Goal: Information Seeking & Learning: Understand process/instructions

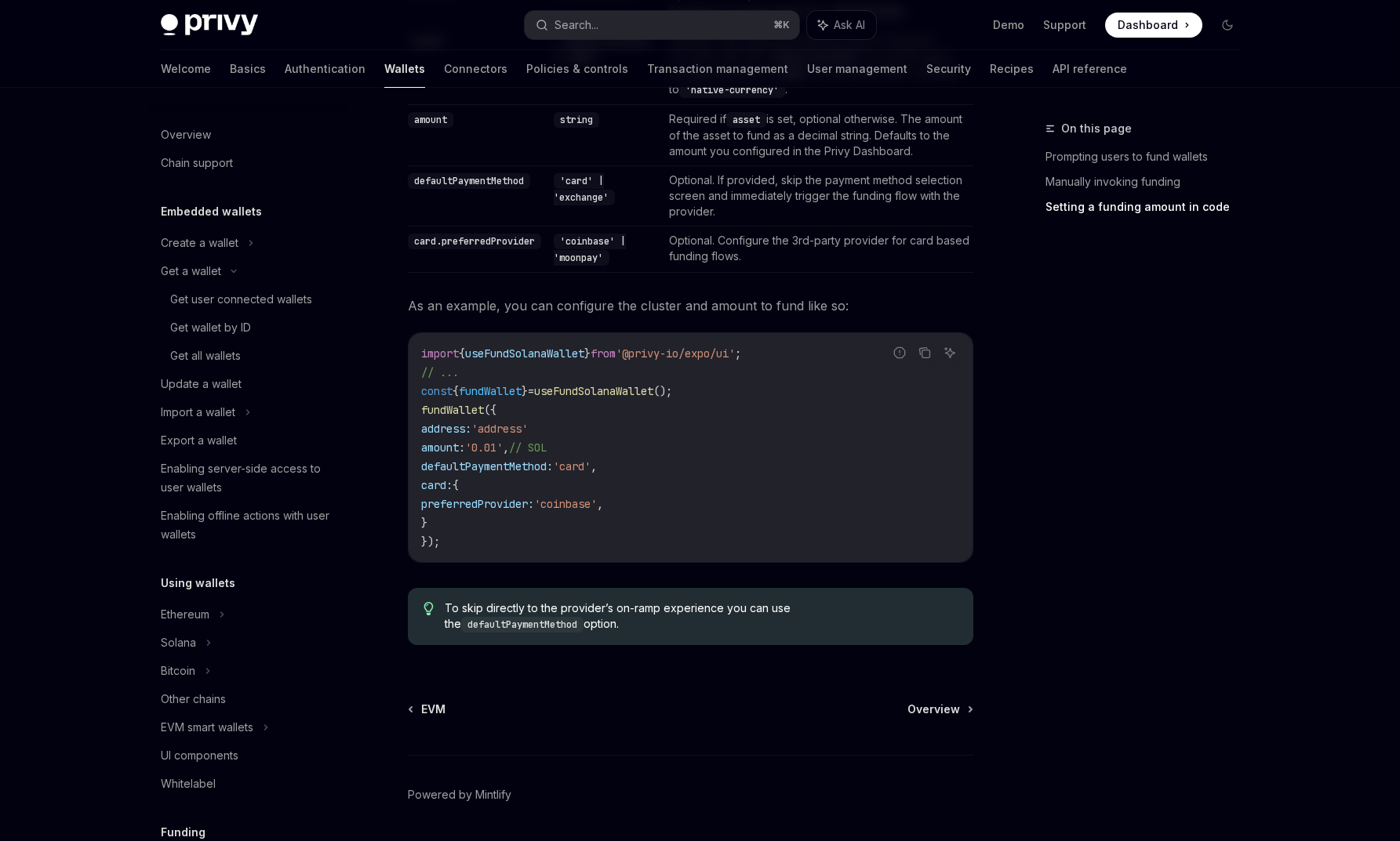
scroll to position [408, 0]
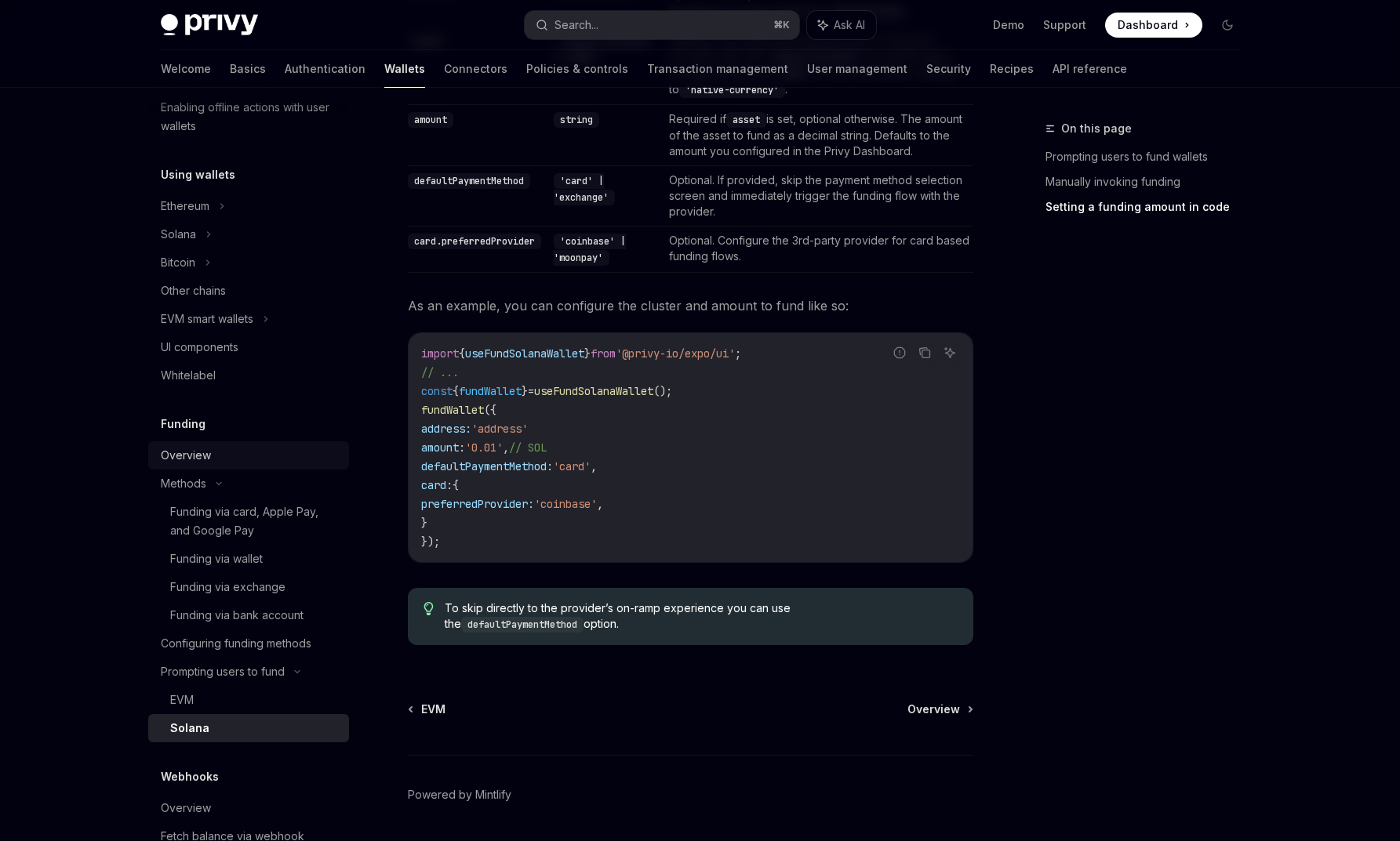
click at [249, 458] on div "Overview" at bounding box center [249, 455] width 179 height 19
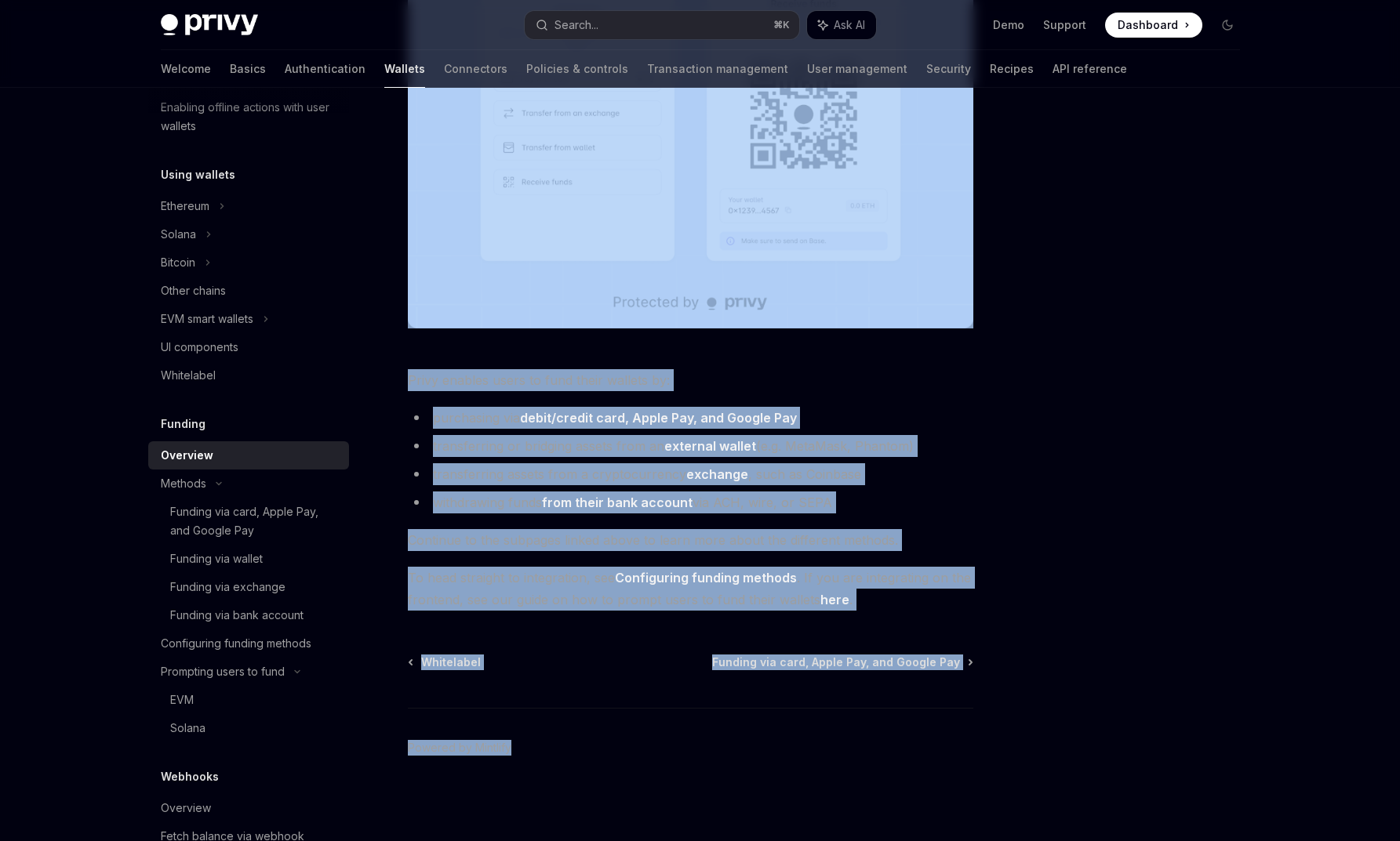
scroll to position [420, 0]
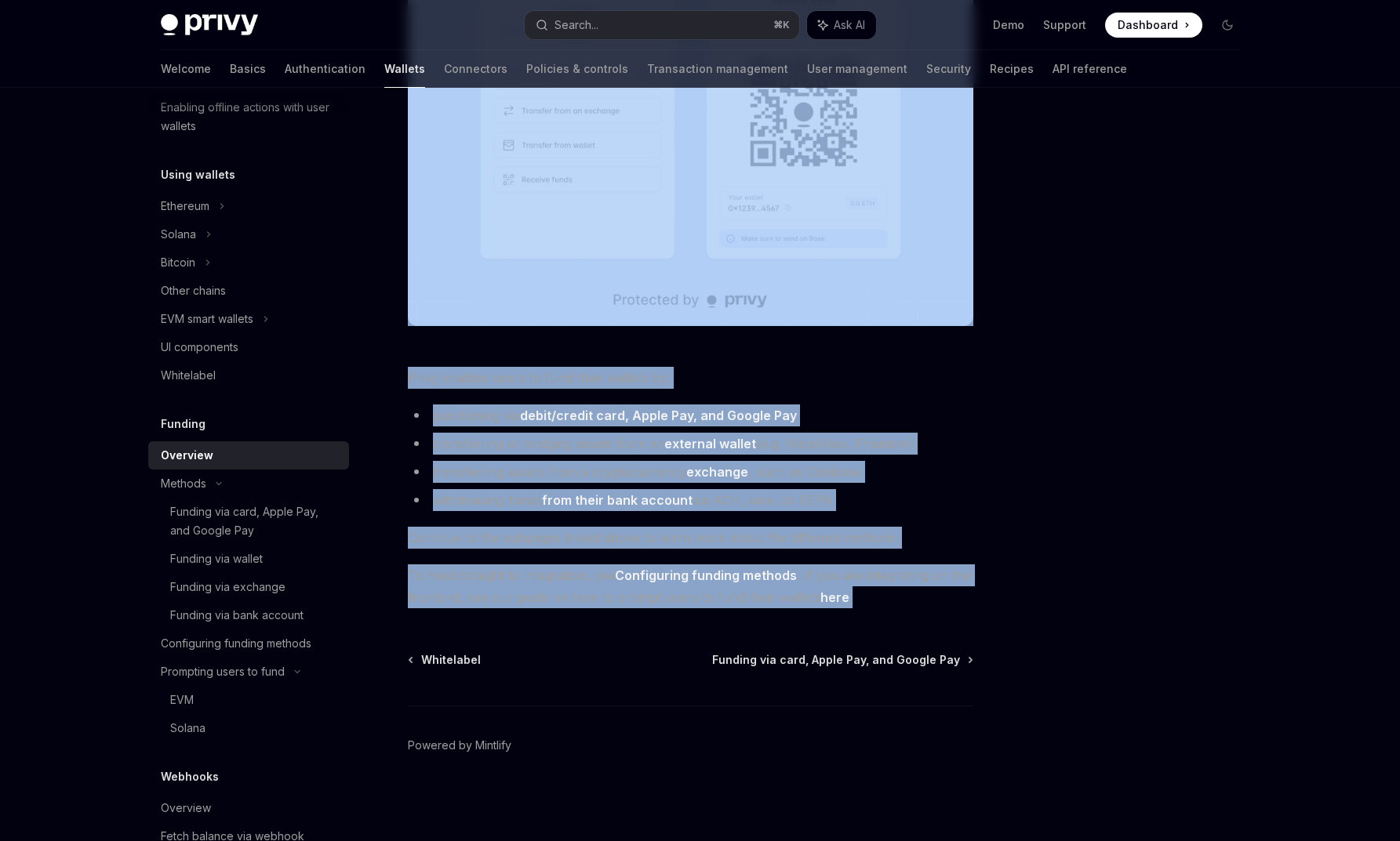
drag, startPoint x: 408, startPoint y: 149, endPoint x: 867, endPoint y: 604, distance: 646.3
click at [867, 604] on div "Funding Overview OpenAI Open in ChatGPT OpenAI Open in ChatGPT Privy makes it e…" at bounding box center [543, 270] width 866 height 1142
copy div "Overview OpenAI Open in ChatGPT OpenAI Open in ChatGPT Privy makes it easy for …"
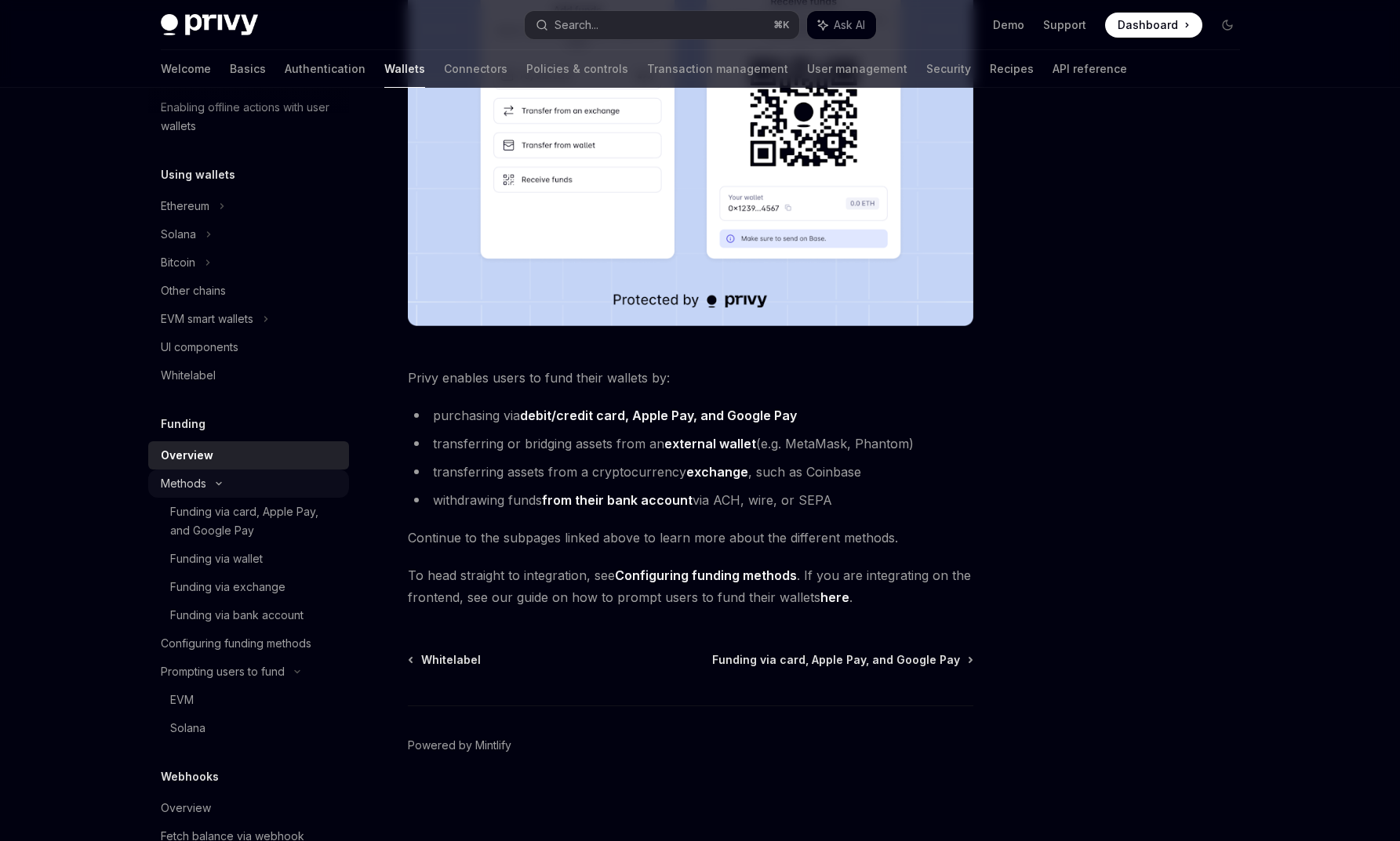
click at [220, 489] on div "Methods" at bounding box center [249, 484] width 201 height 28
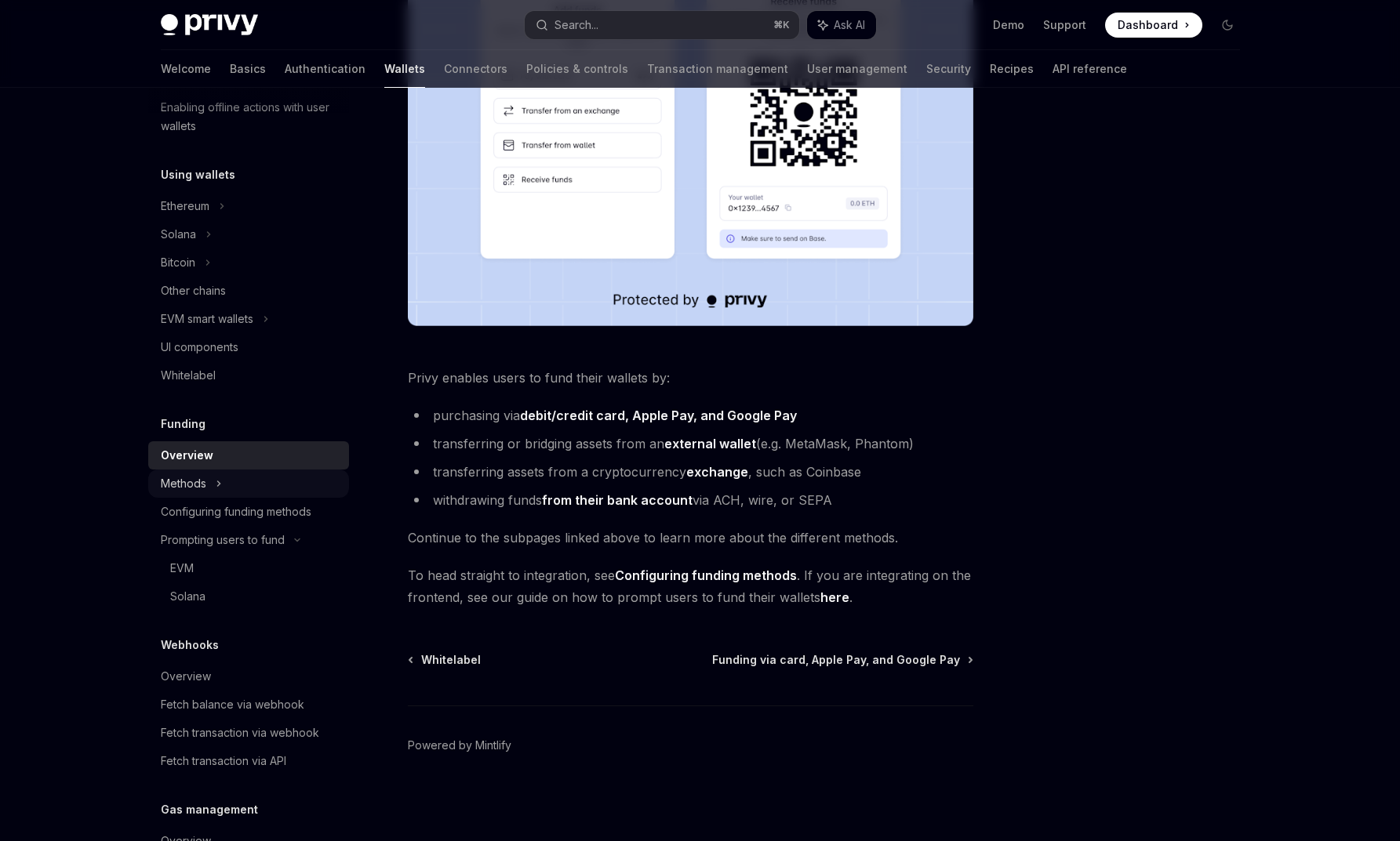
click at [220, 489] on icon at bounding box center [219, 483] width 6 height 19
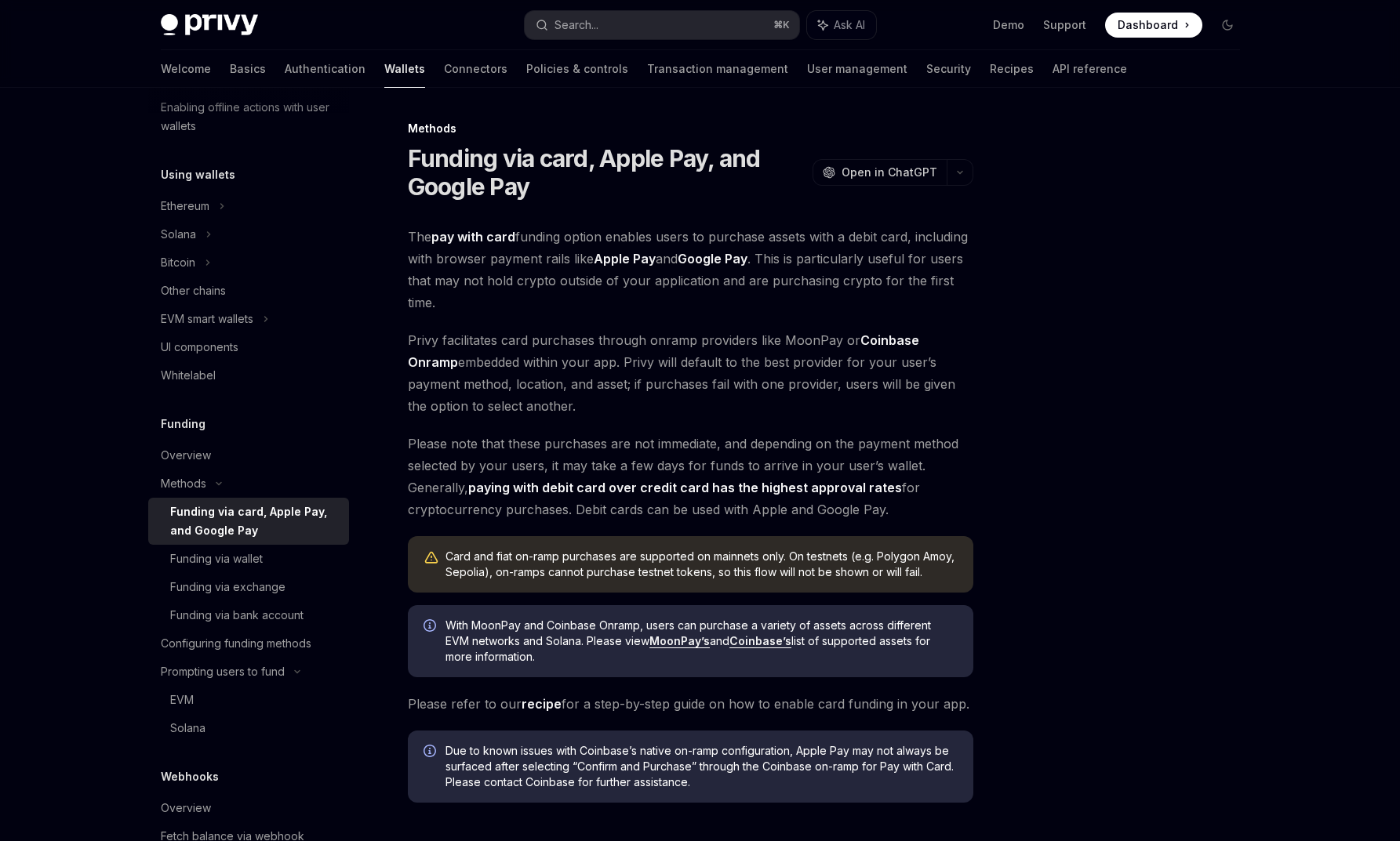
click at [220, 517] on div "Funding via card, Apple Pay, and Google Pay" at bounding box center [255, 521] width 169 height 38
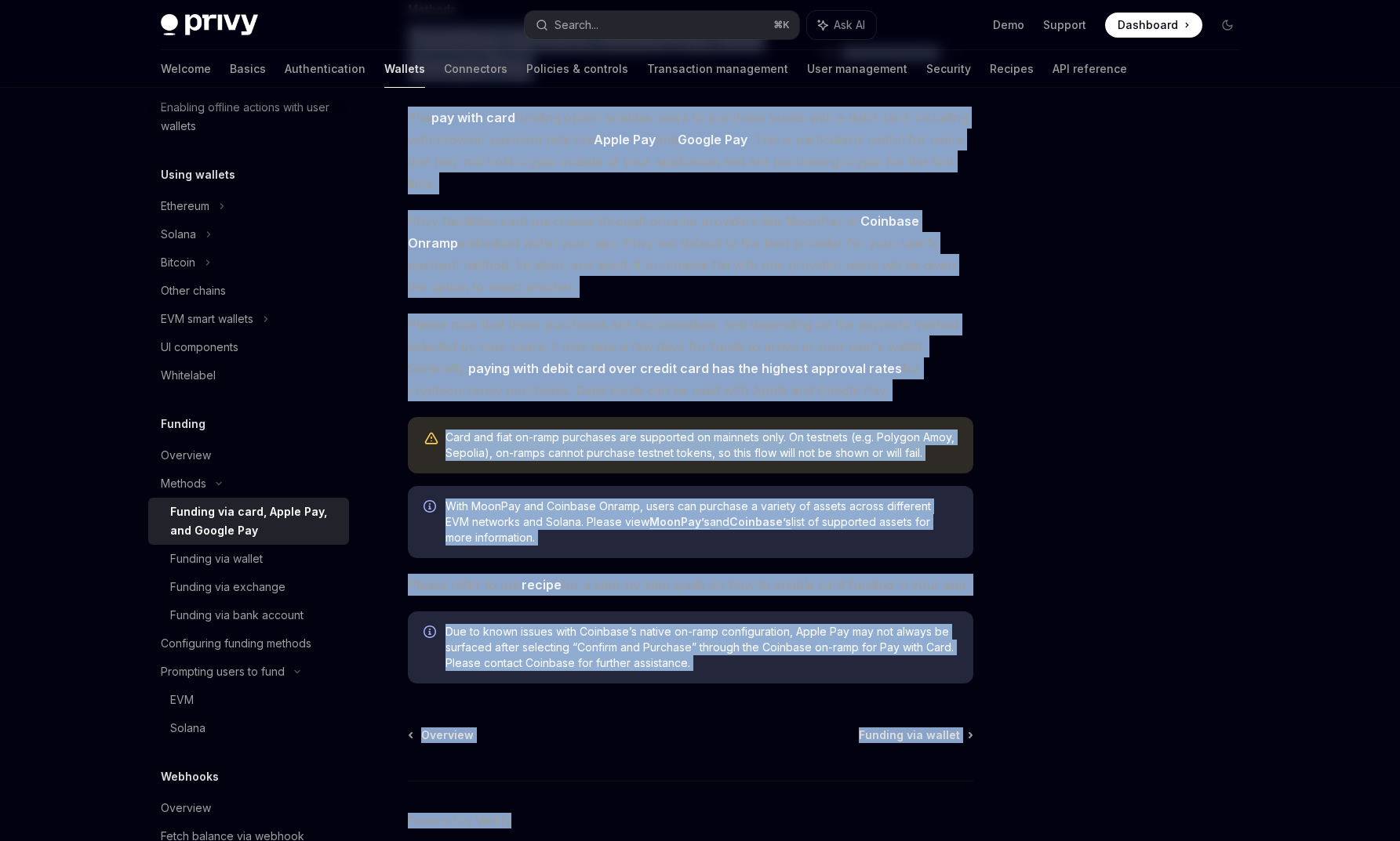
scroll to position [129, 0]
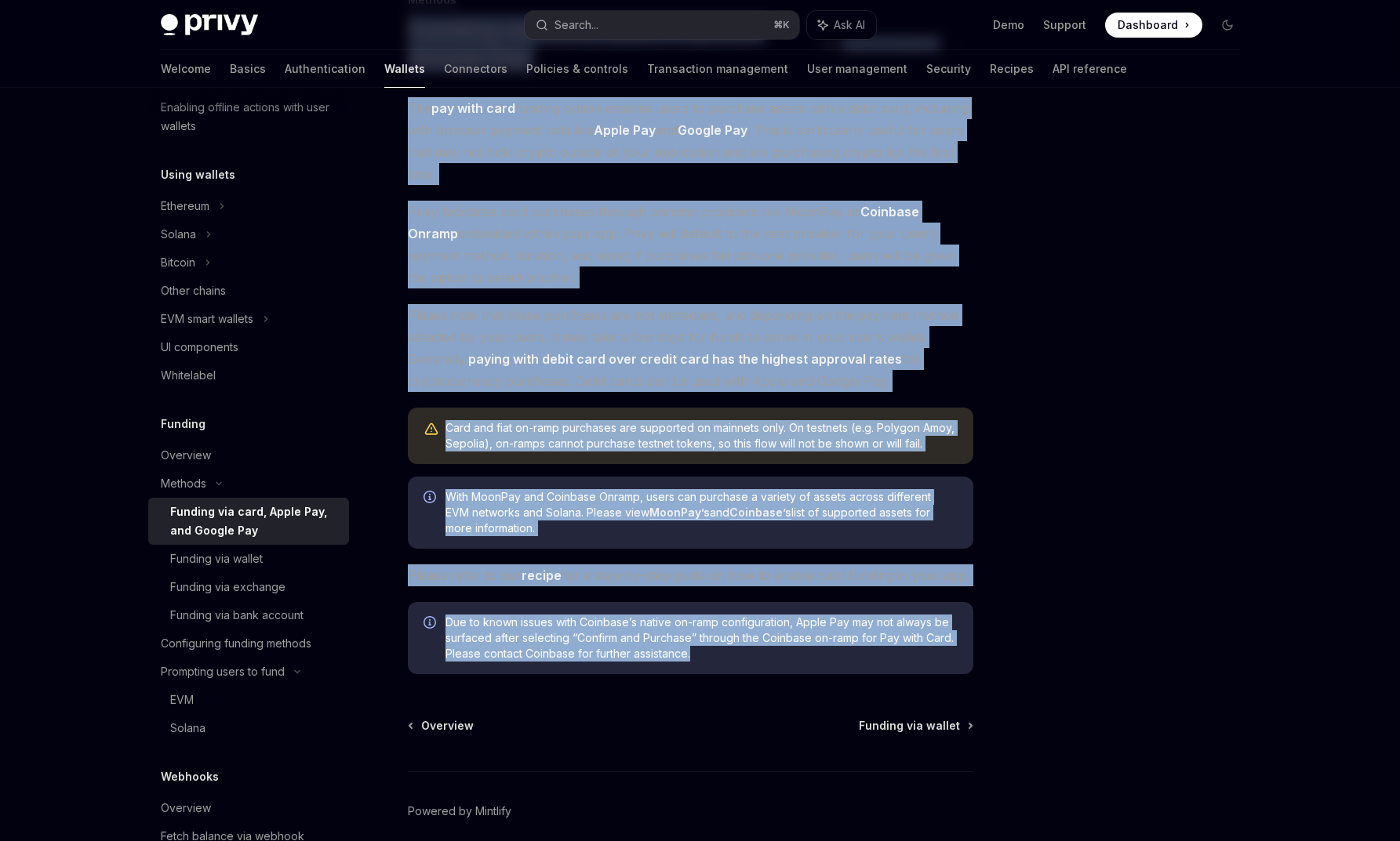
drag, startPoint x: 406, startPoint y: 151, endPoint x: 704, endPoint y: 653, distance: 583.8
click at [704, 653] on div "Methods Funding via card, Apple Pay, and Google Pay OpenAI Open in ChatGPT Open…" at bounding box center [543, 449] width 866 height 917
copy div "Loremip dol sita, Conse Adi, eli Seddoe Tem InciDI Utla et DoloREM AliqUA Enim …"
click at [771, 510] on link "Coinbase’s" at bounding box center [760, 513] width 62 height 14
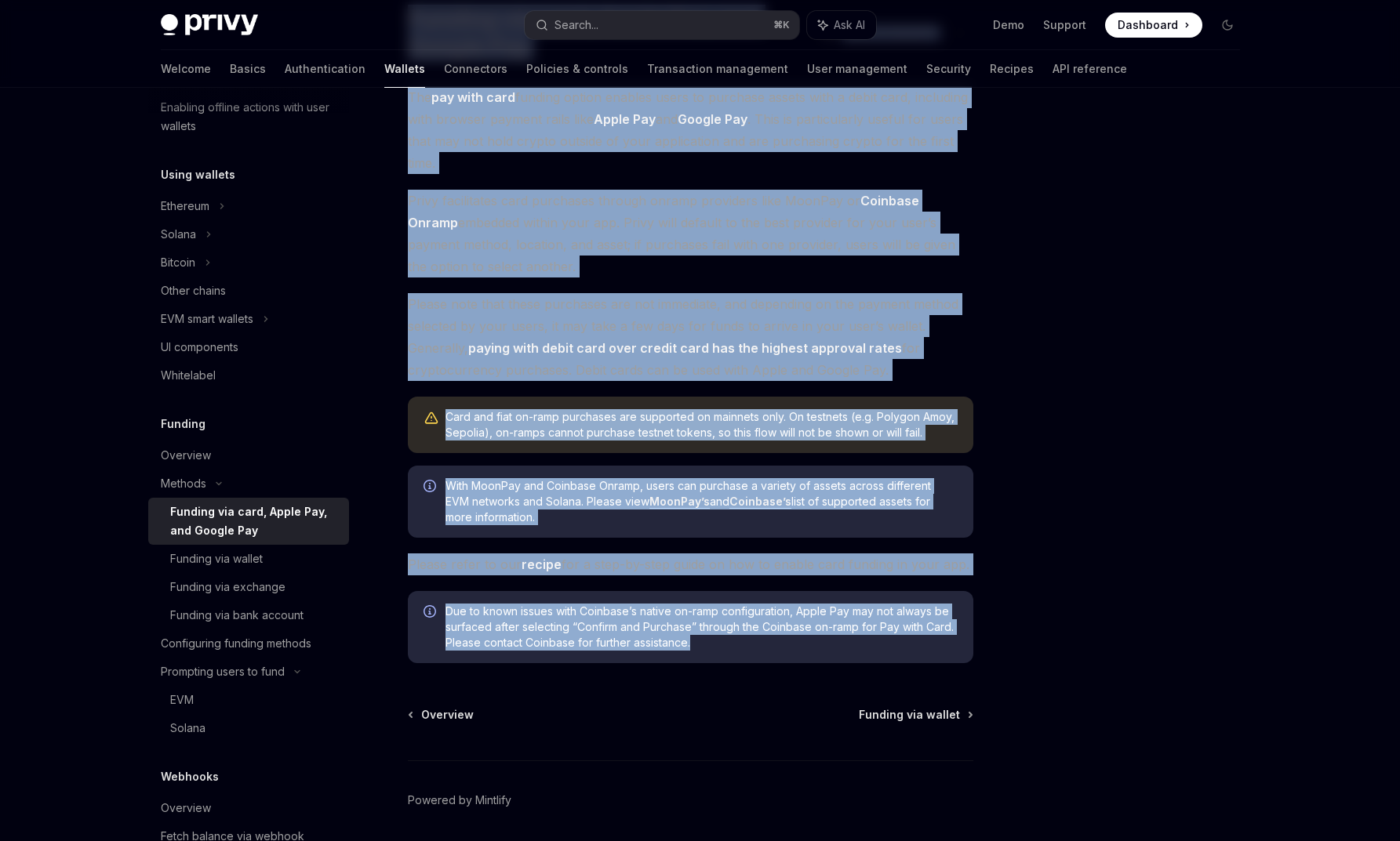
scroll to position [141, 0]
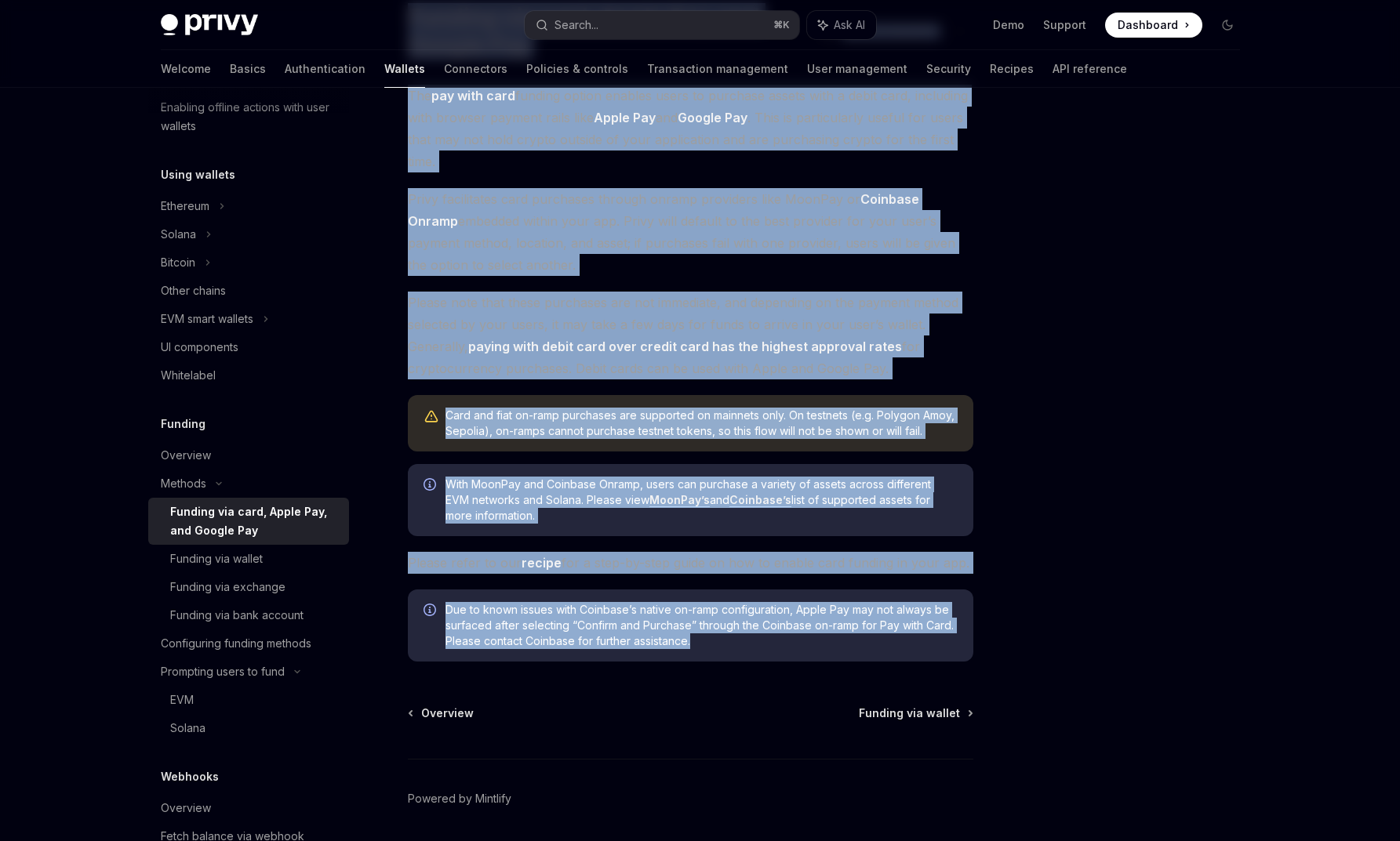
click at [814, 584] on div "The pay with card funding option enables users to purchase assets with a debit …" at bounding box center [690, 373] width 565 height 577
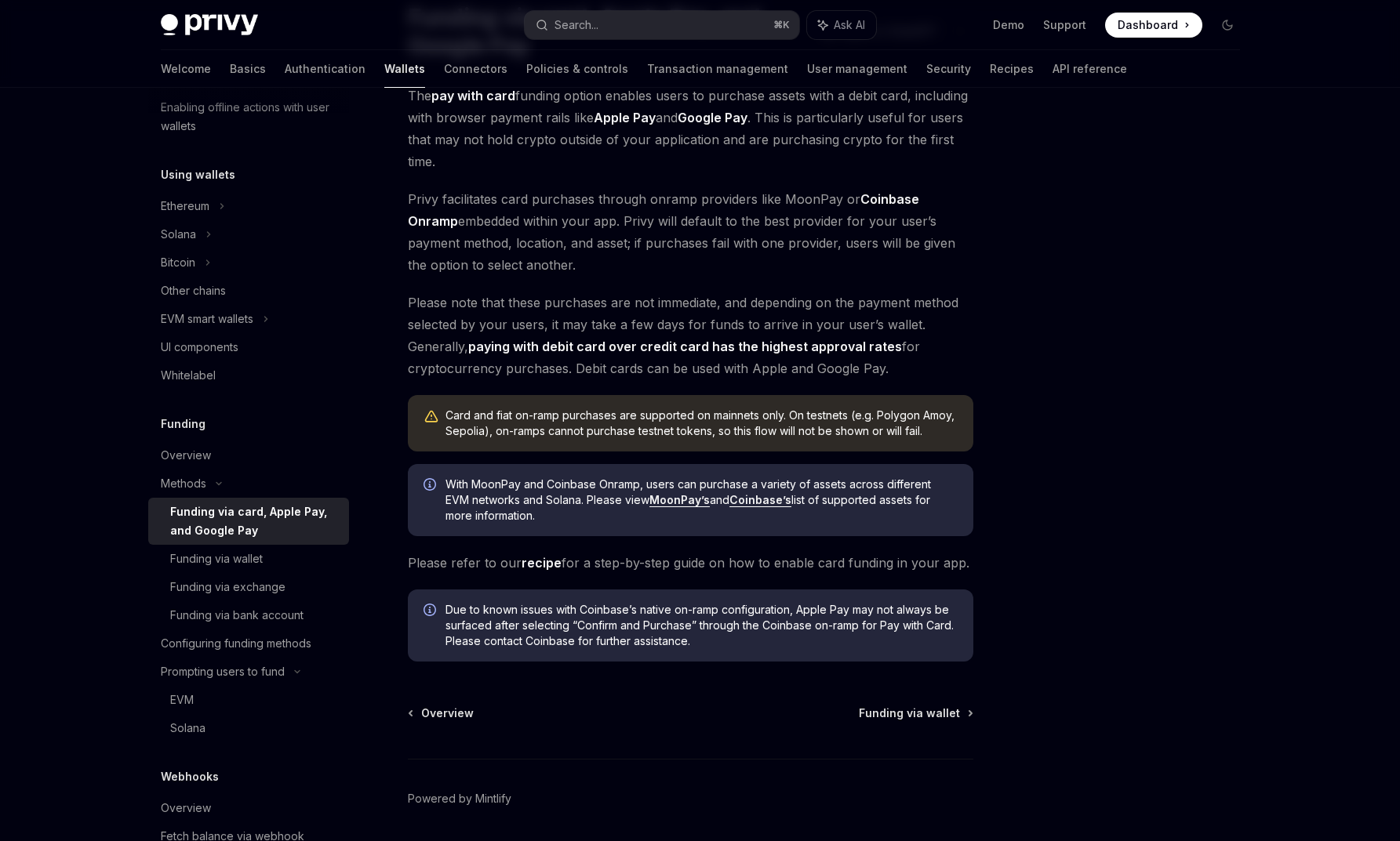
click at [534, 560] on link "recipe" at bounding box center [541, 563] width 40 height 17
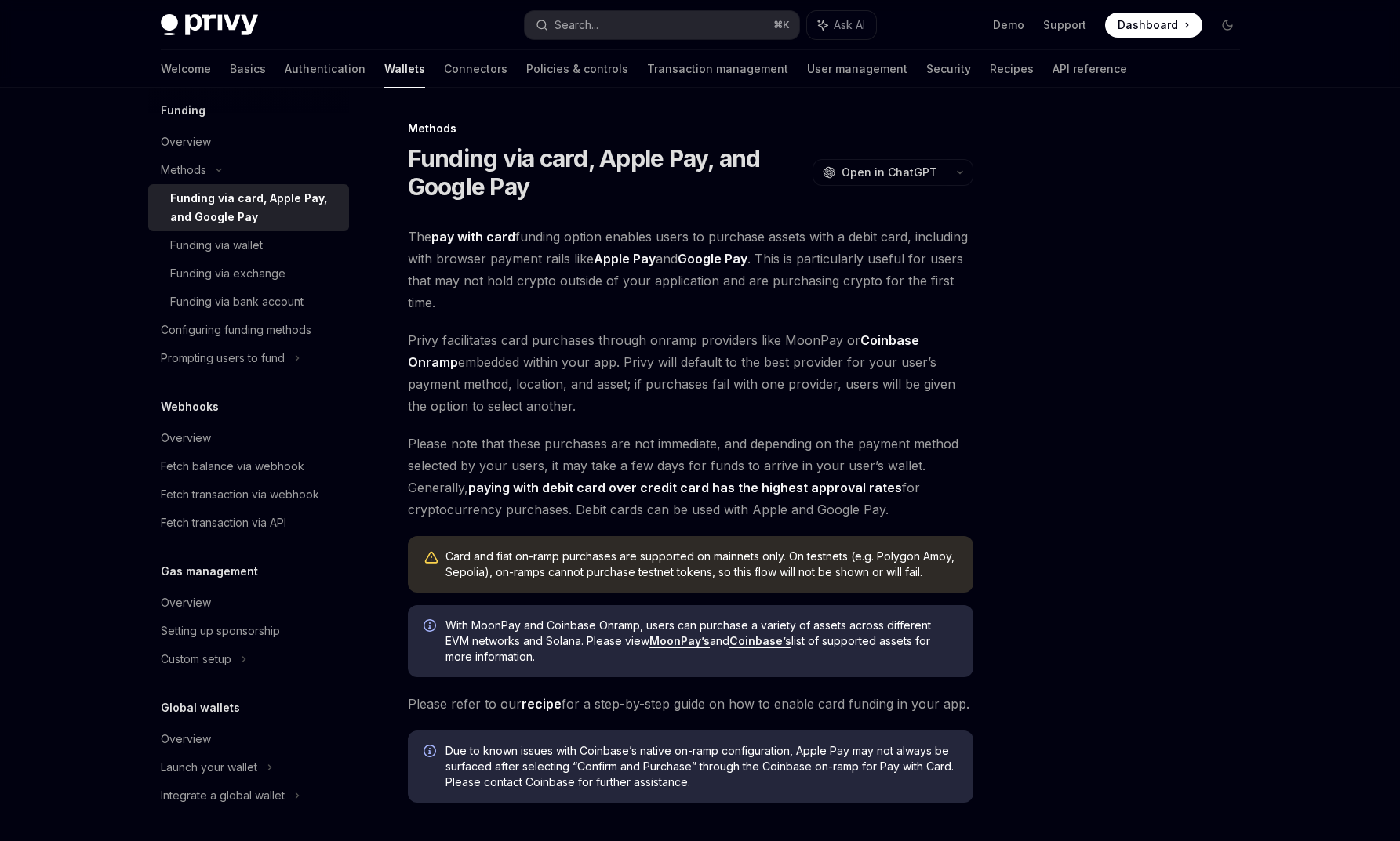
scroll to position [141, 0]
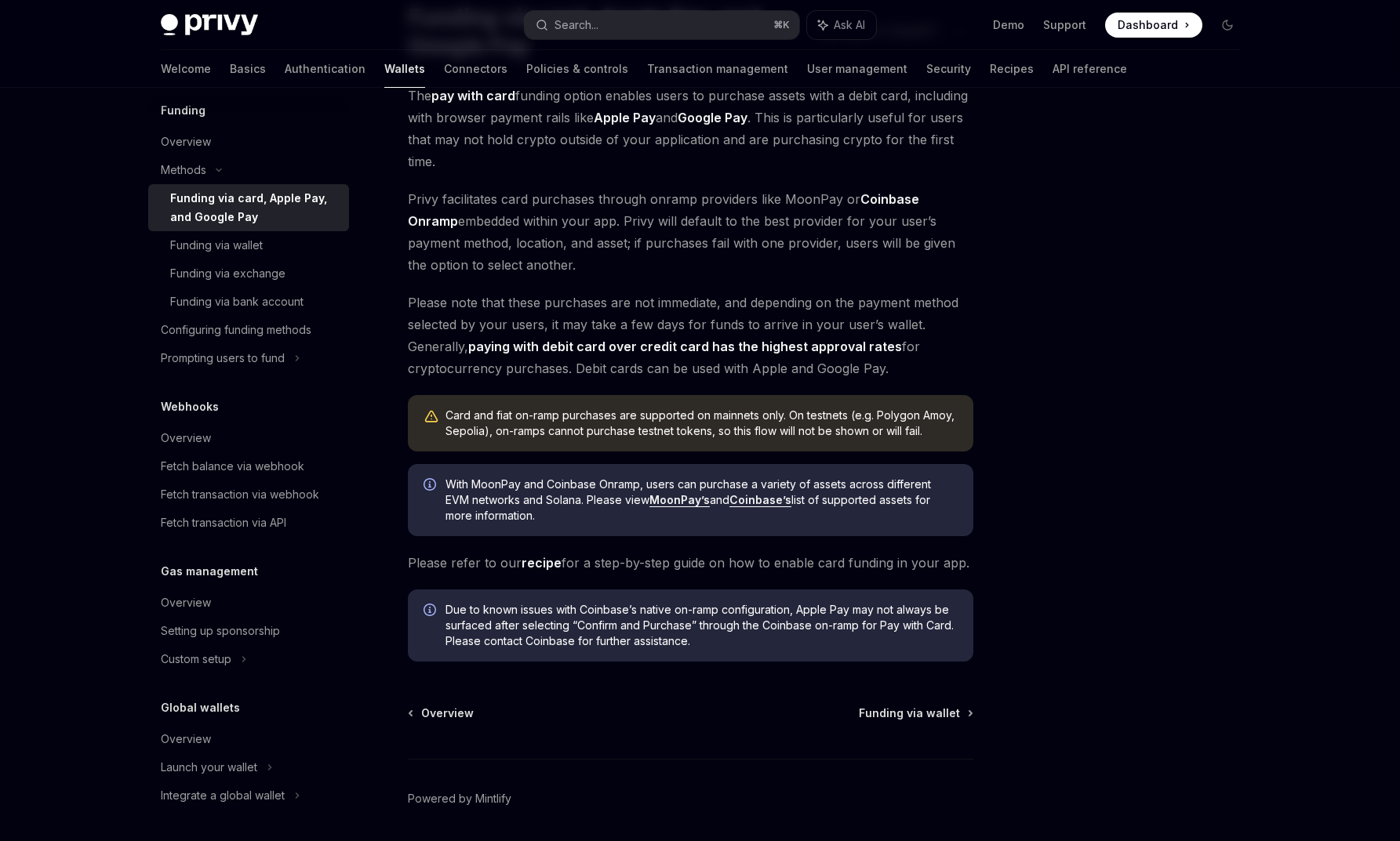
click at [540, 562] on link "recipe" at bounding box center [541, 563] width 40 height 17
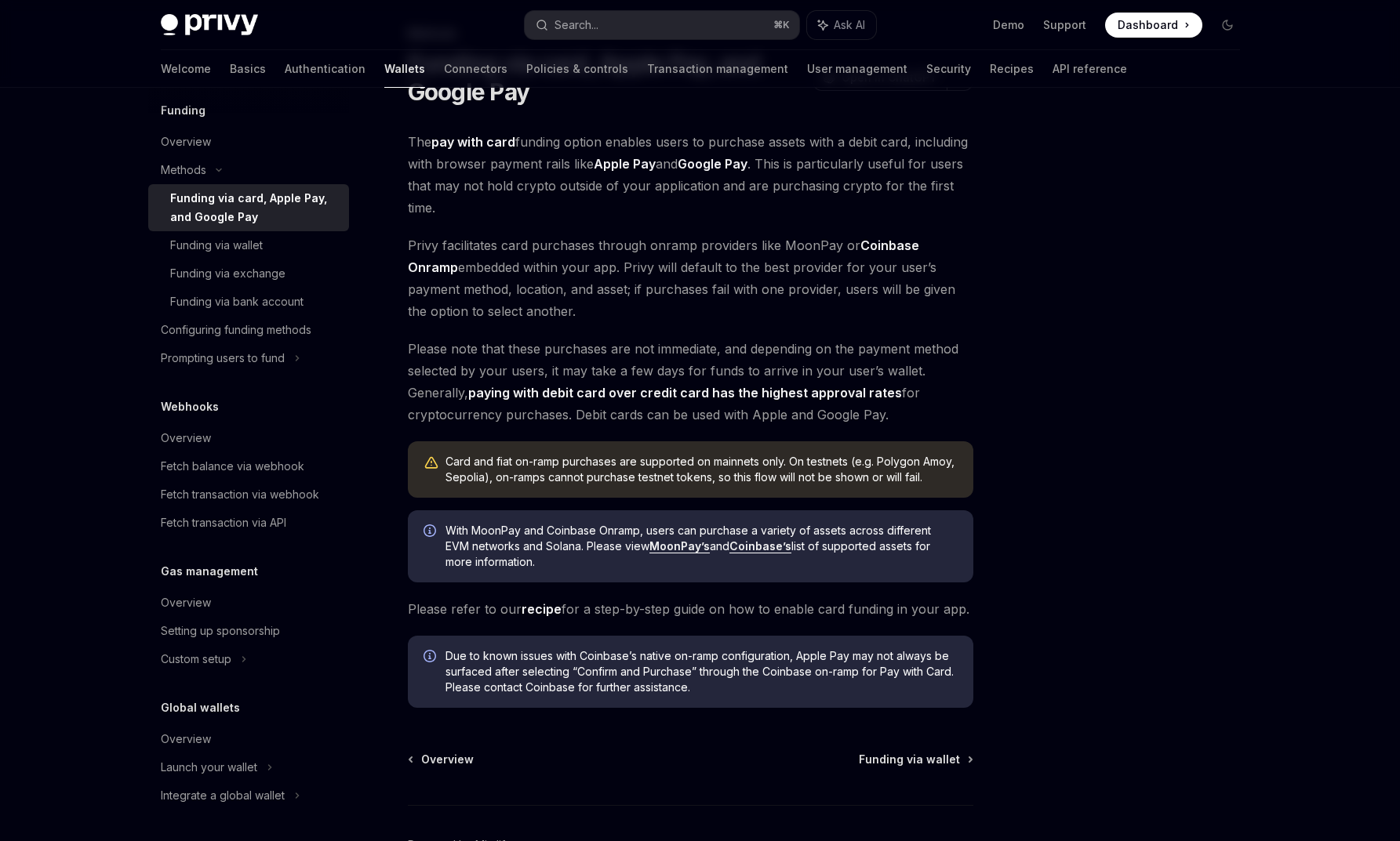
scroll to position [90, 0]
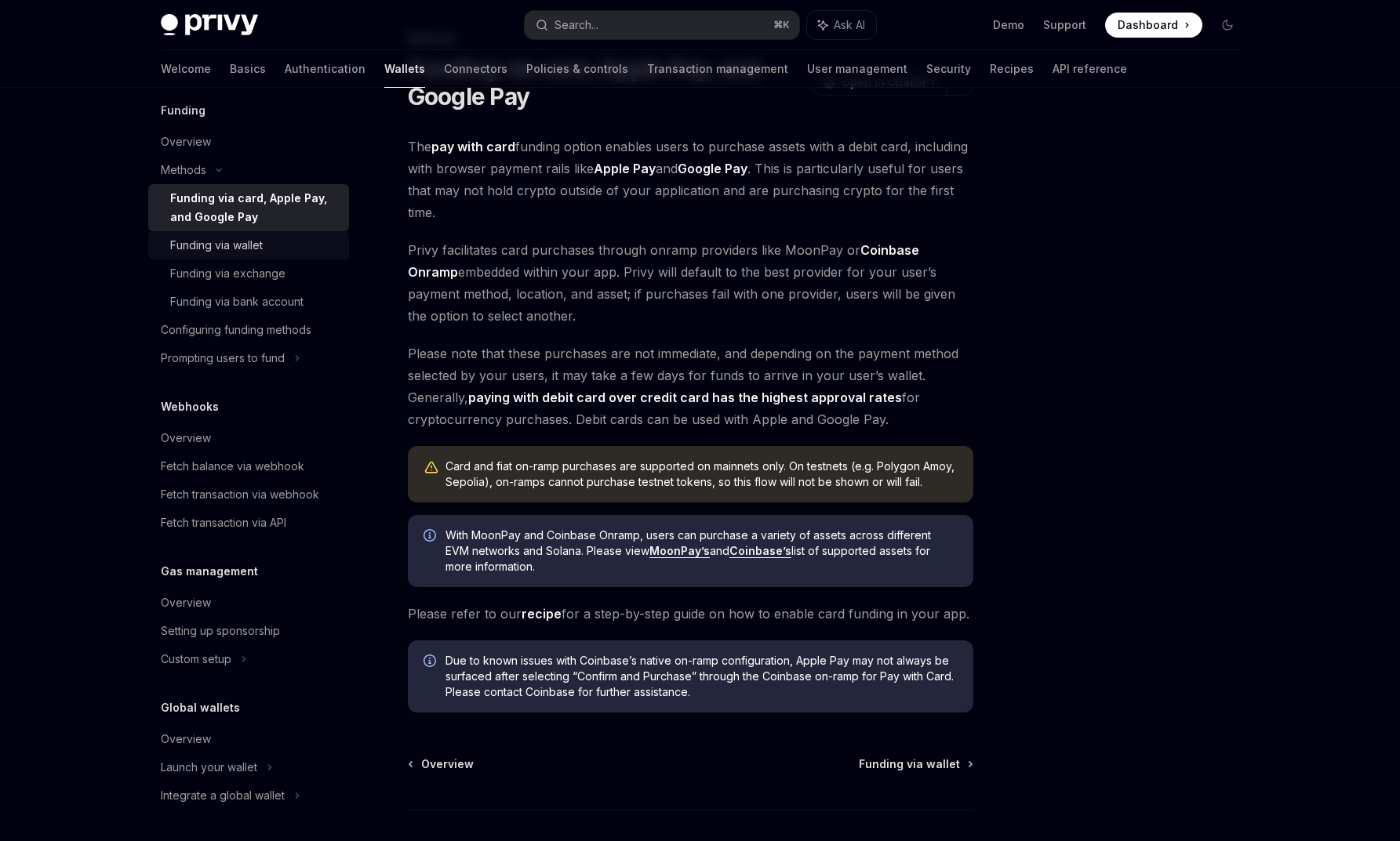
click at [231, 249] on div "Funding via wallet" at bounding box center [216, 245] width 93 height 19
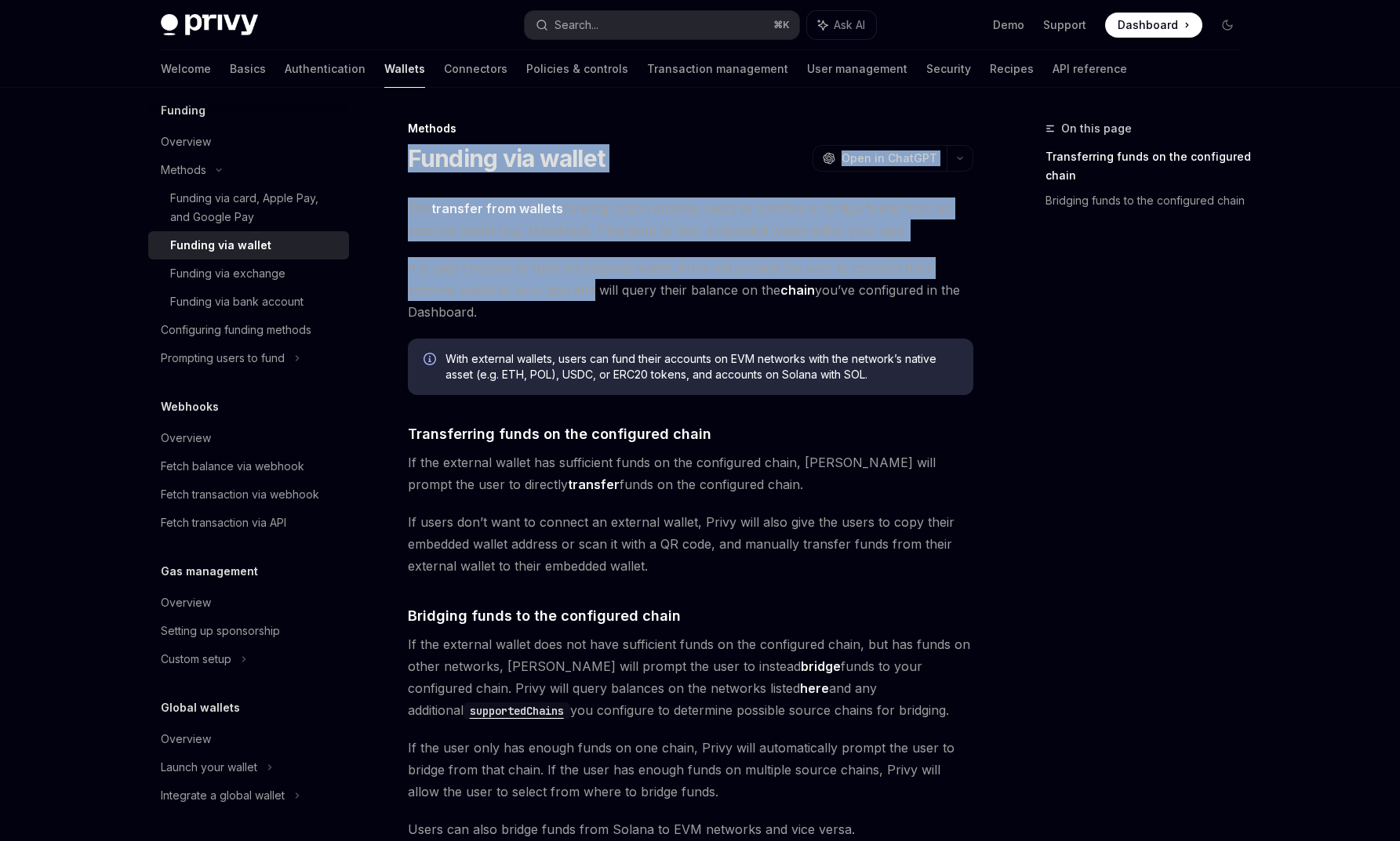
drag, startPoint x: 412, startPoint y: 150, endPoint x: 536, endPoint y: 289, distance: 186.3
click at [536, 289] on div "Methods Funding via wallet OpenAI Open in ChatGPT OpenAI Open in ChatGPT The tr…" at bounding box center [543, 626] width 866 height 1014
click at [275, 209] on div "Funding via card, Apple Pay, and Google Pay" at bounding box center [255, 207] width 169 height 38
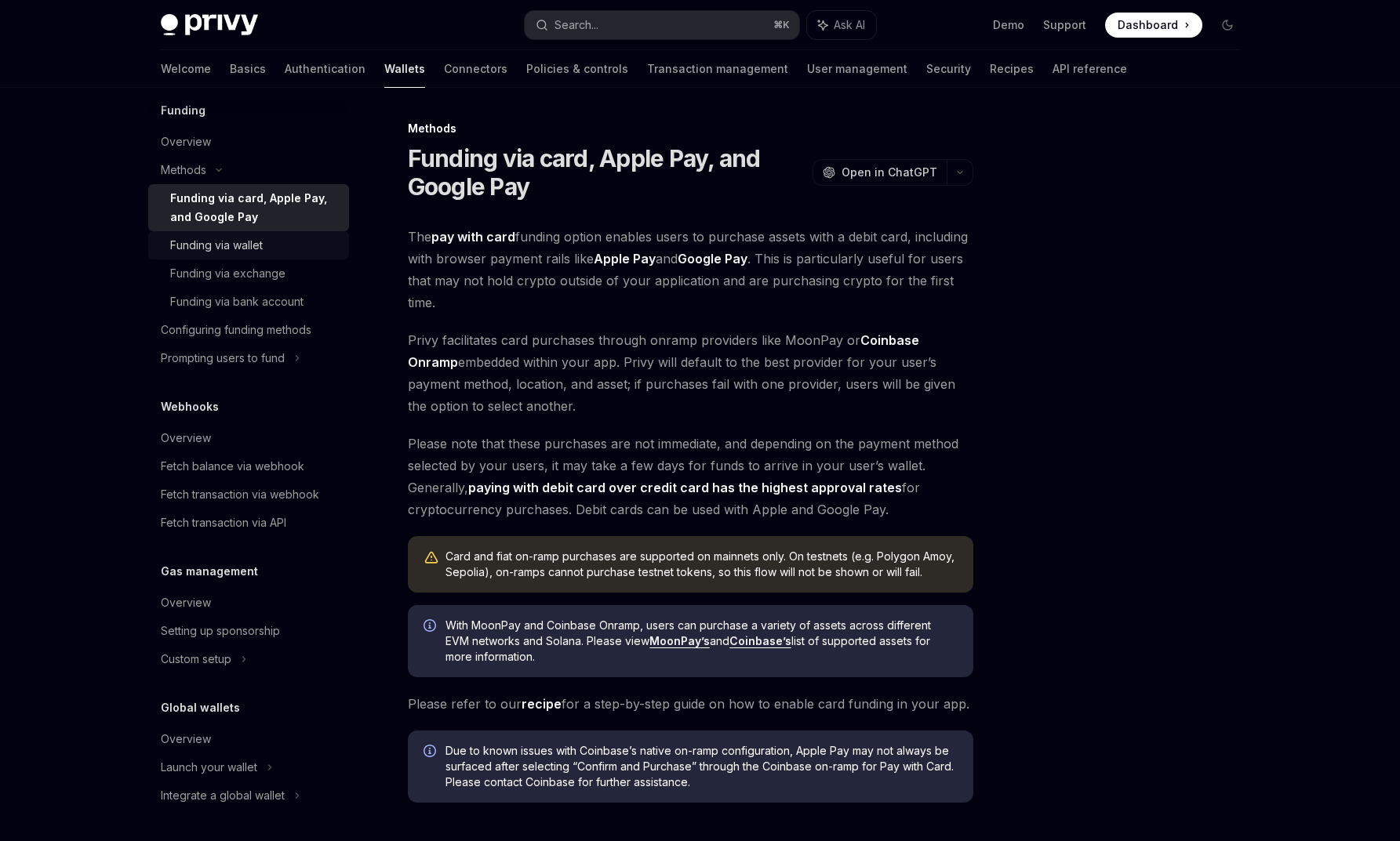
click at [245, 247] on div "Funding via wallet" at bounding box center [216, 245] width 93 height 19
type textarea "*"
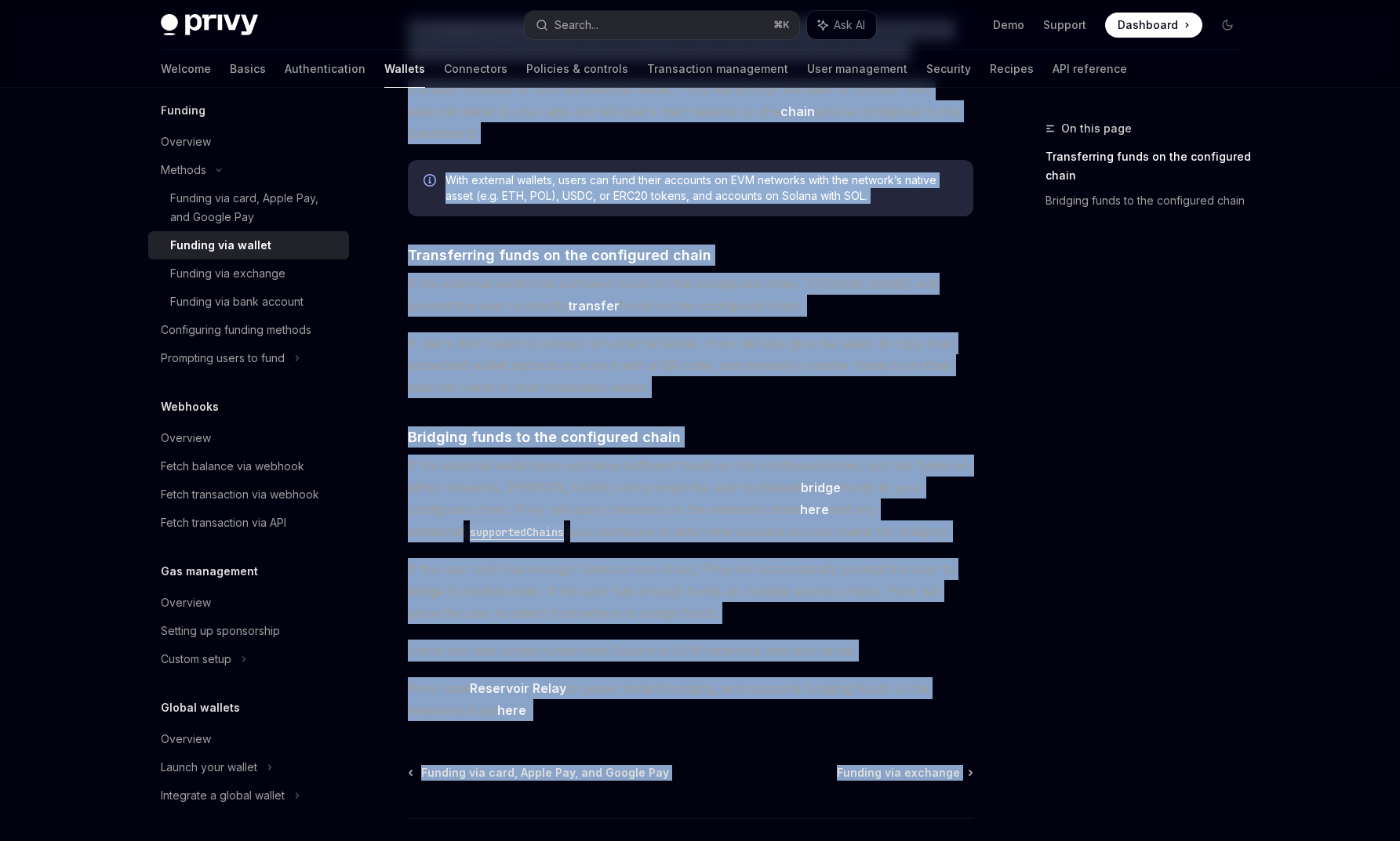
scroll to position [208, 0]
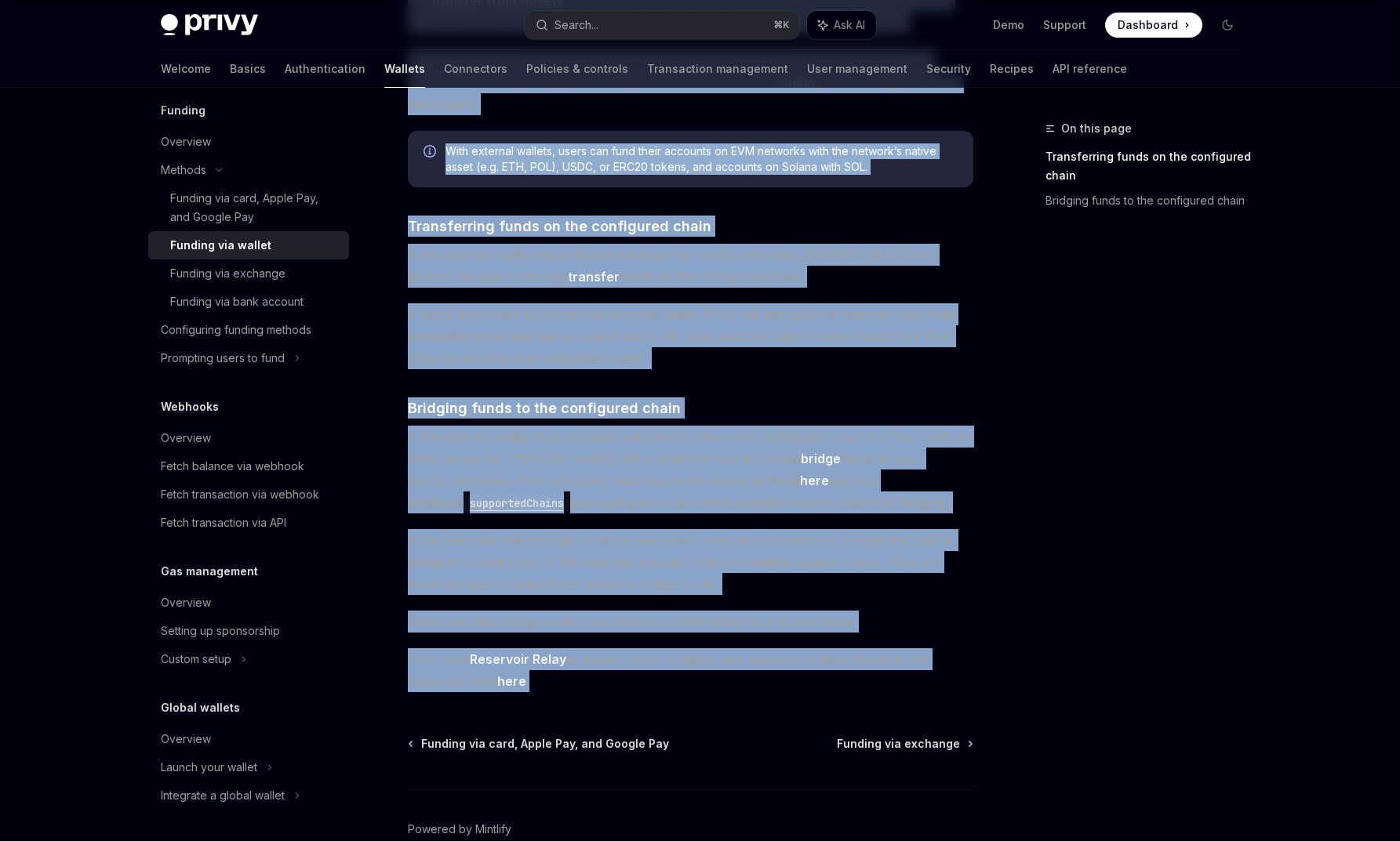
drag, startPoint x: 410, startPoint y: 153, endPoint x: 643, endPoint y: 674, distance: 570.7
click at [643, 674] on div "Methods Funding via wallet OpenAI Open in ChatGPT OpenAI Open in ChatGPT The tr…" at bounding box center [543, 418] width 866 height 1014
copy div "Funding via wallet OpenAI Open in ChatGPT OpenAI Open in ChatGPT The transfer f…"
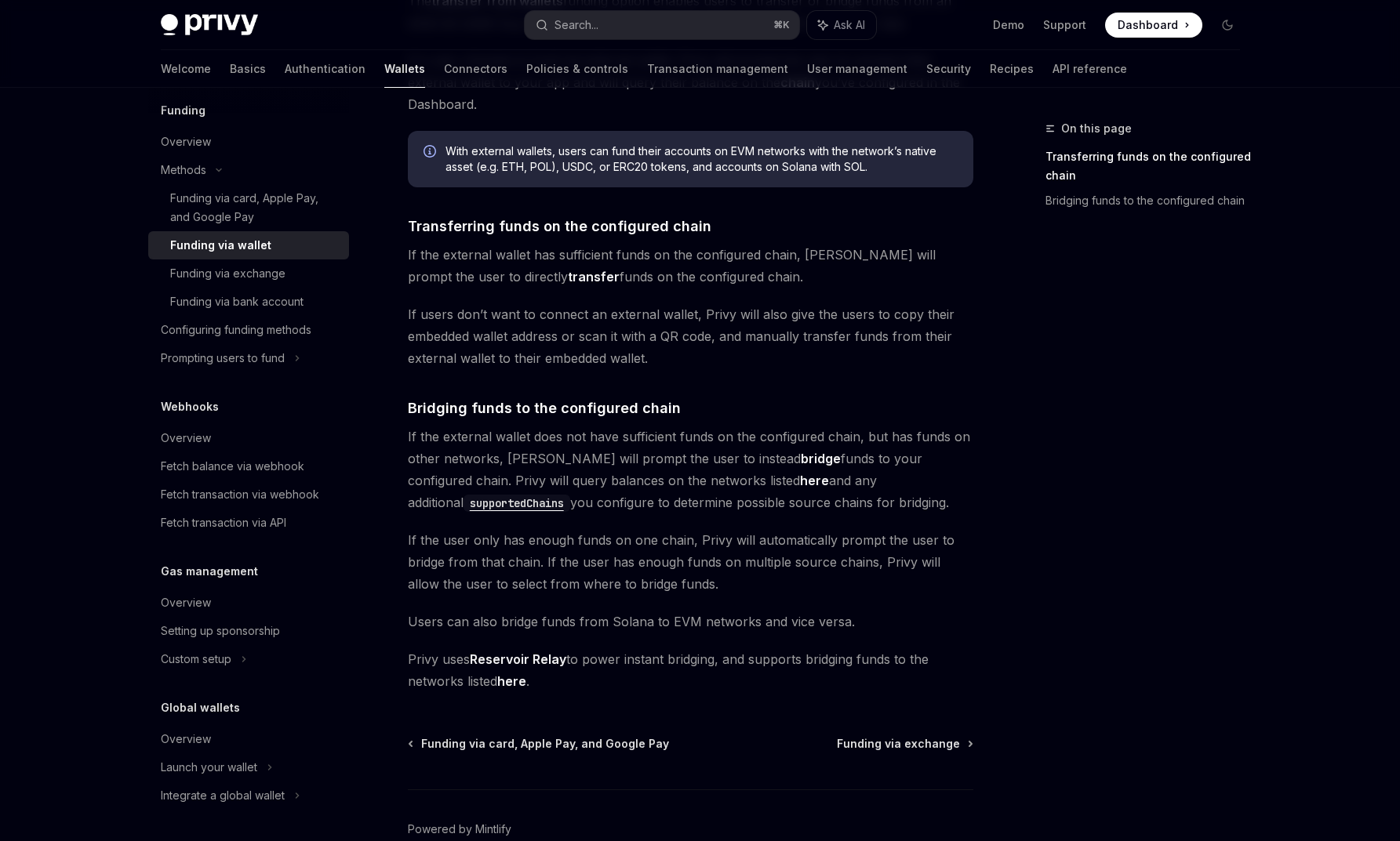
click at [590, 700] on div "Methods Funding via wallet OpenAI Open in ChatGPT OpenAI Open in ChatGPT The tr…" at bounding box center [543, 418] width 866 height 1014
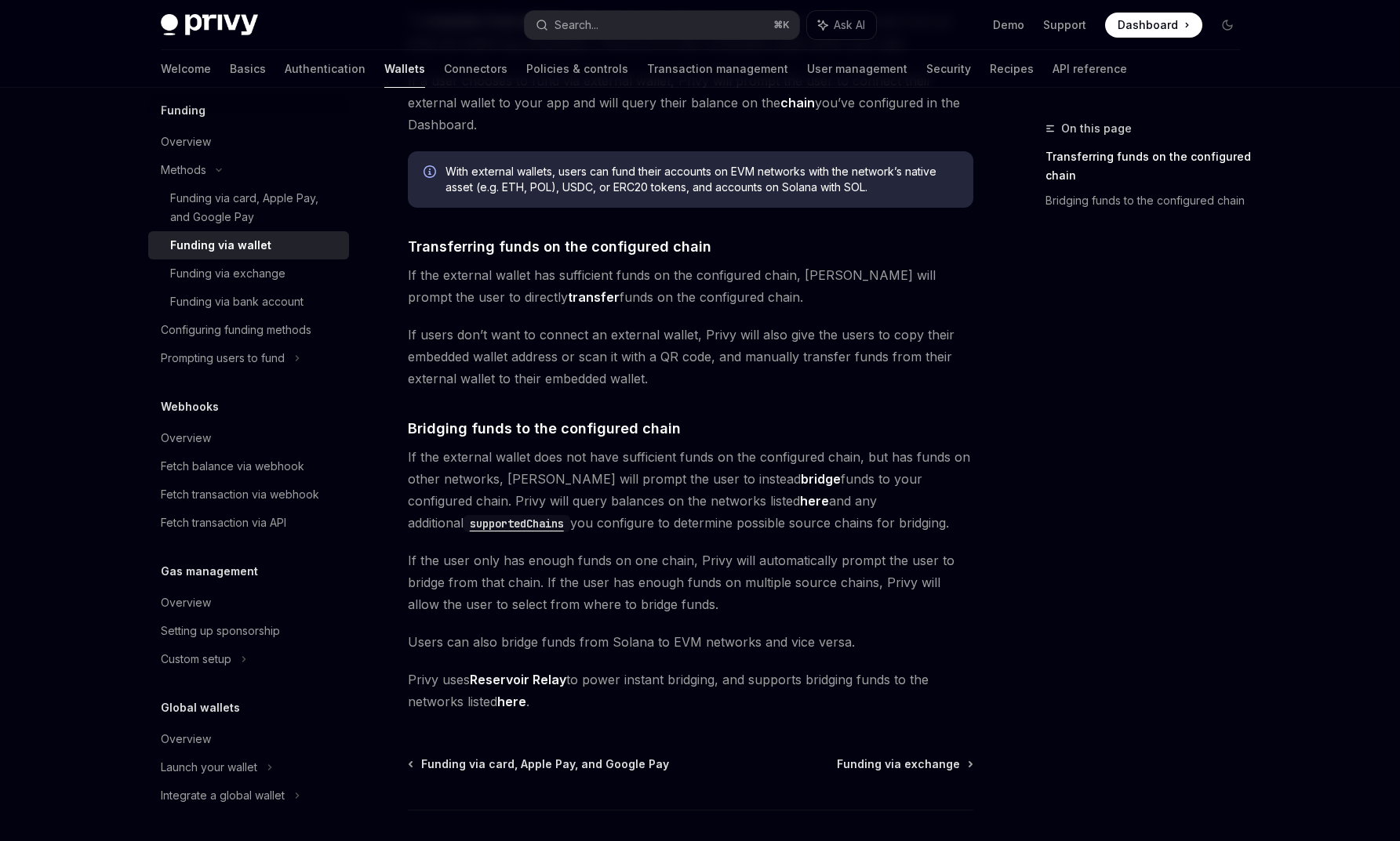
scroll to position [182, 0]
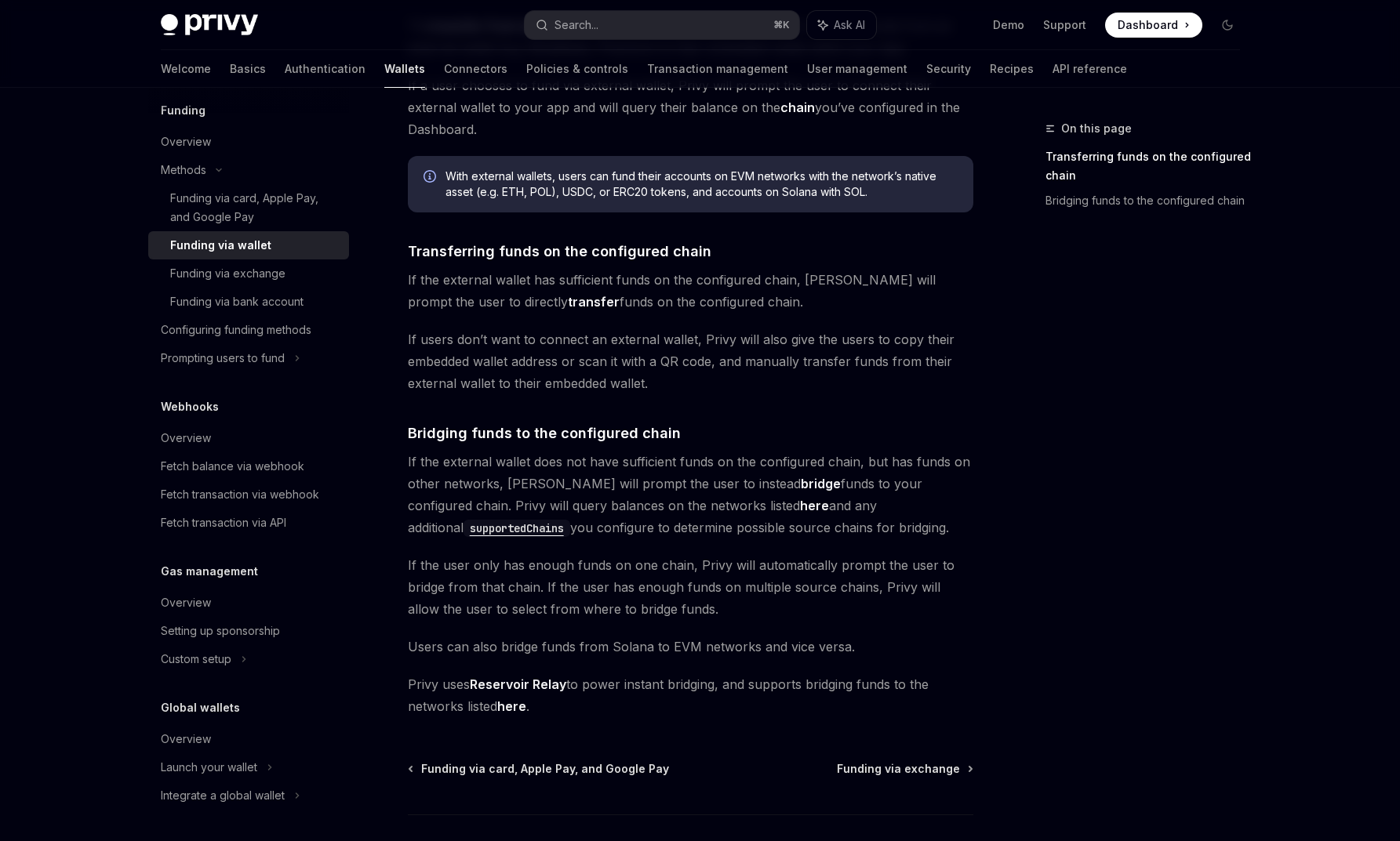
click at [570, 520] on code "supportedChains" at bounding box center [517, 529] width 107 height 18
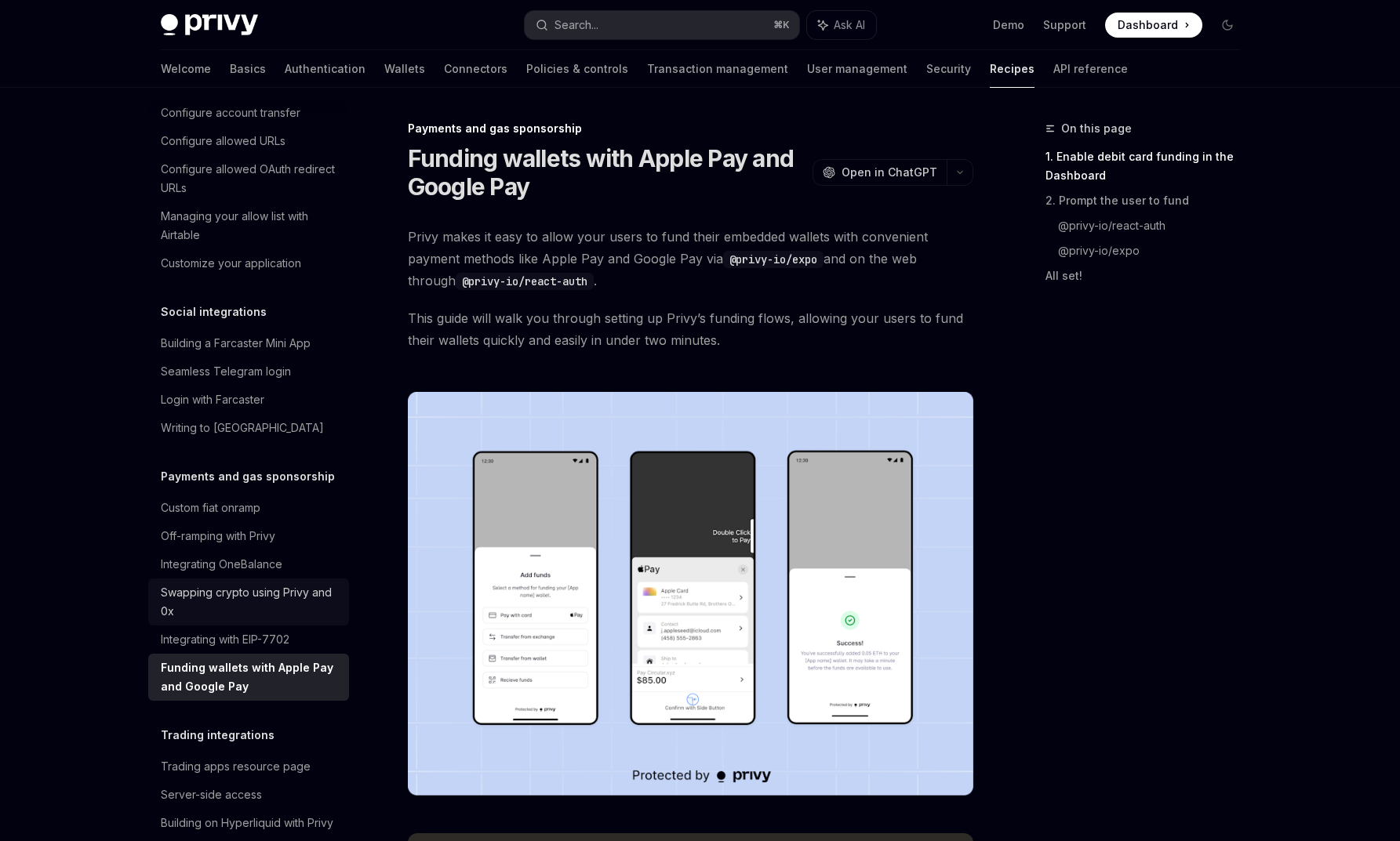
scroll to position [949, 0]
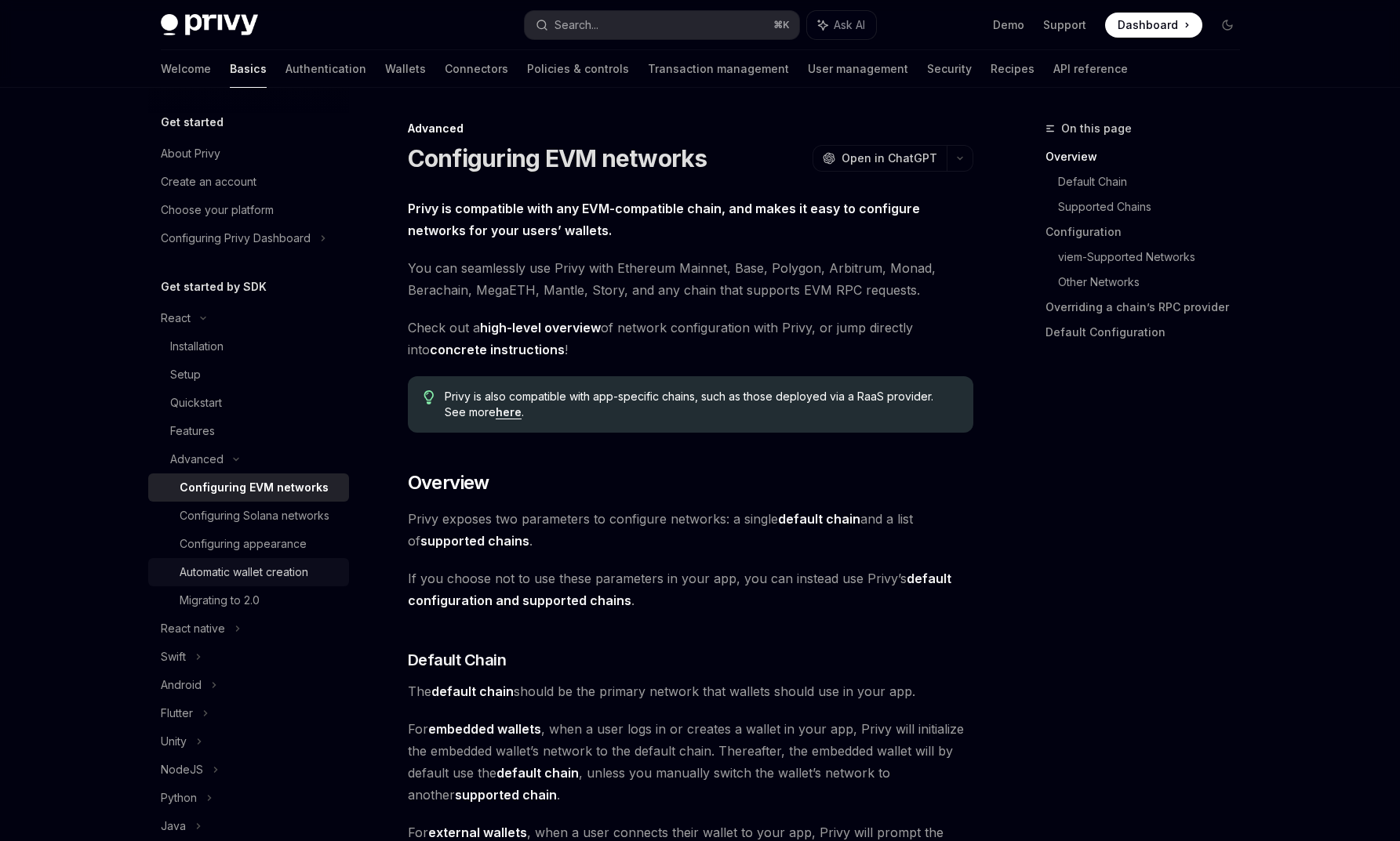
scroll to position [53, 0]
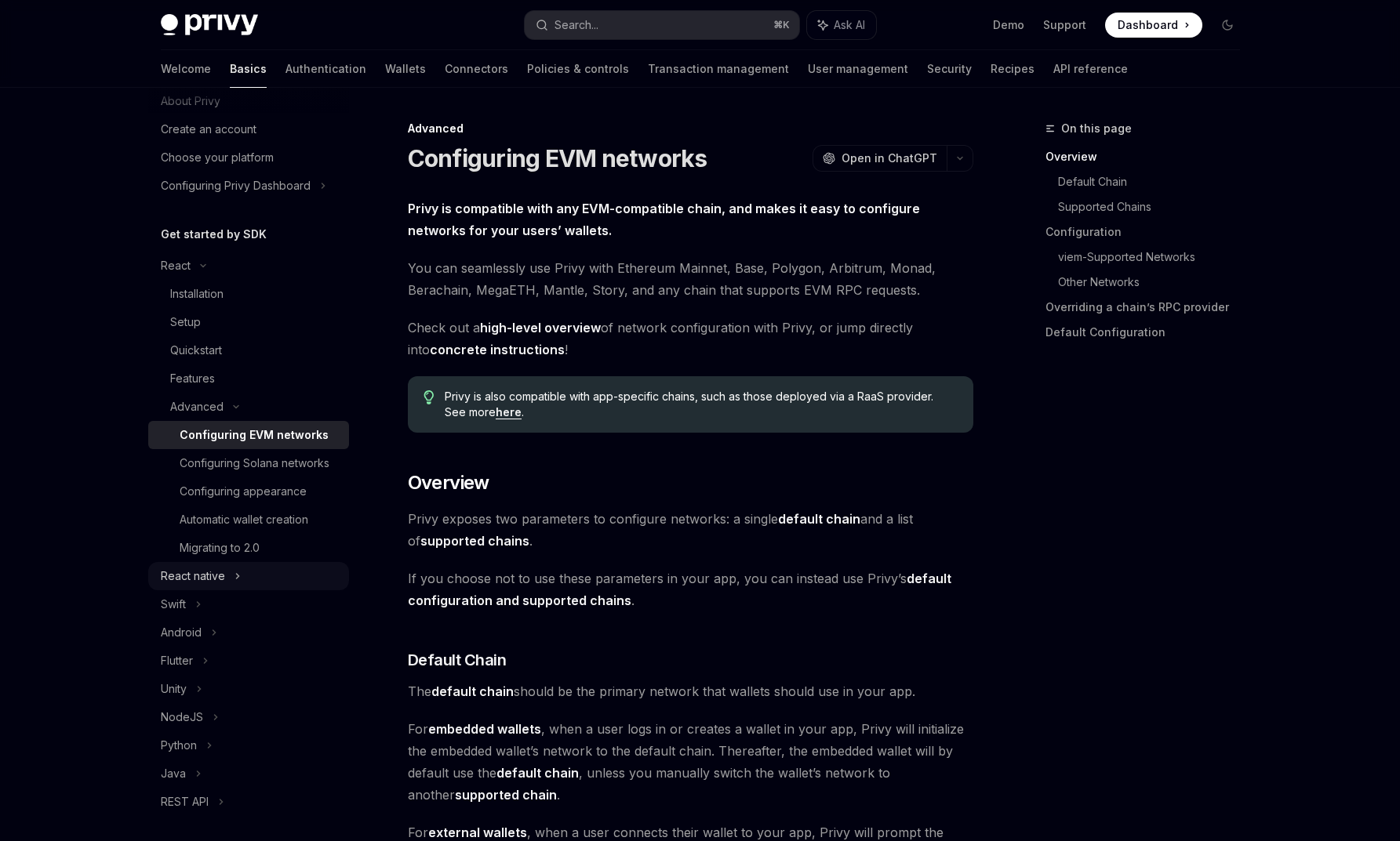
click at [235, 585] on icon at bounding box center [237, 576] width 6 height 19
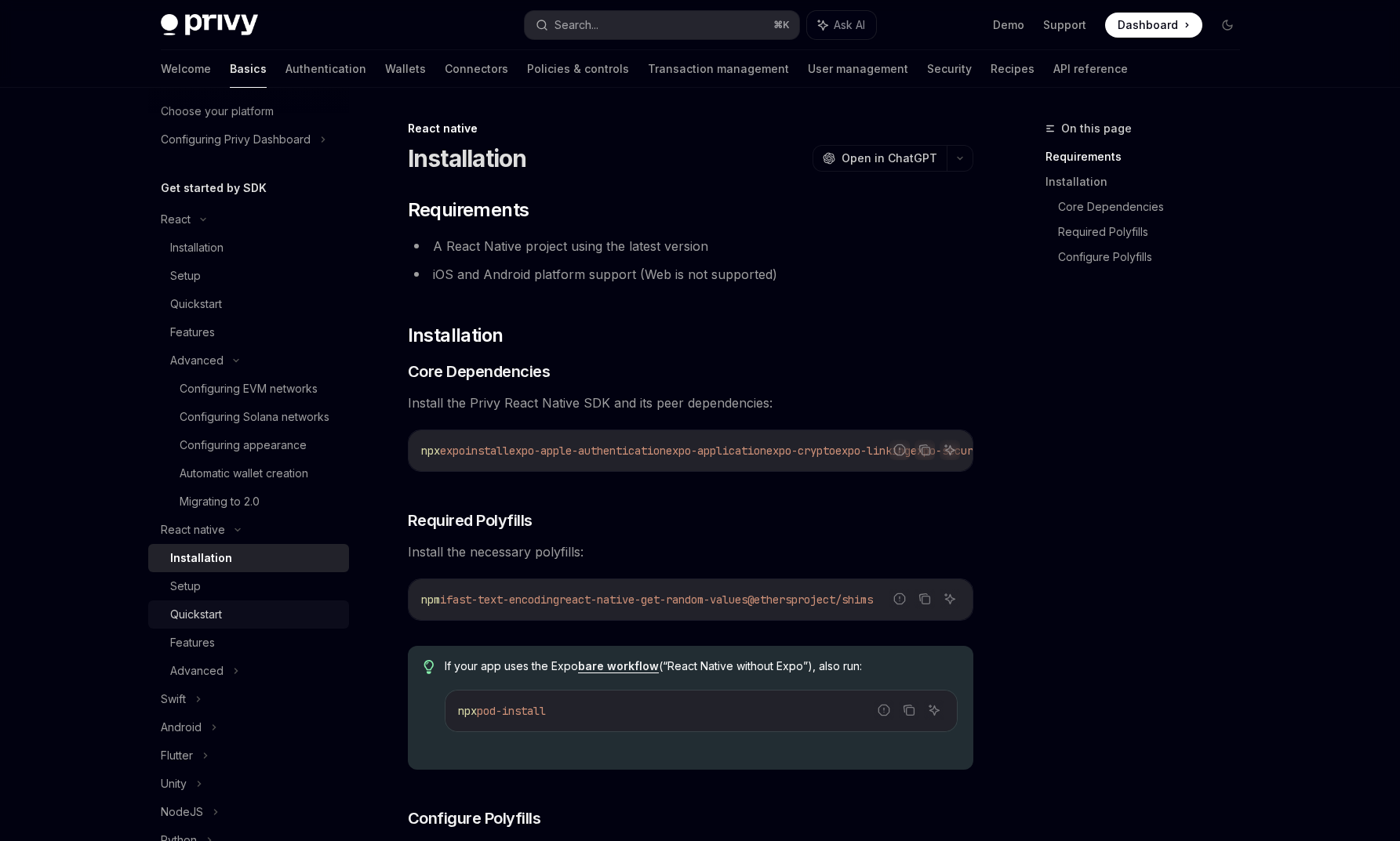
scroll to position [122, 0]
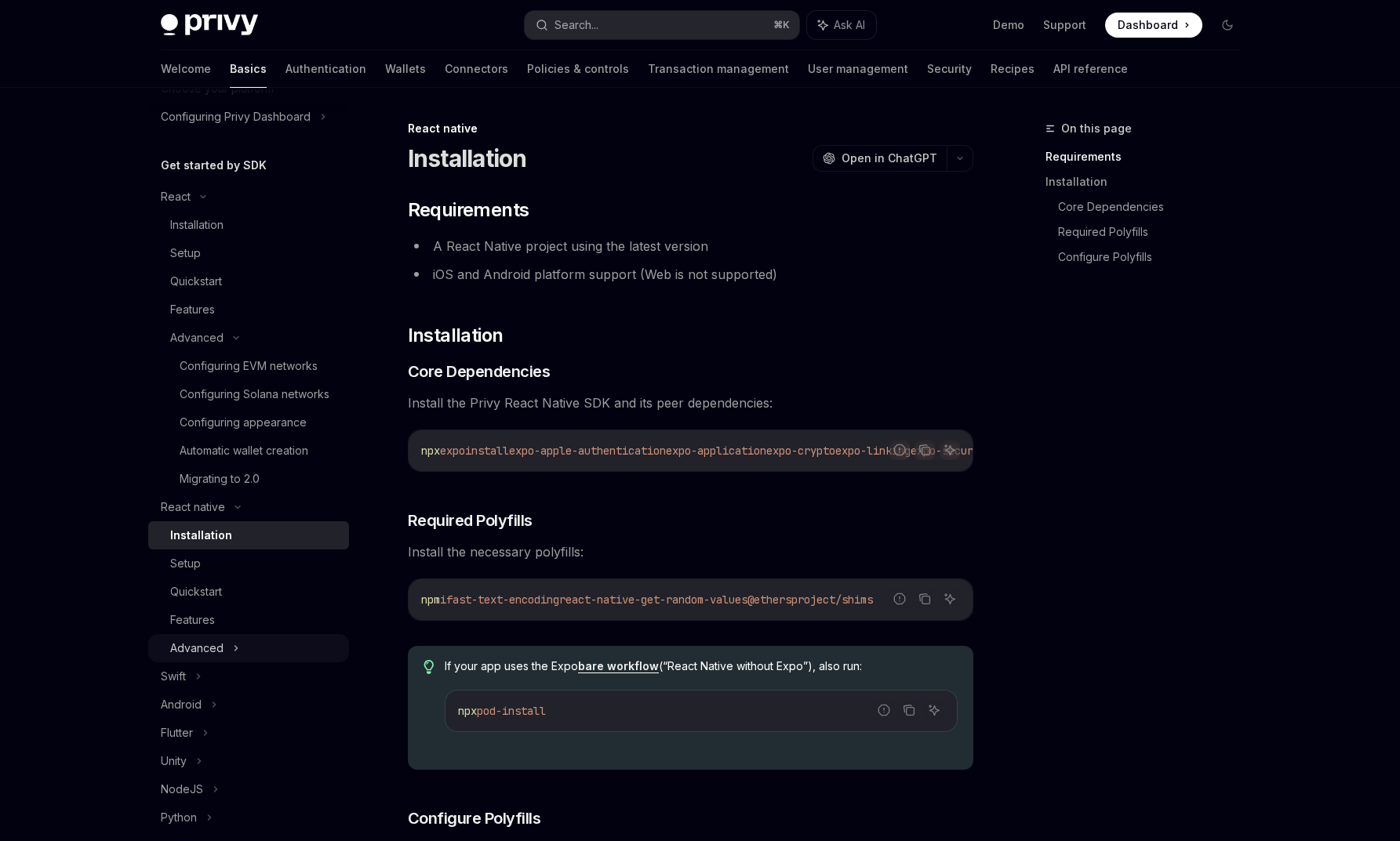
click at [260, 663] on div "Advanced" at bounding box center [249, 649] width 201 height 28
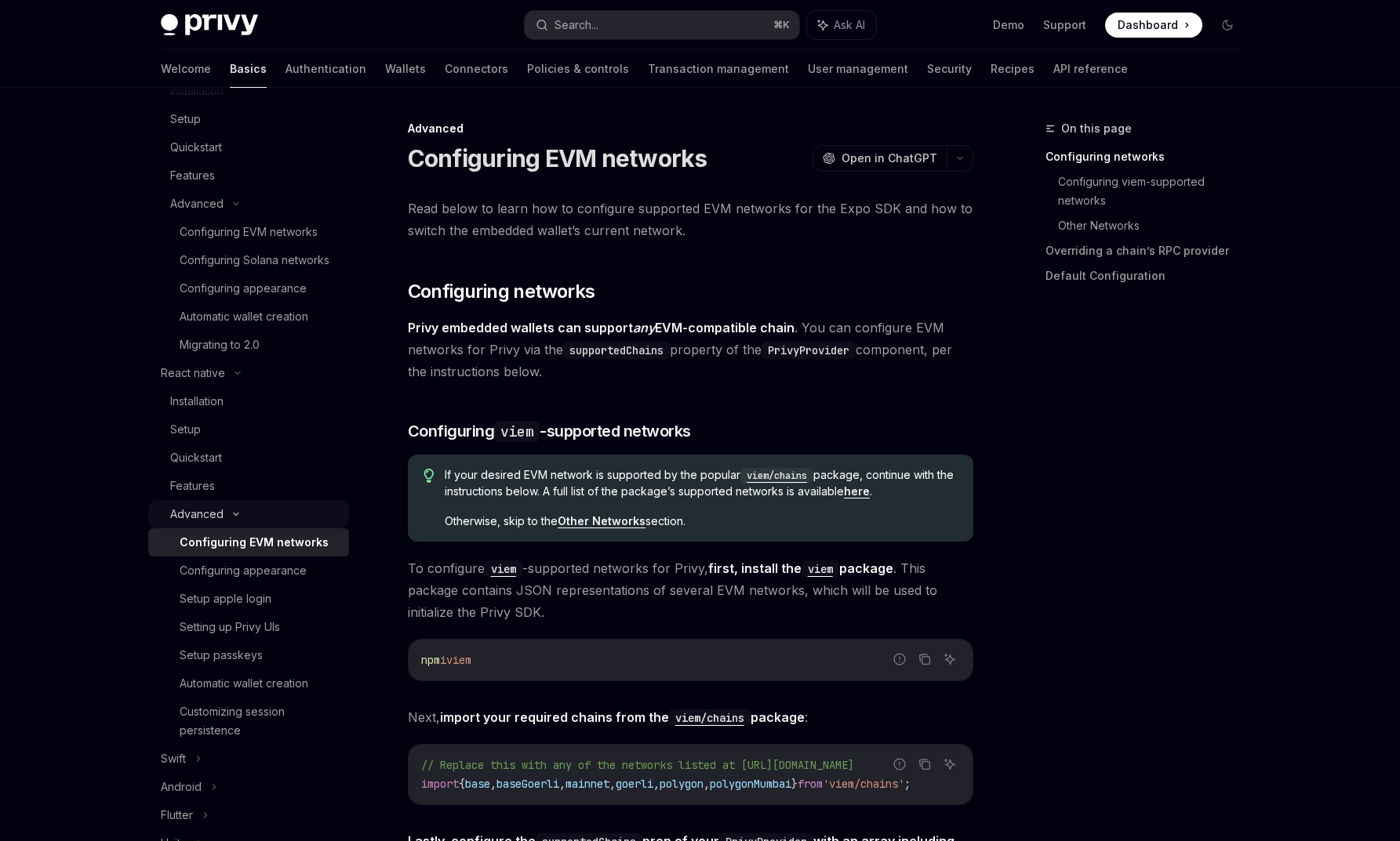
scroll to position [281, 0]
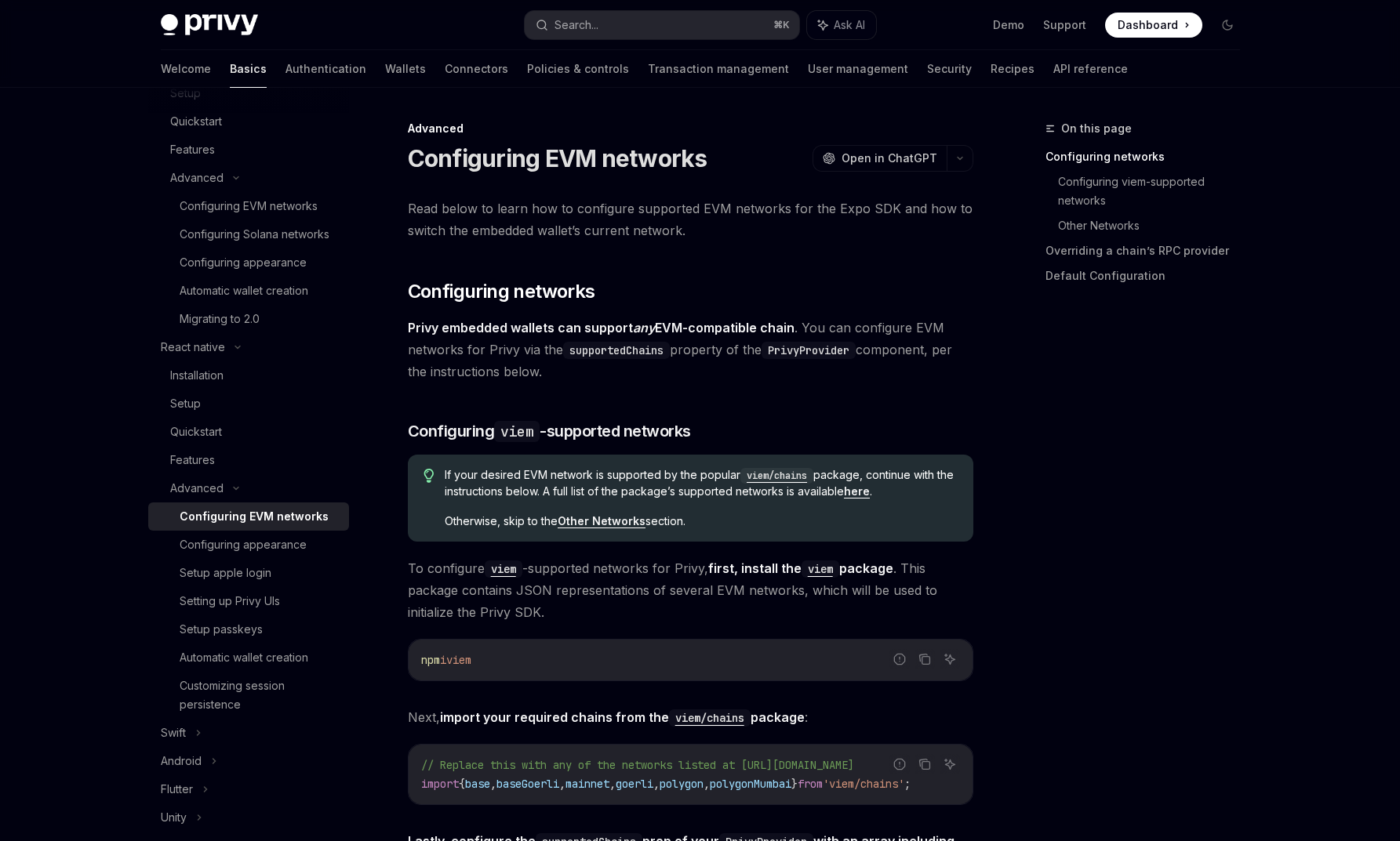
click at [273, 526] on div "Configuring EVM networks" at bounding box center [254, 516] width 149 height 19
click at [281, 554] on div "Configuring appearance" at bounding box center [243, 545] width 127 height 19
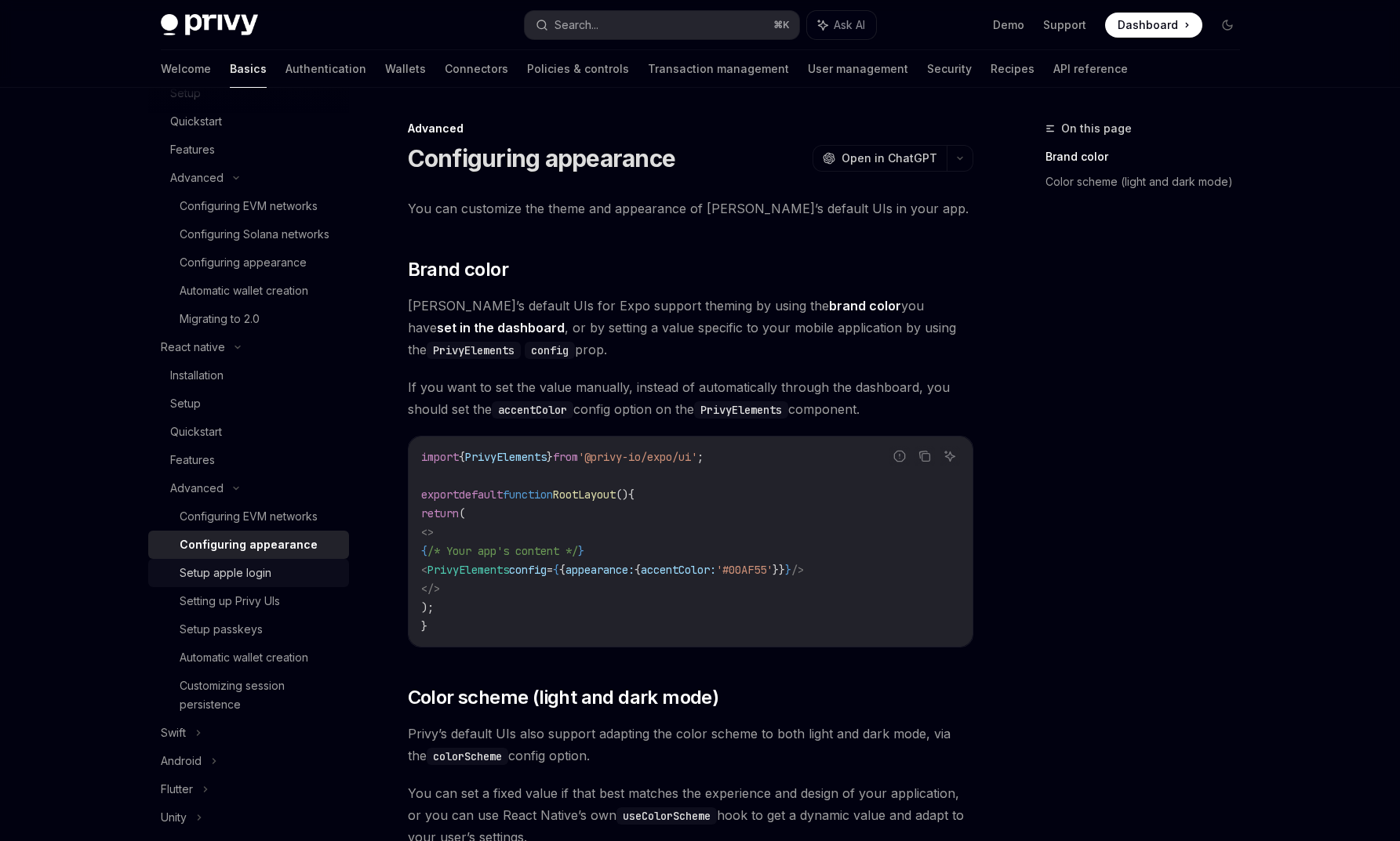
click at [281, 583] on div "Setup apple login" at bounding box center [259, 573] width 160 height 19
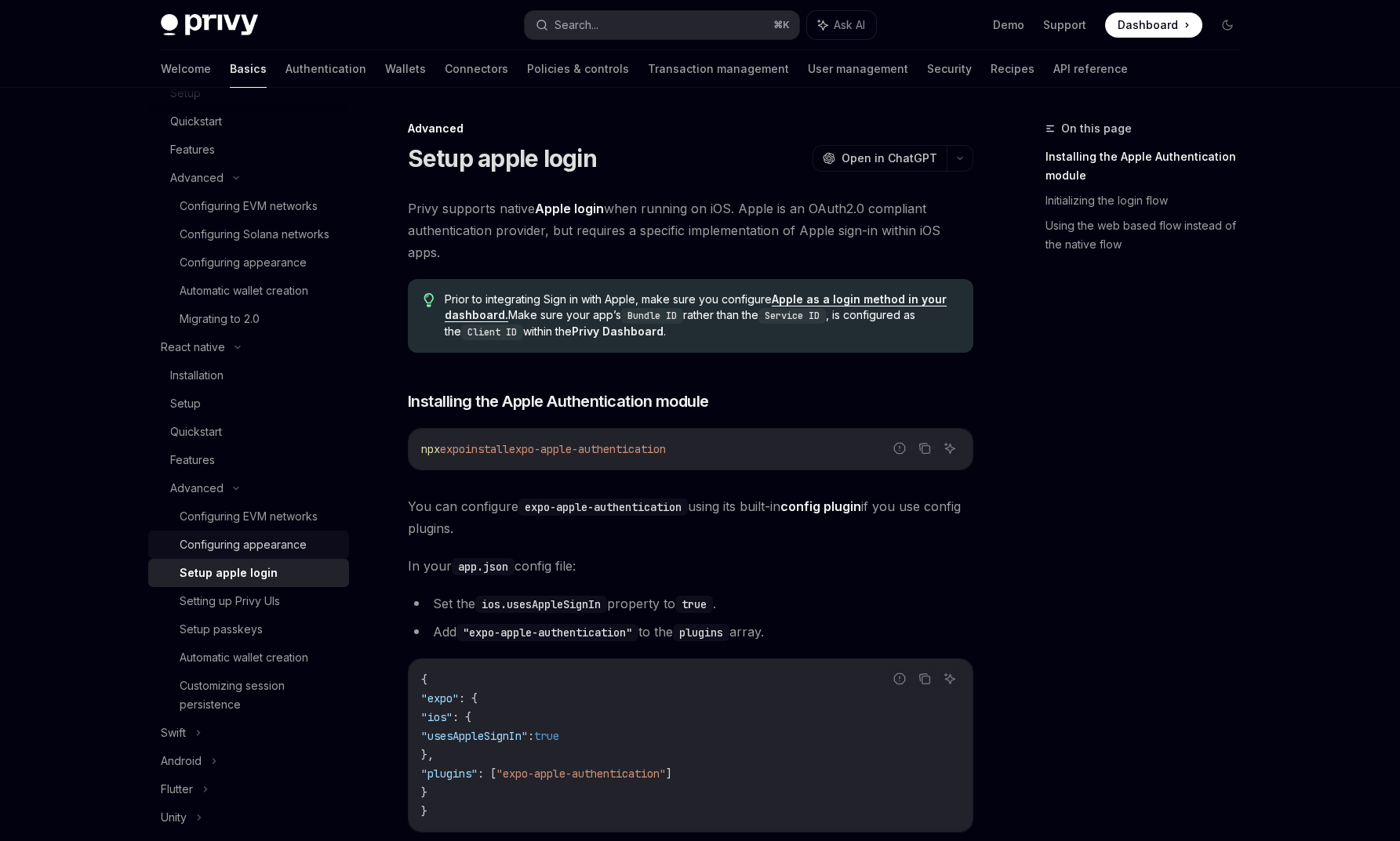
click at [277, 554] on div "Configuring appearance" at bounding box center [243, 545] width 127 height 19
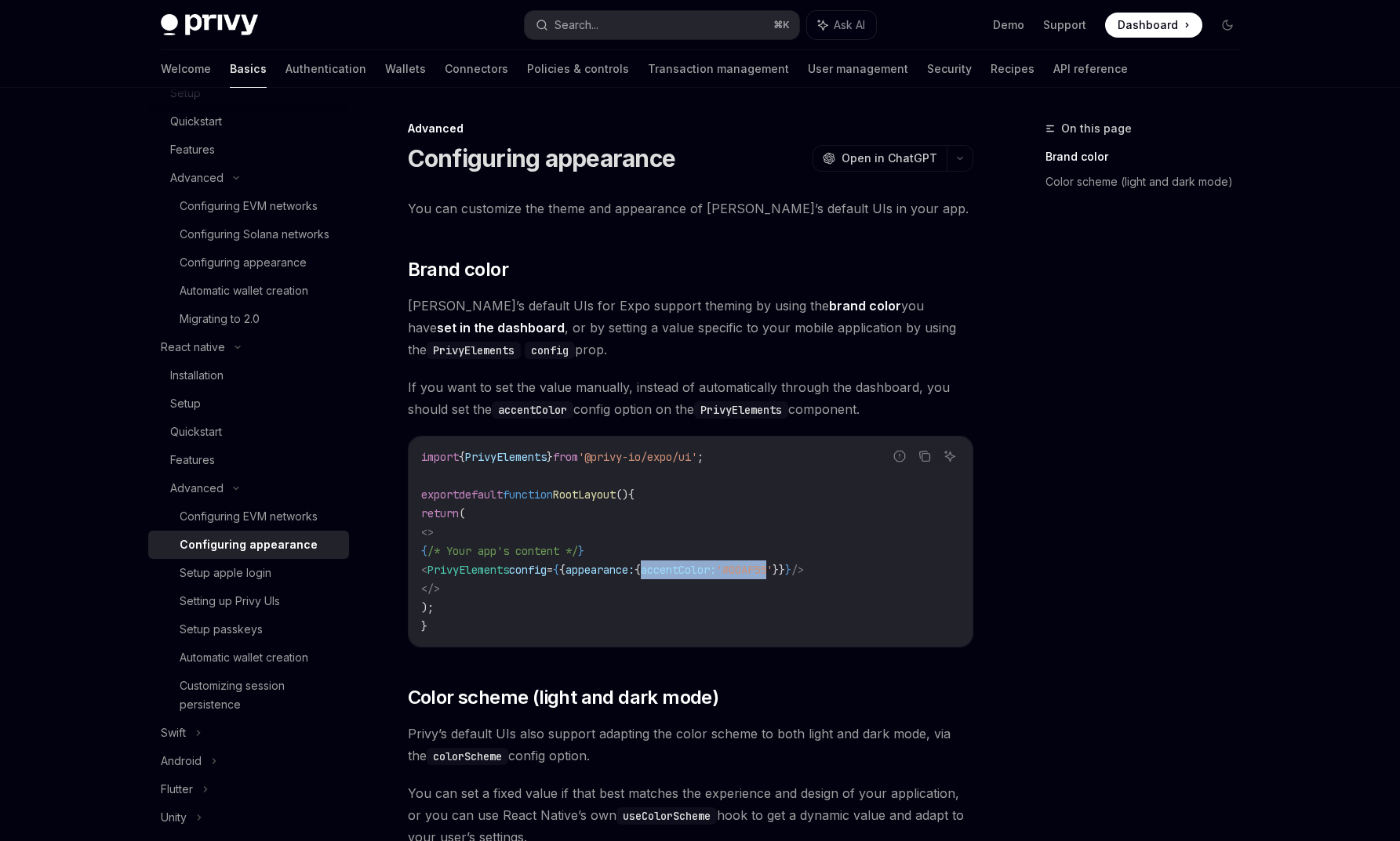
drag, startPoint x: 699, startPoint y: 571, endPoint x: 834, endPoint y: 569, distance: 135.0
click at [804, 569] on span "< PrivyElements config = { { appearance: { accentColor: '#00AF55' }} } />" at bounding box center [613, 570] width 383 height 14
click at [817, 607] on code "import { PrivyElements } from '@privy-io/expo/ui' ; export default function Roo…" at bounding box center [690, 541] width 539 height 188
drag, startPoint x: 704, startPoint y: 571, endPoint x: 851, endPoint y: 569, distance: 147.0
click at [804, 569] on span "< PrivyElements config = { { appearance: { accentColor: '#00AF55' }} } />" at bounding box center [613, 570] width 383 height 14
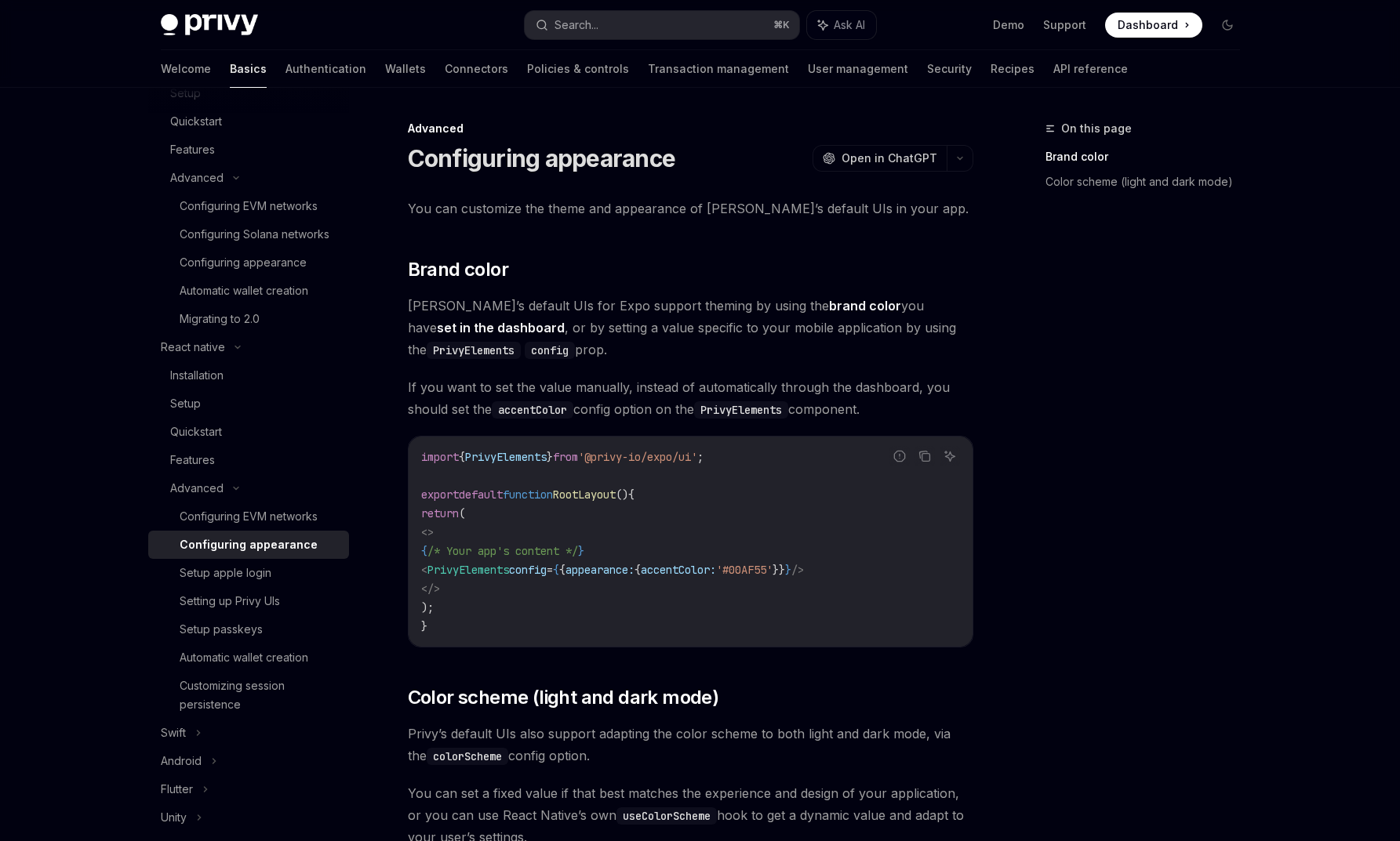
copy span "accentColor: '#00AF55'"
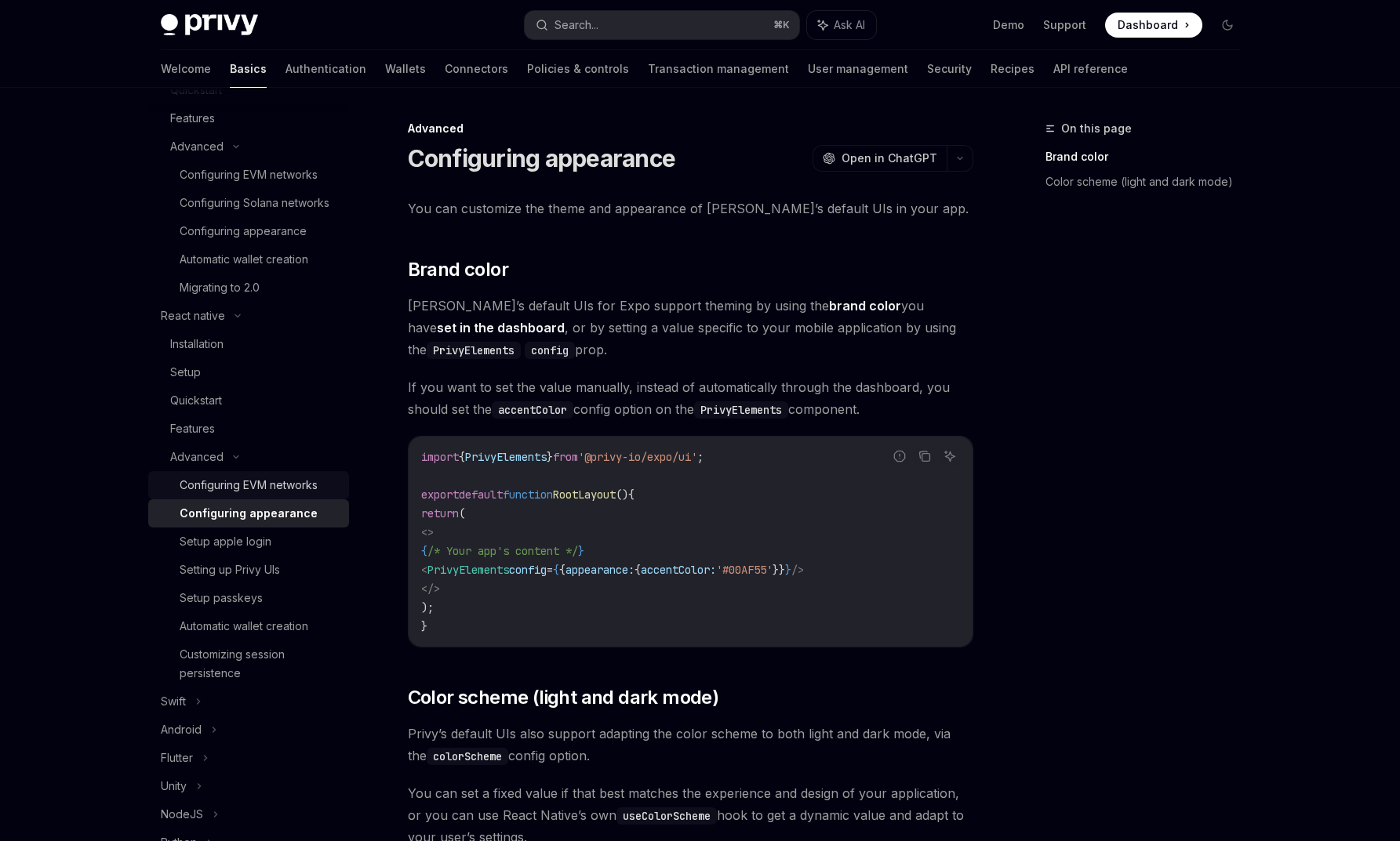
click at [309, 495] on div "Configuring EVM networks" at bounding box center [249, 485] width 138 height 19
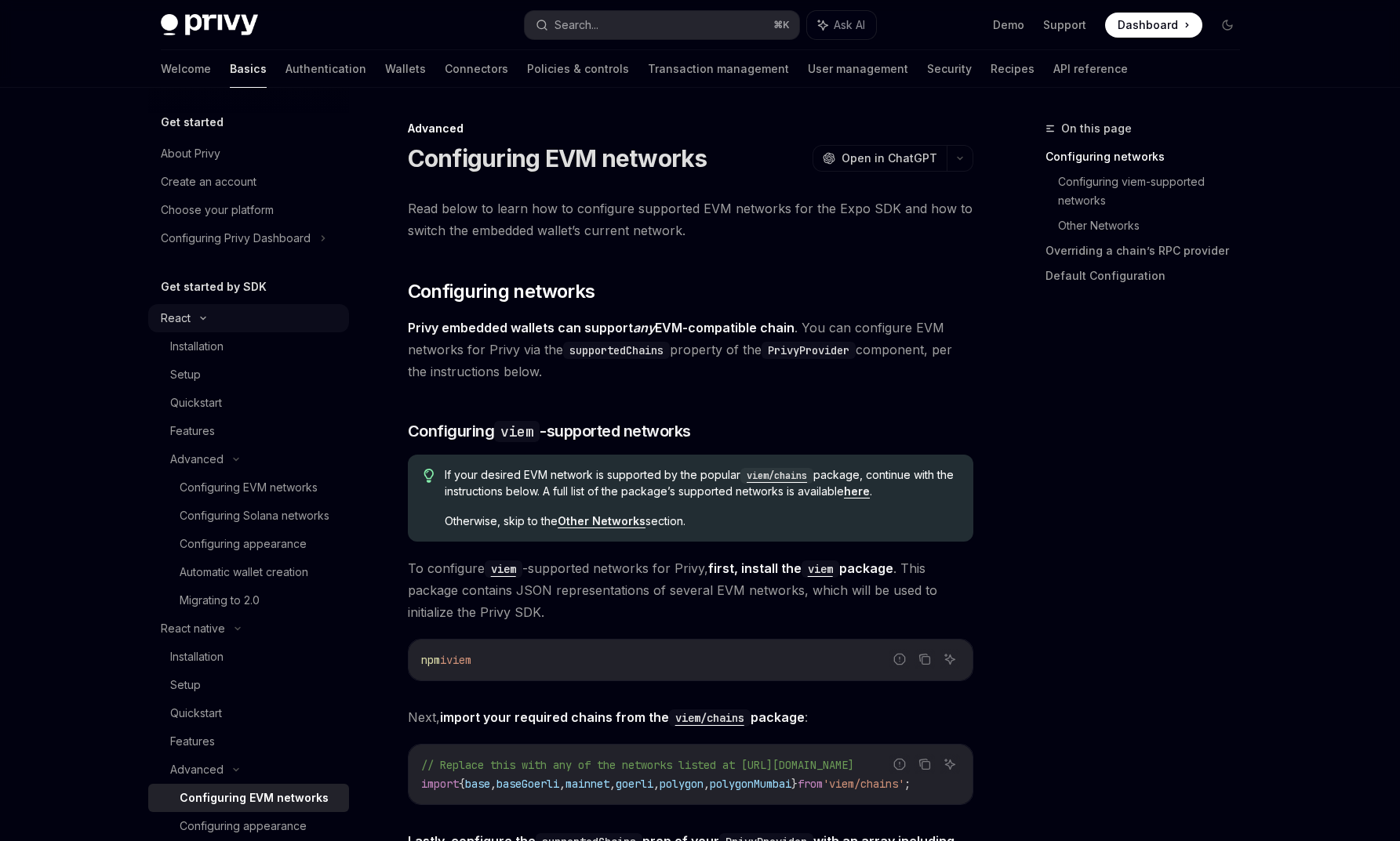
click at [202, 319] on icon at bounding box center [203, 318] width 4 height 3
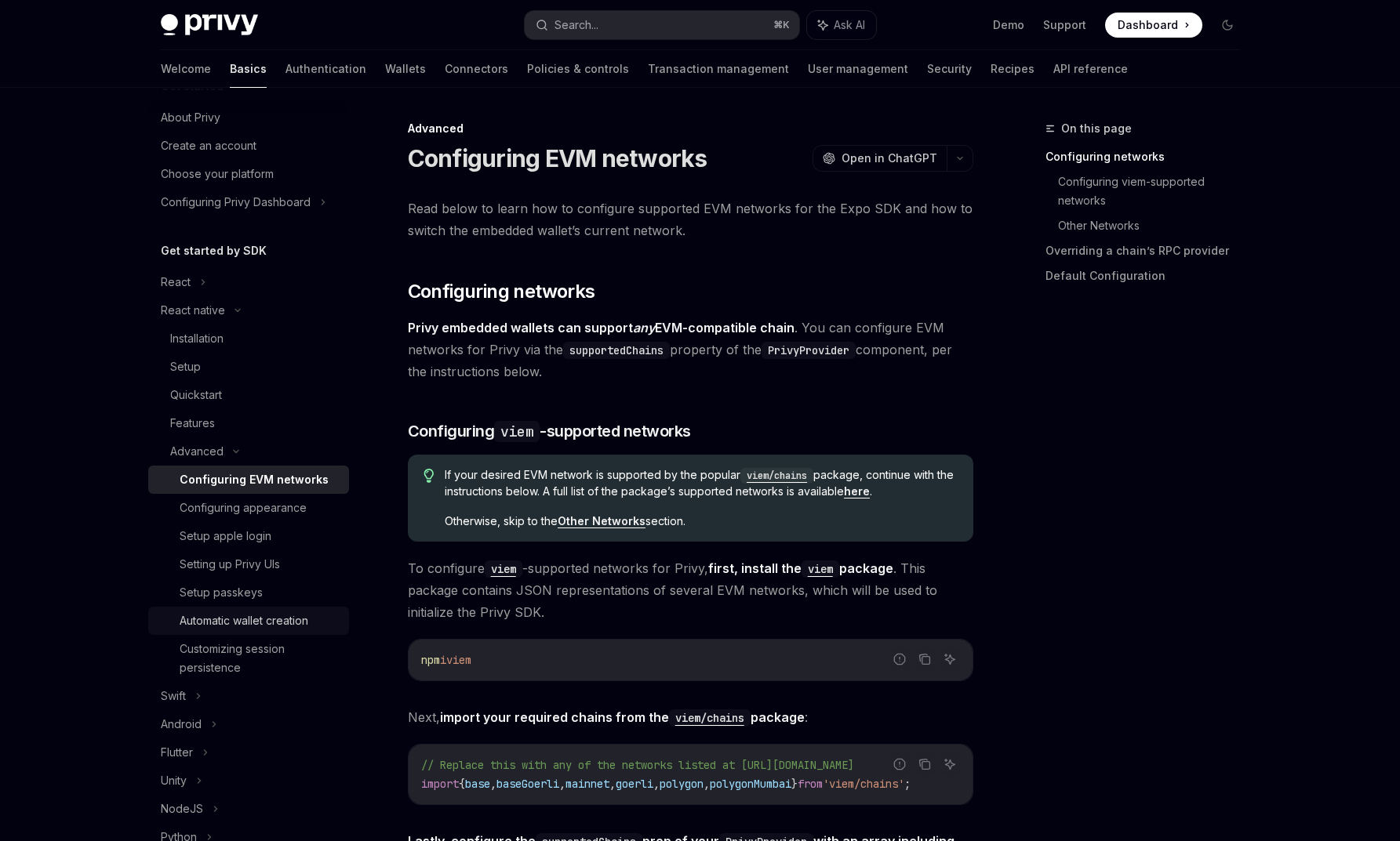
scroll to position [38, 0]
click at [294, 569] on div "Setting up Privy UIs" at bounding box center [259, 562] width 160 height 19
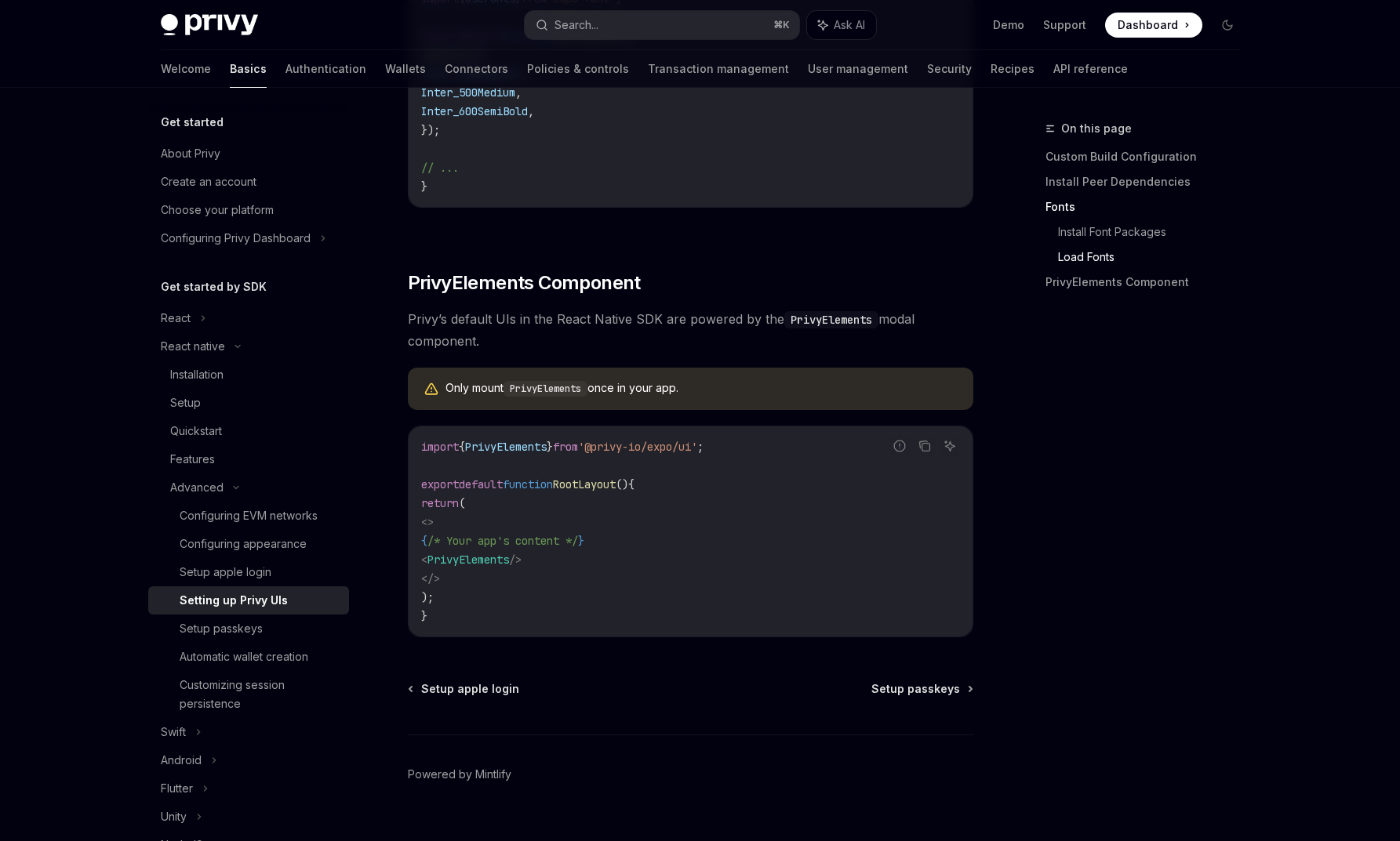
scroll to position [996, 0]
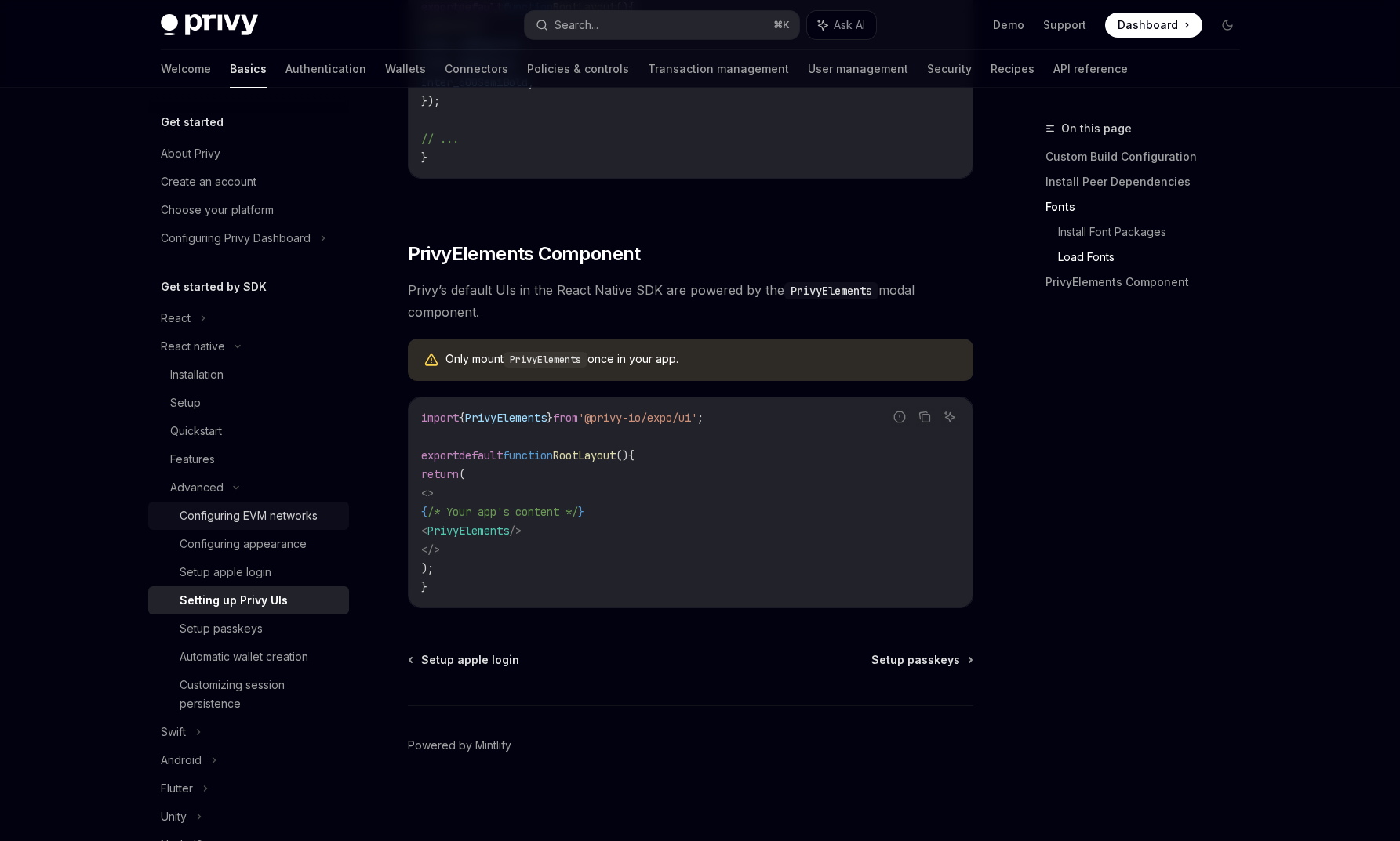
click at [285, 524] on div "Configuring EVM networks" at bounding box center [249, 516] width 138 height 19
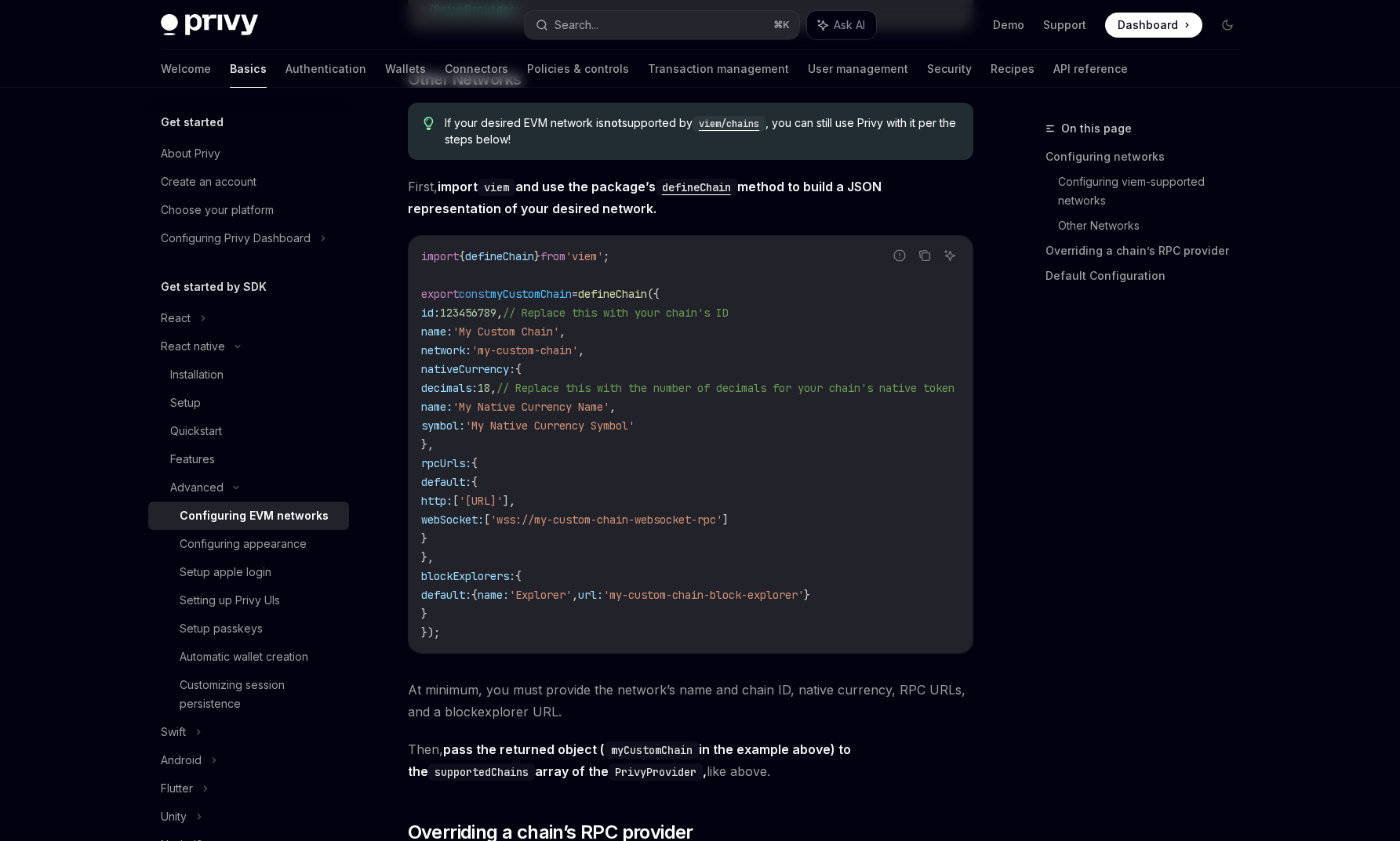
type textarea "*"
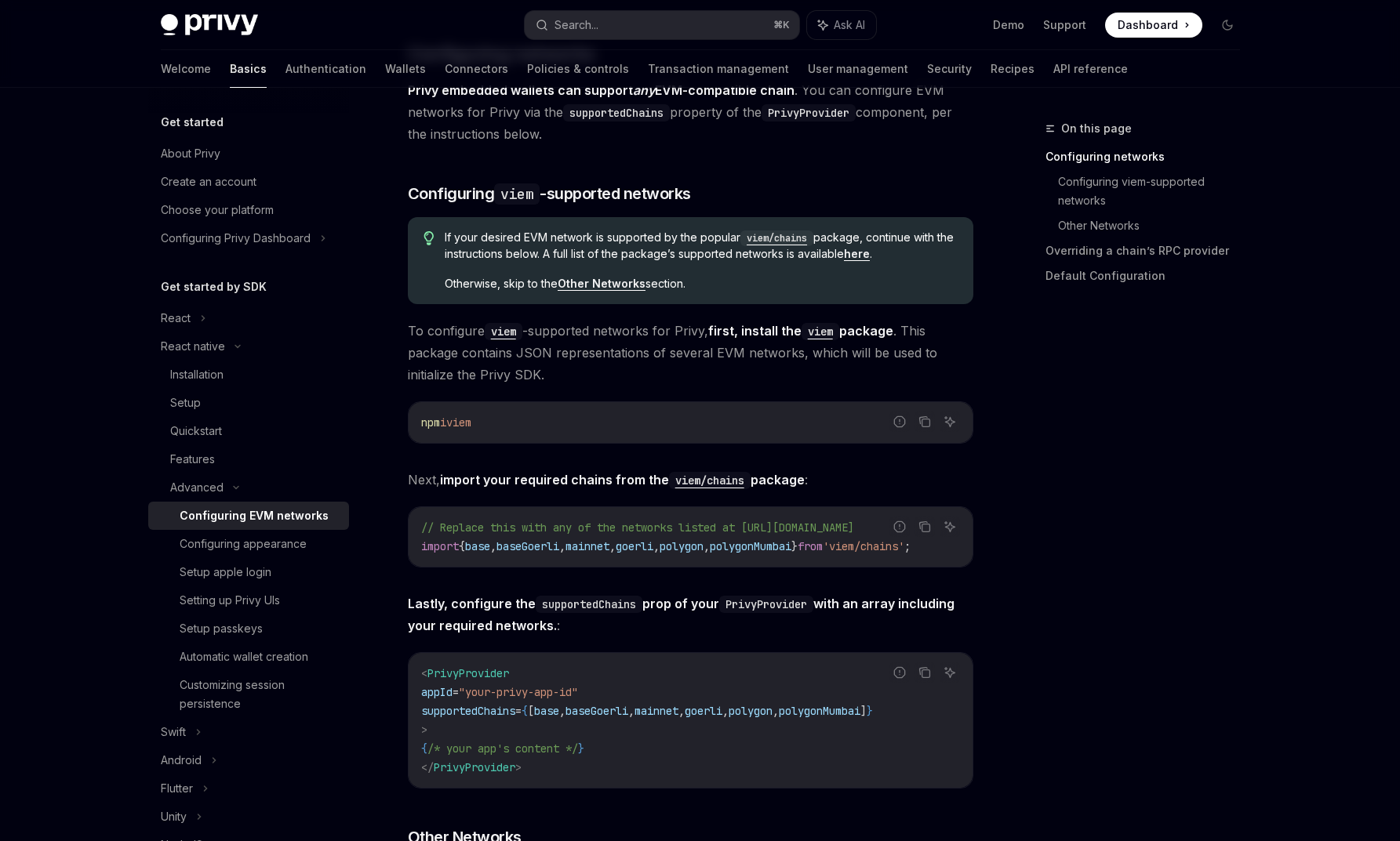
click at [687, 480] on code "viem/chains" at bounding box center [710, 480] width 82 height 18
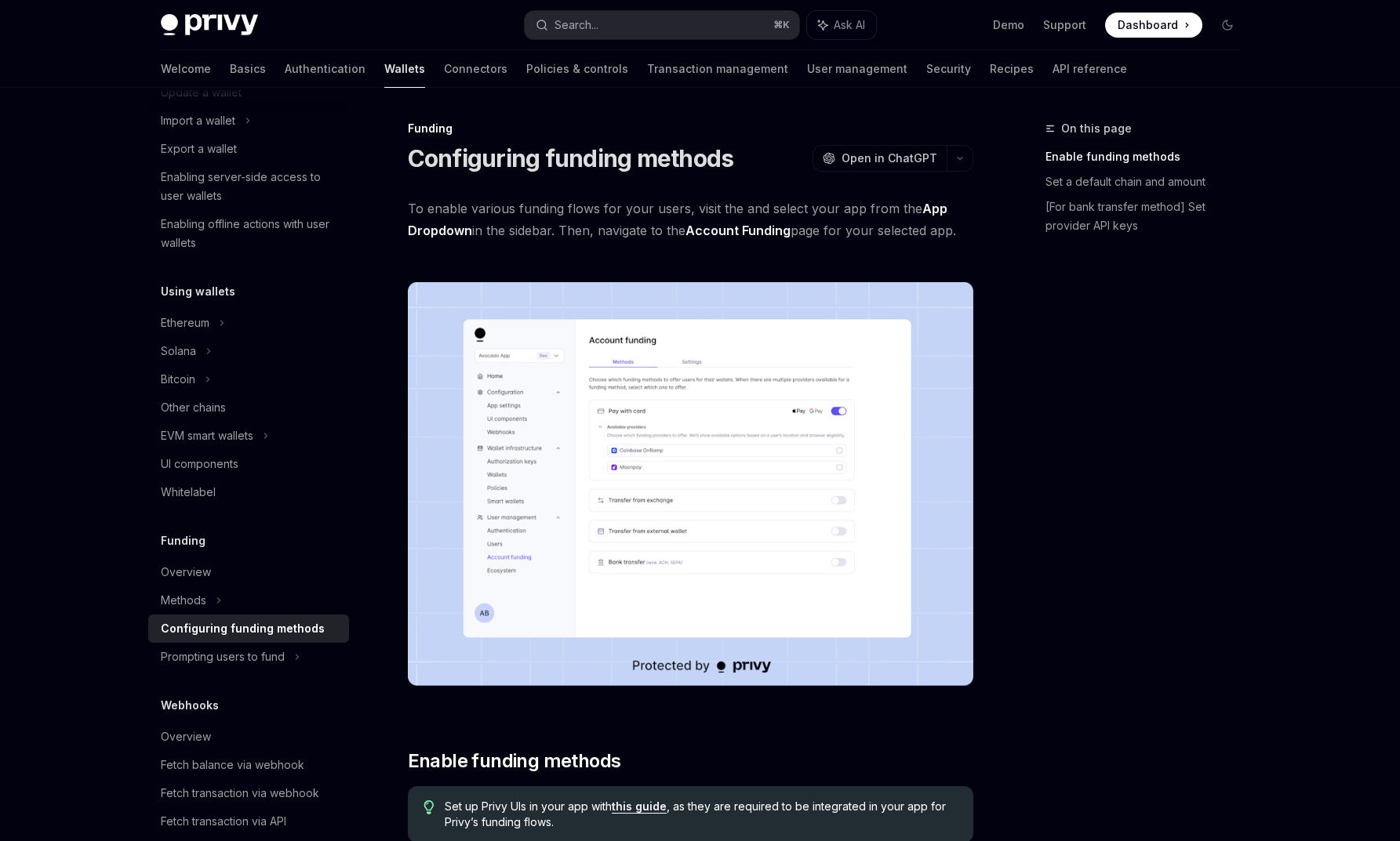
scroll to position [240, 0]
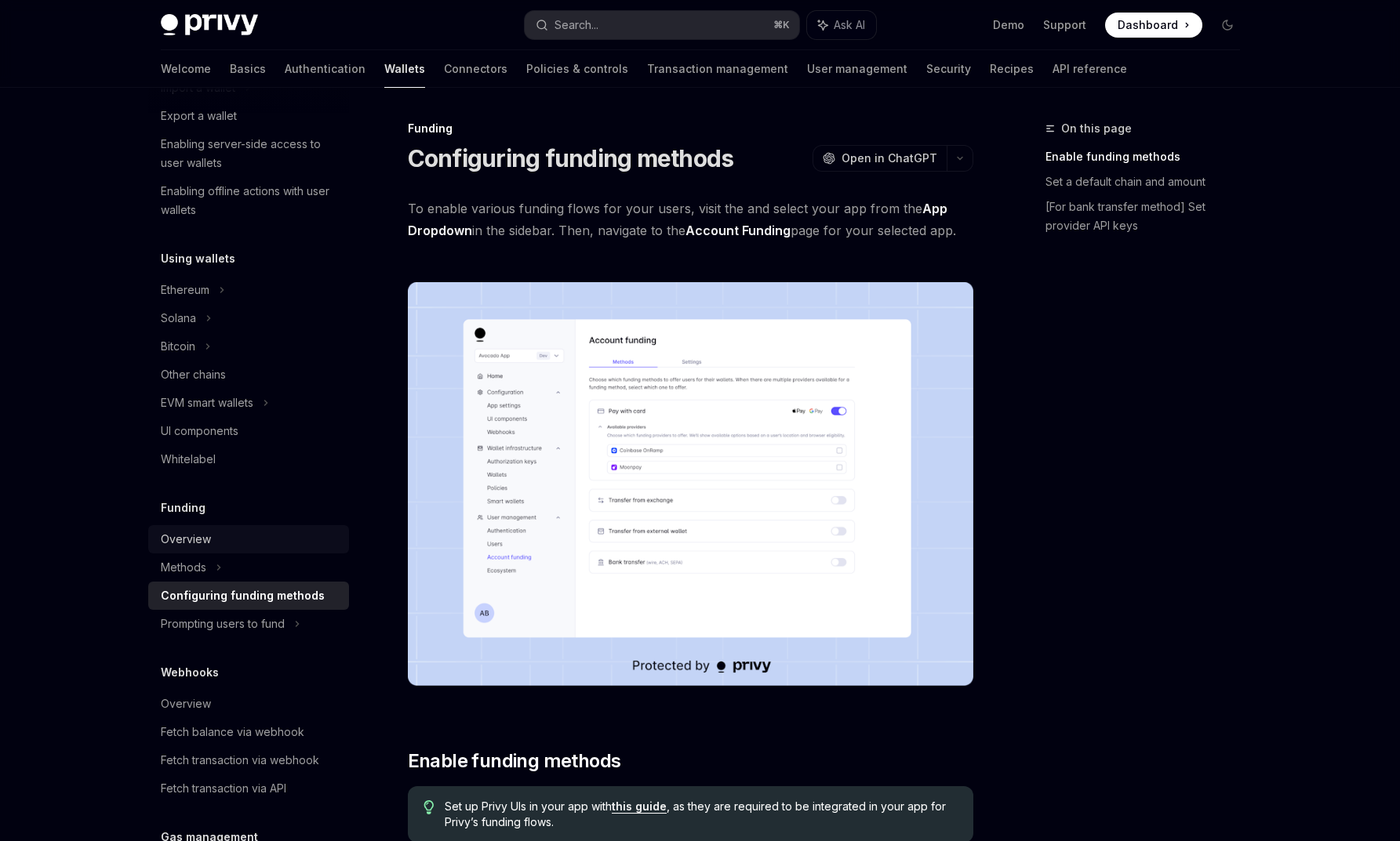
click at [211, 543] on div "Overview" at bounding box center [249, 539] width 179 height 19
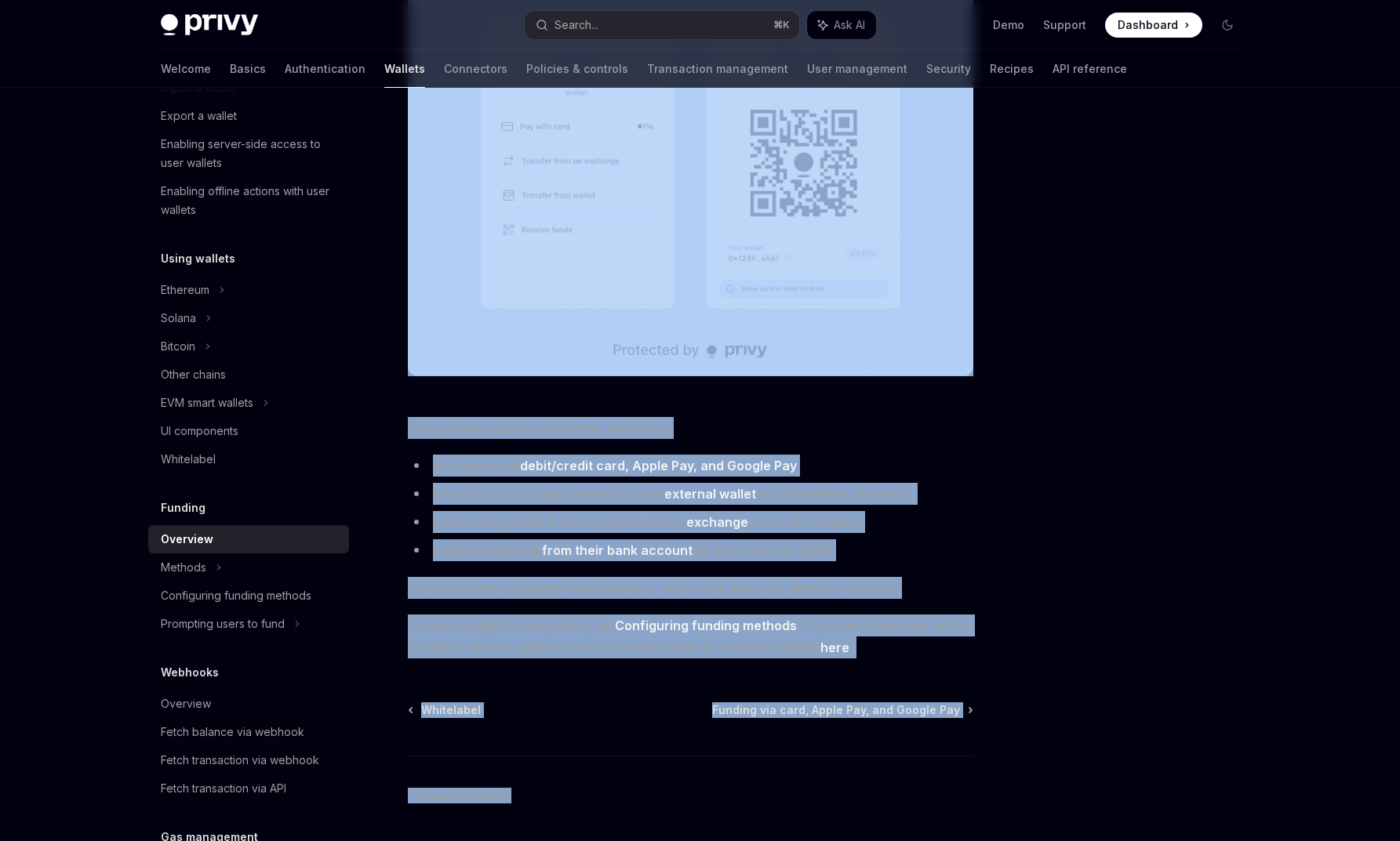
scroll to position [420, 0]
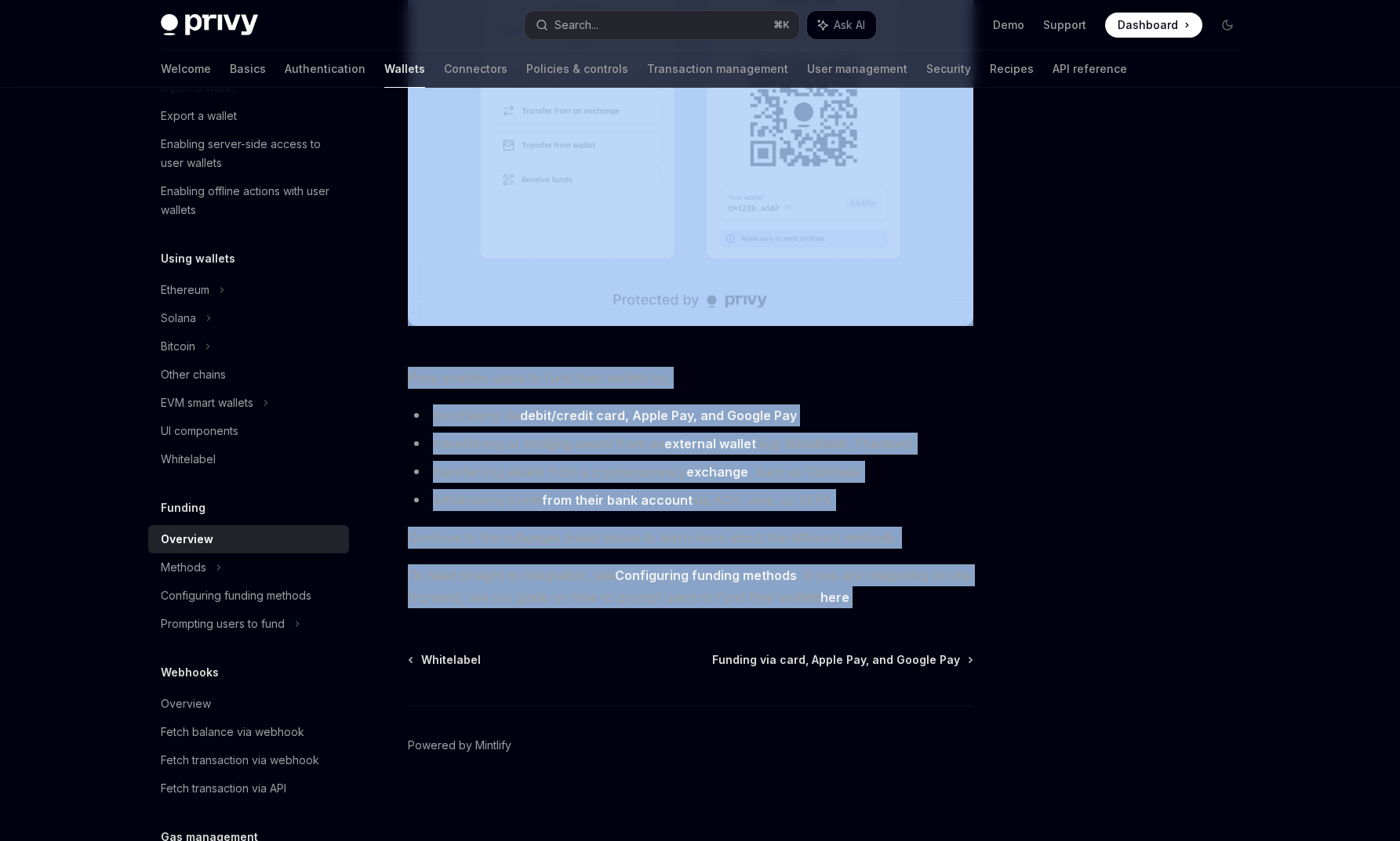
drag, startPoint x: 409, startPoint y: 201, endPoint x: 854, endPoint y: 595, distance: 594.4
click at [854, 595] on div "Privy makes it easy for your users to fund their wallets with a variety of asse…" at bounding box center [690, 193] width 565 height 830
copy div "Privy makes it easy for your users to fund their wallets with a variety of asse…"
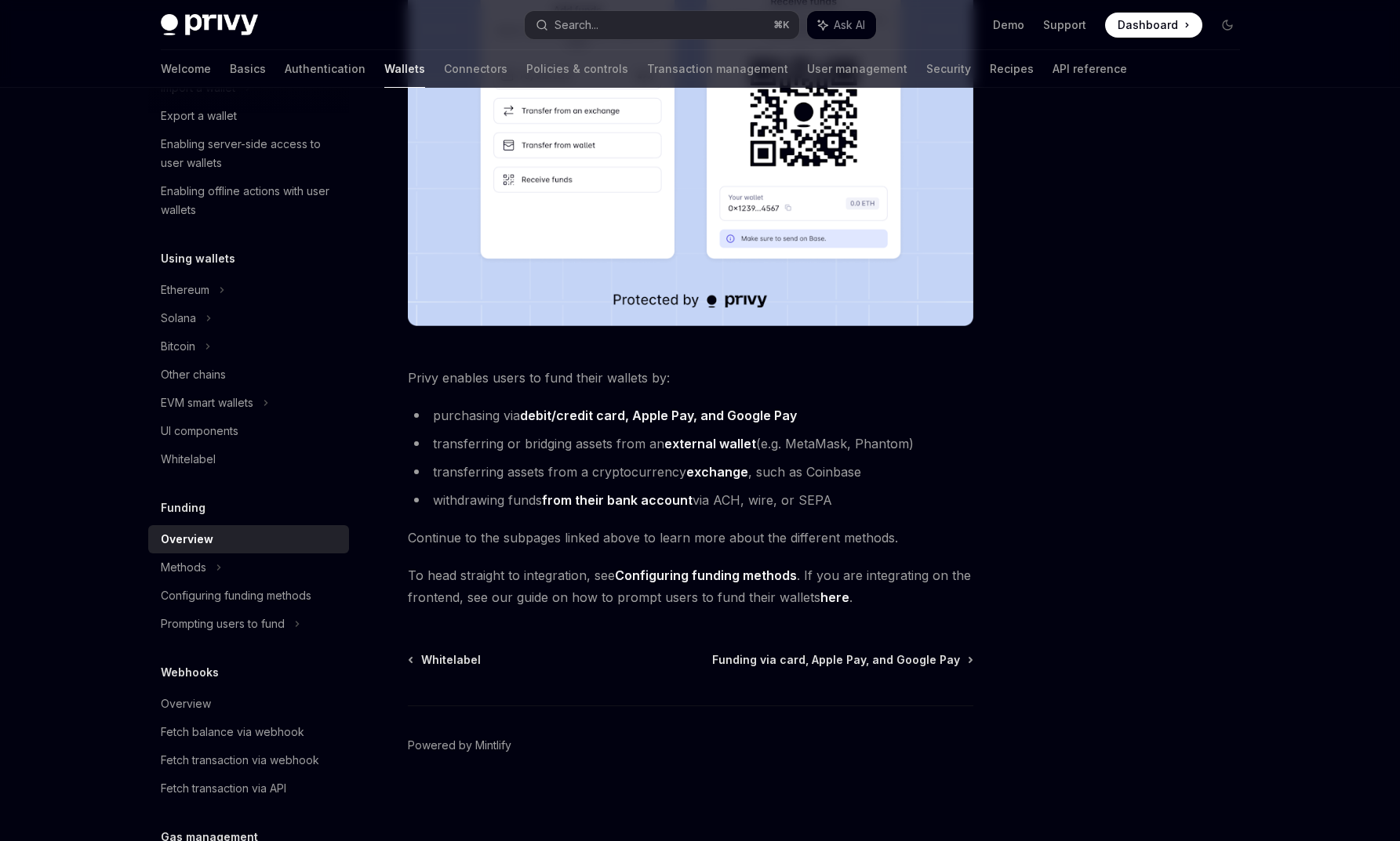
click at [1106, 483] on div at bounding box center [1133, 480] width 238 height 722
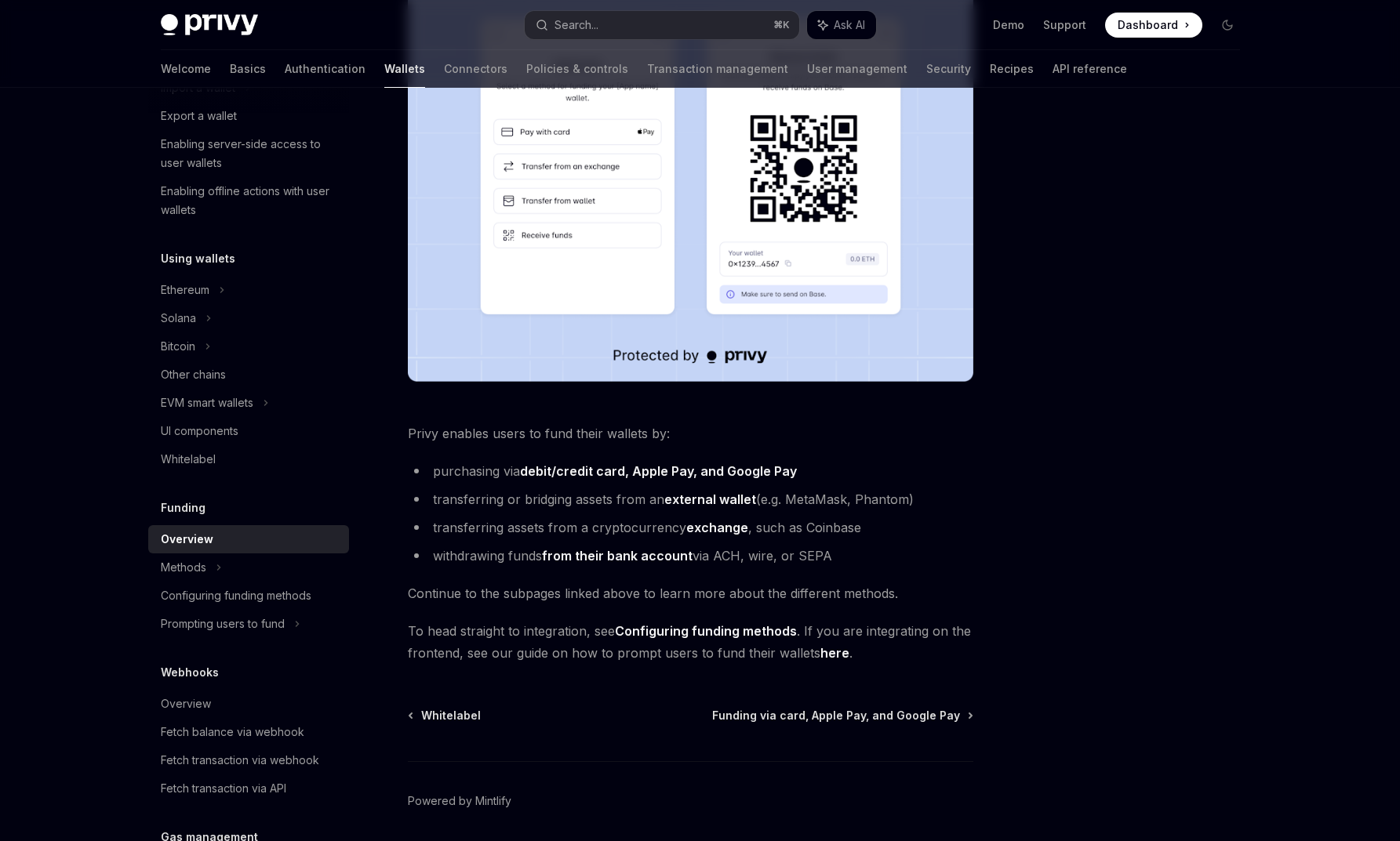
click at [550, 472] on strong "debit/credit card, Apple Pay, and Google Pay" at bounding box center [659, 472] width 277 height 16
click at [652, 472] on strong "debit/credit card, Apple Pay, and Google Pay" at bounding box center [659, 472] width 277 height 16
click at [707, 500] on strong "external wallet" at bounding box center [710, 500] width 92 height 16
click at [703, 529] on strong "exchange" at bounding box center [717, 528] width 62 height 16
click at [612, 558] on link "from their bank account" at bounding box center [617, 556] width 151 height 17
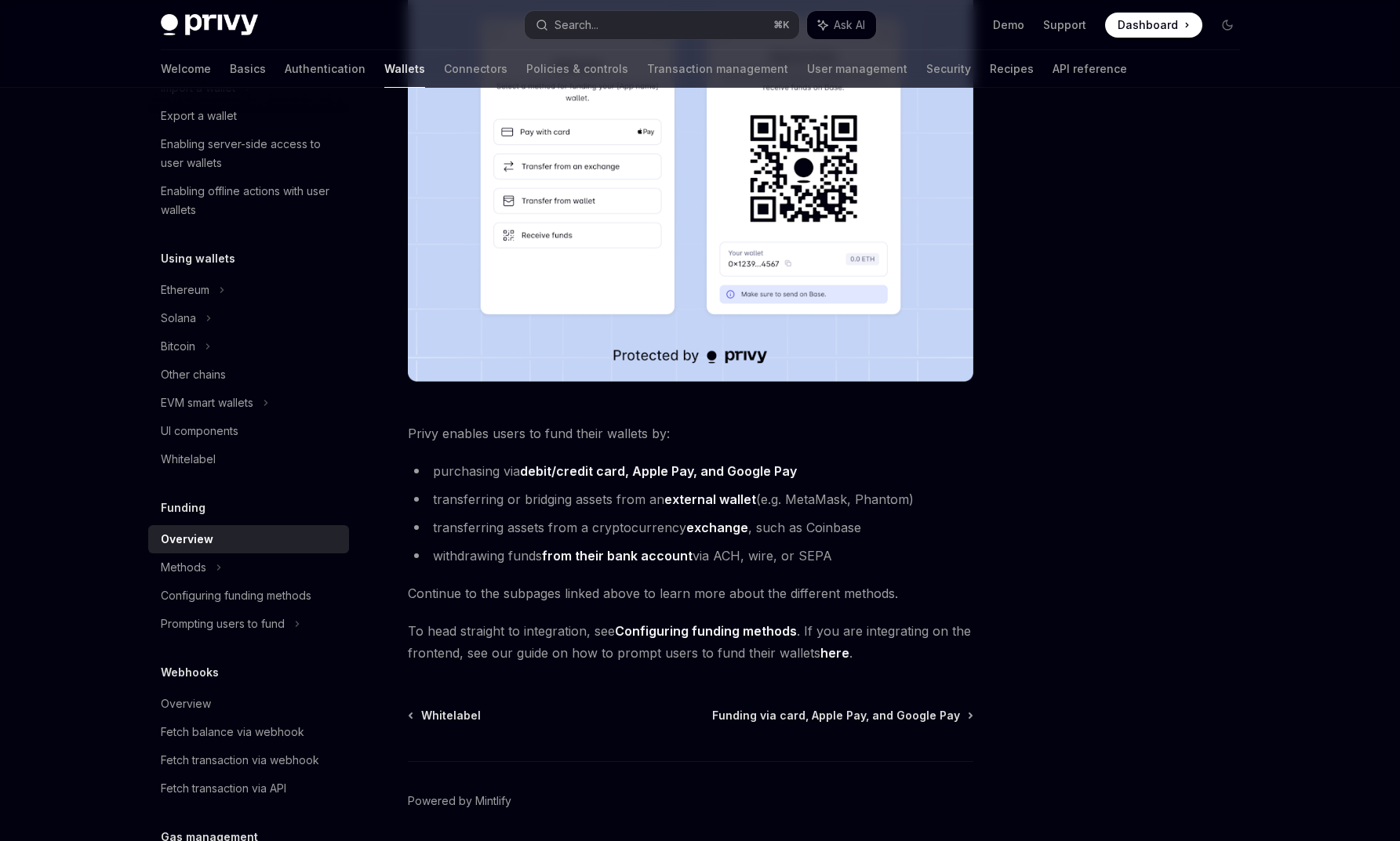
click at [656, 637] on link "Configuring funding methods" at bounding box center [705, 631] width 182 height 17
click at [830, 652] on link "here" at bounding box center [834, 653] width 29 height 17
click at [257, 567] on div "Methods" at bounding box center [249, 568] width 201 height 28
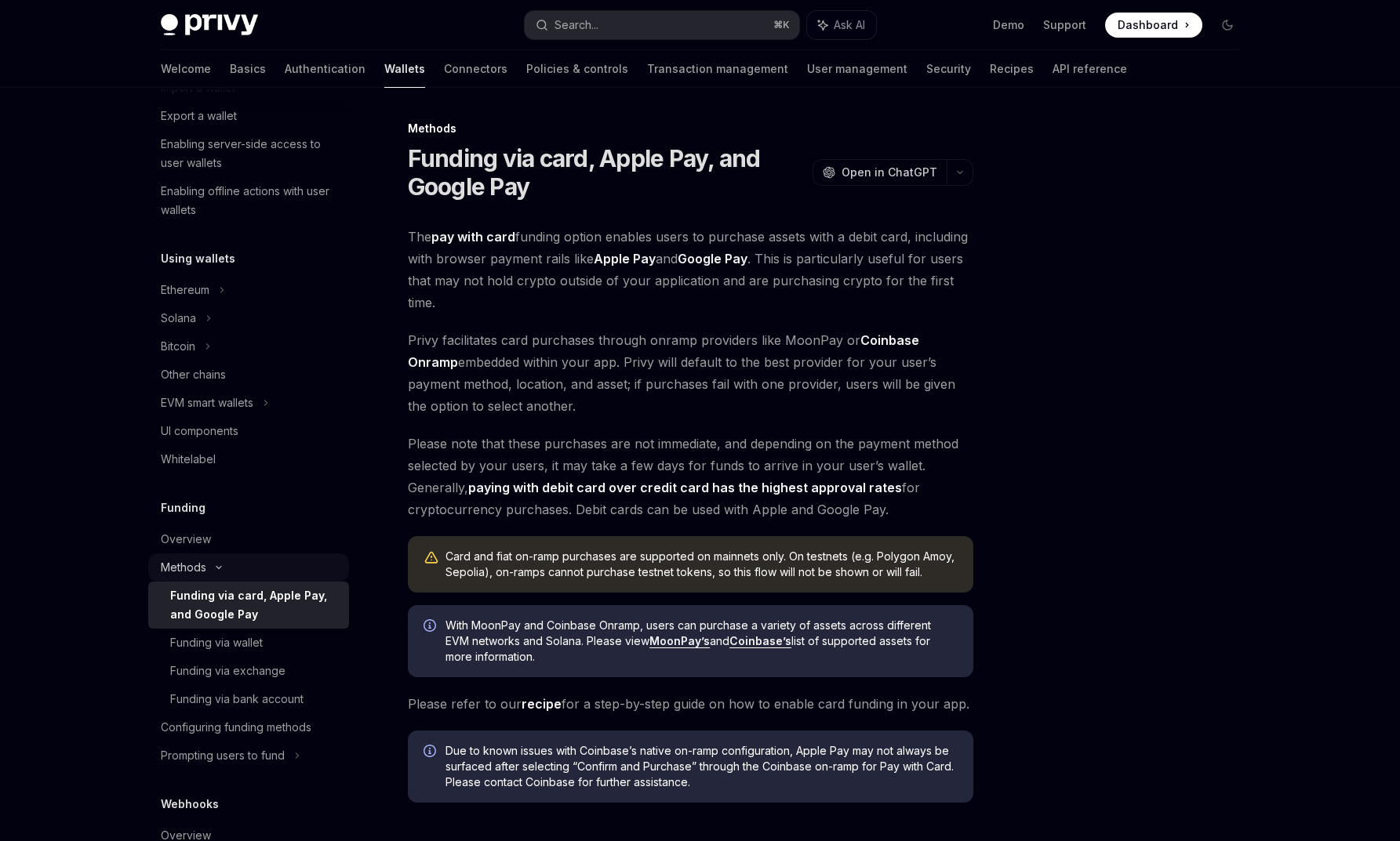
click at [204, 570] on div "Methods" at bounding box center [183, 567] width 46 height 19
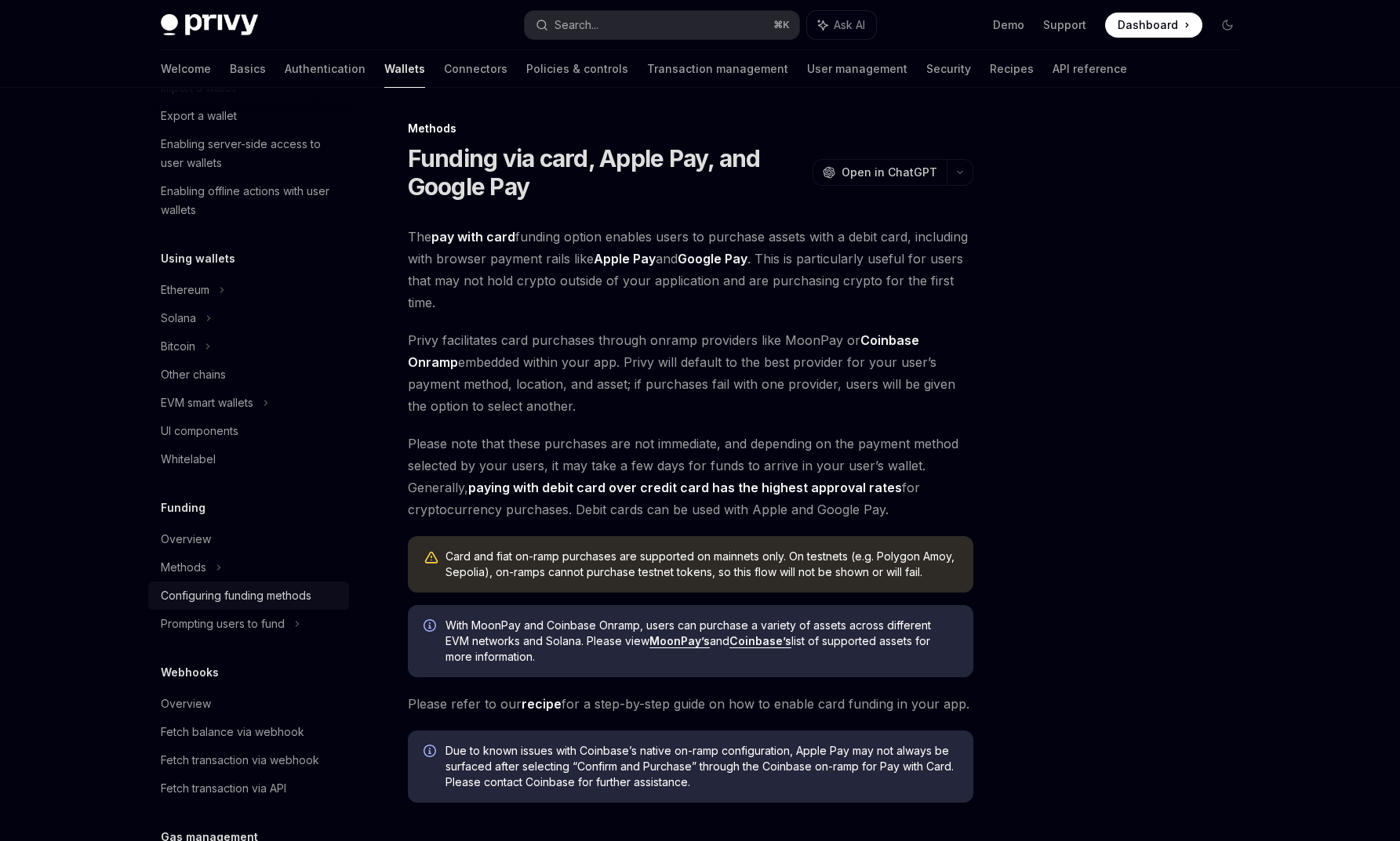
click at [235, 593] on div "Configuring funding methods" at bounding box center [235, 595] width 151 height 19
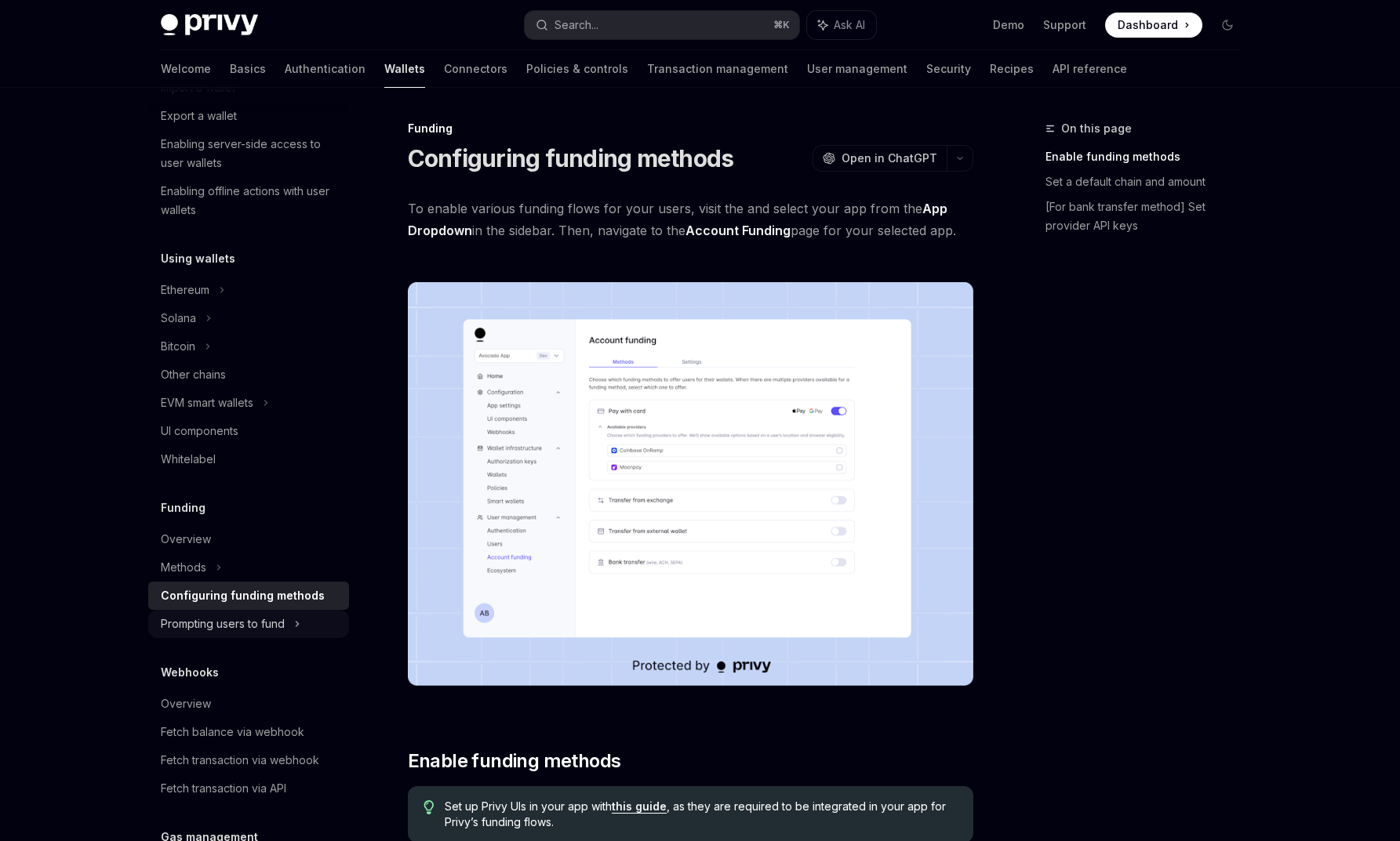
click at [221, 624] on div "Prompting users to fund" at bounding box center [222, 623] width 124 height 19
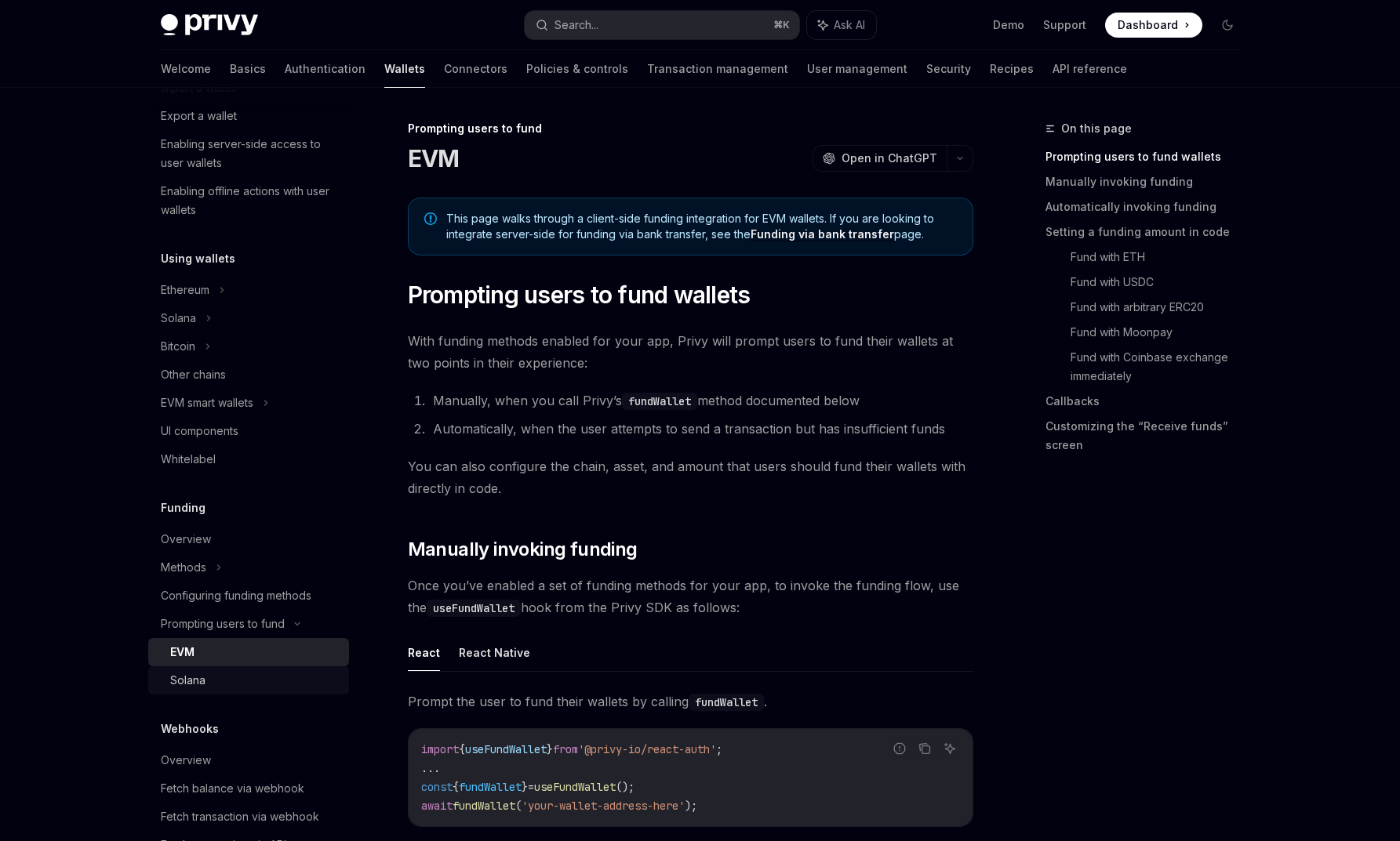
click at [205, 670] on link "Solana" at bounding box center [249, 681] width 201 height 28
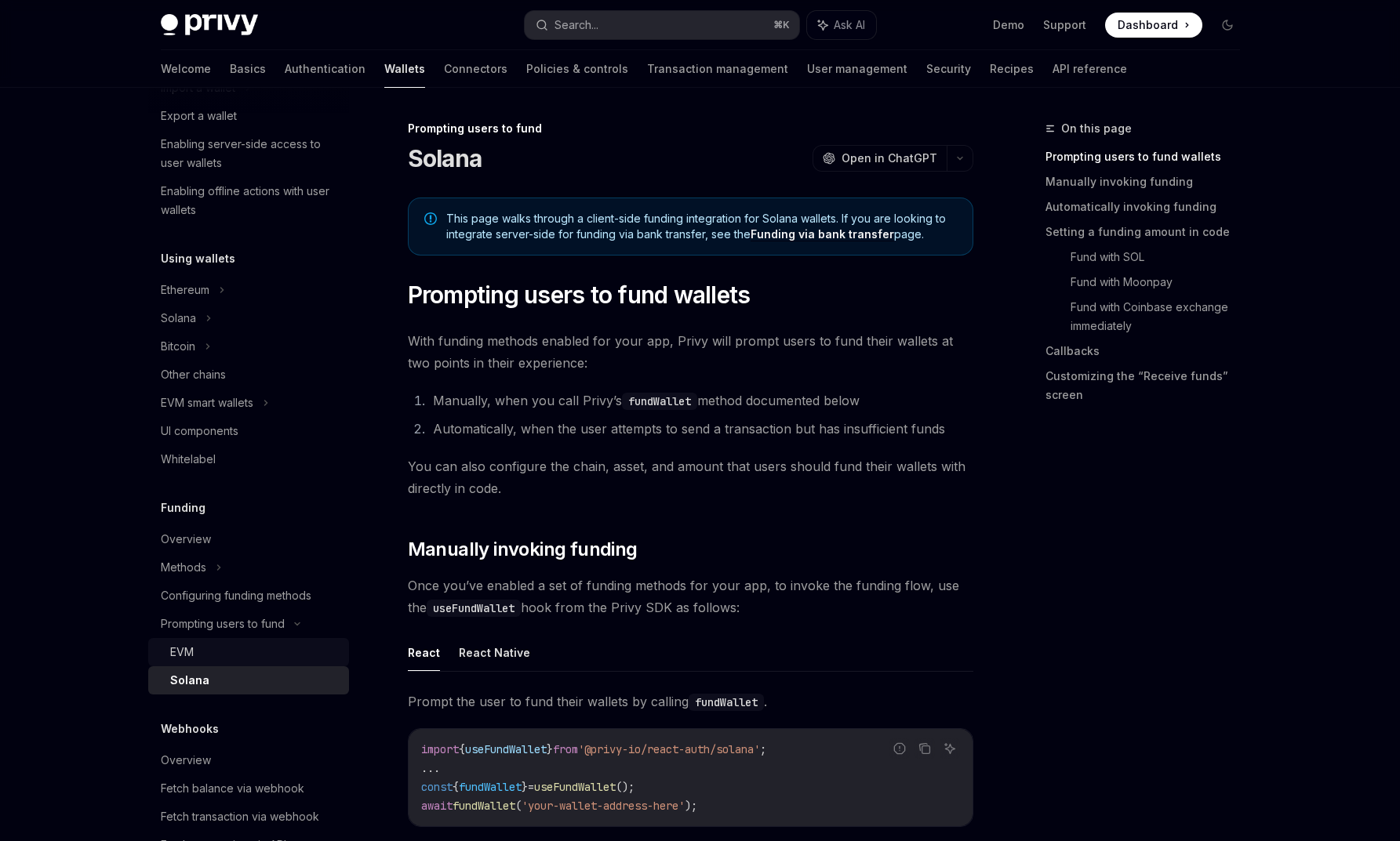
click at [204, 646] on div "EVM" at bounding box center [255, 651] width 169 height 19
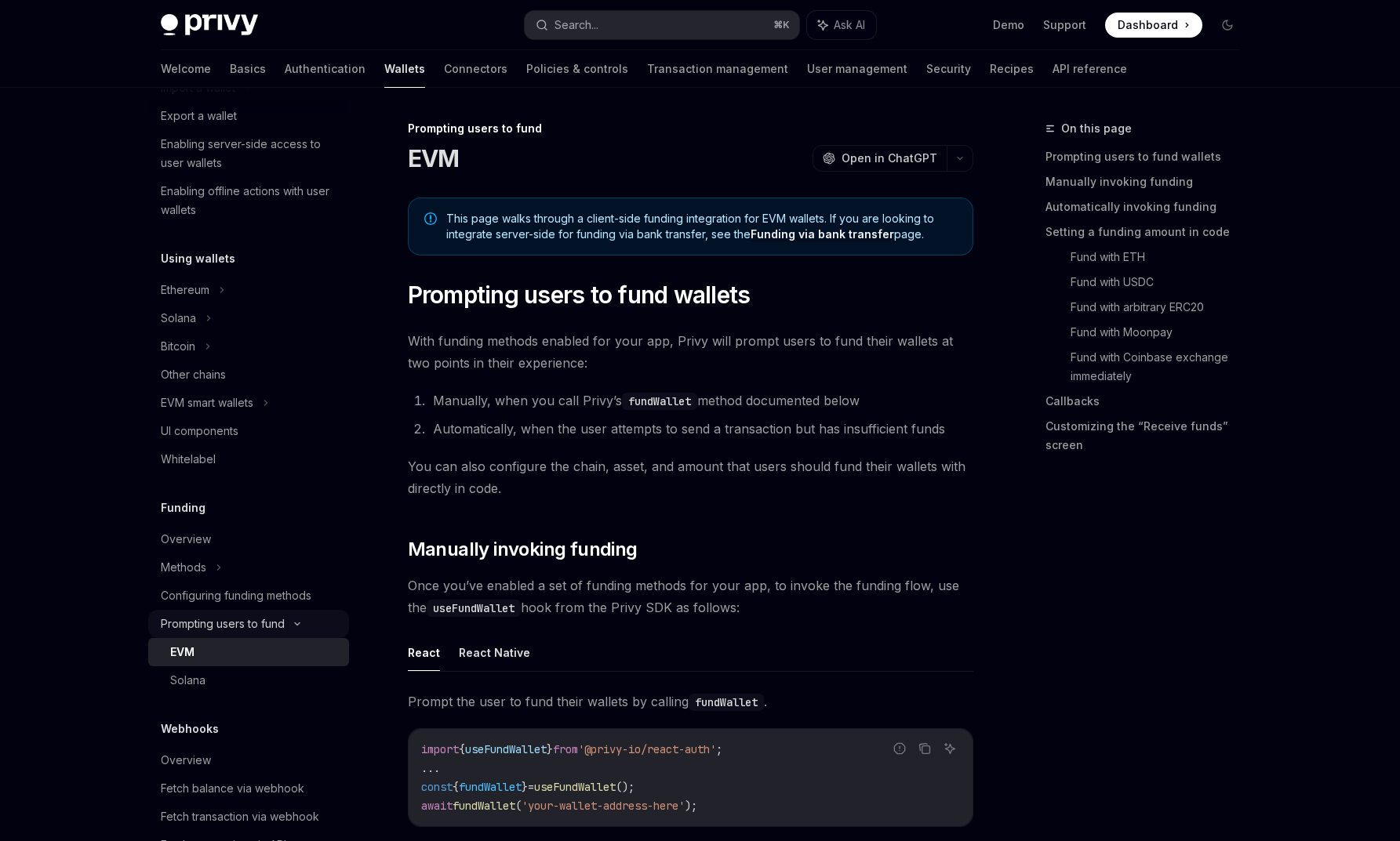
type textarea "*"
click at [203, 621] on div "Prompting users to fund" at bounding box center [222, 623] width 124 height 19
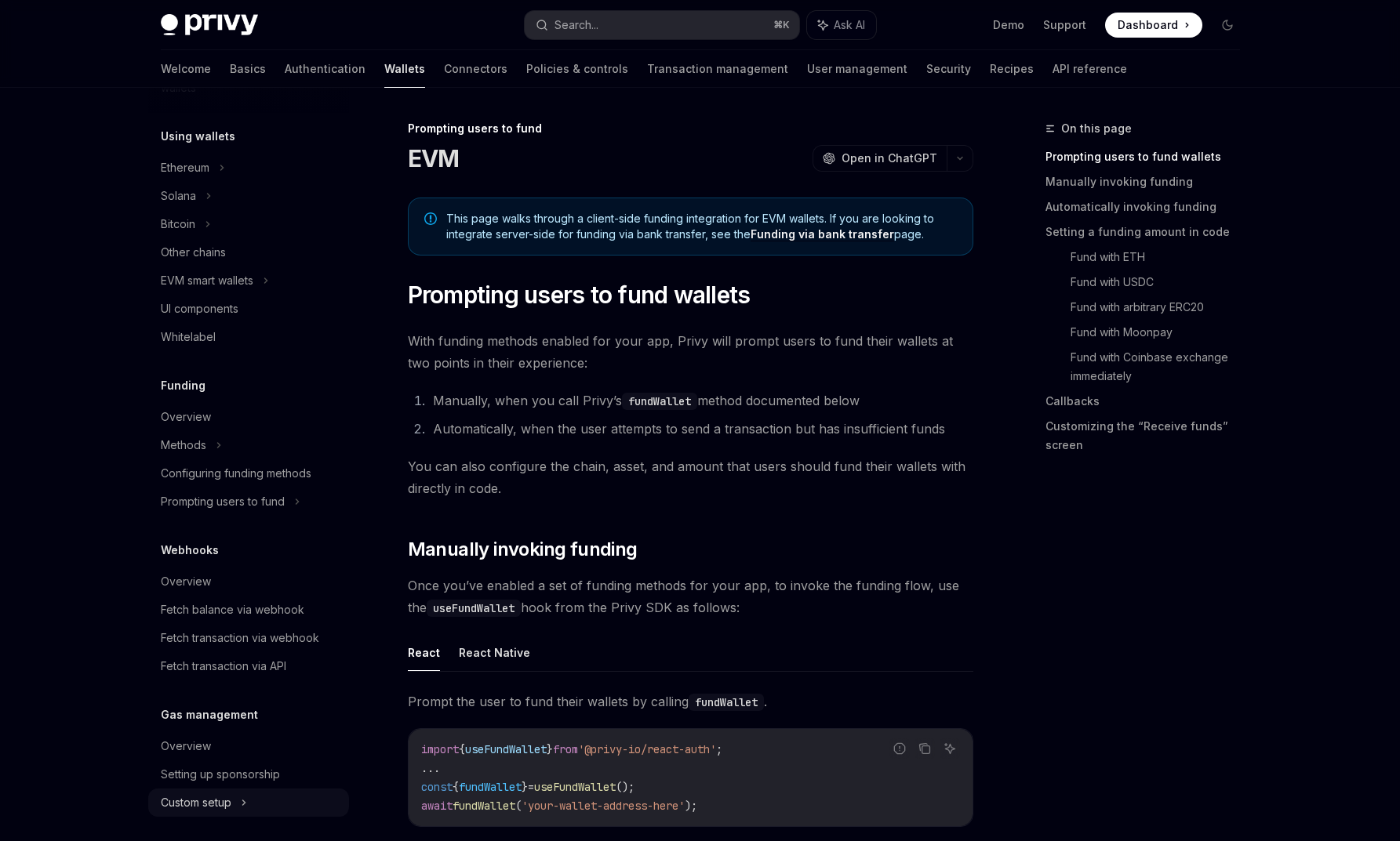
scroll to position [361, 0]
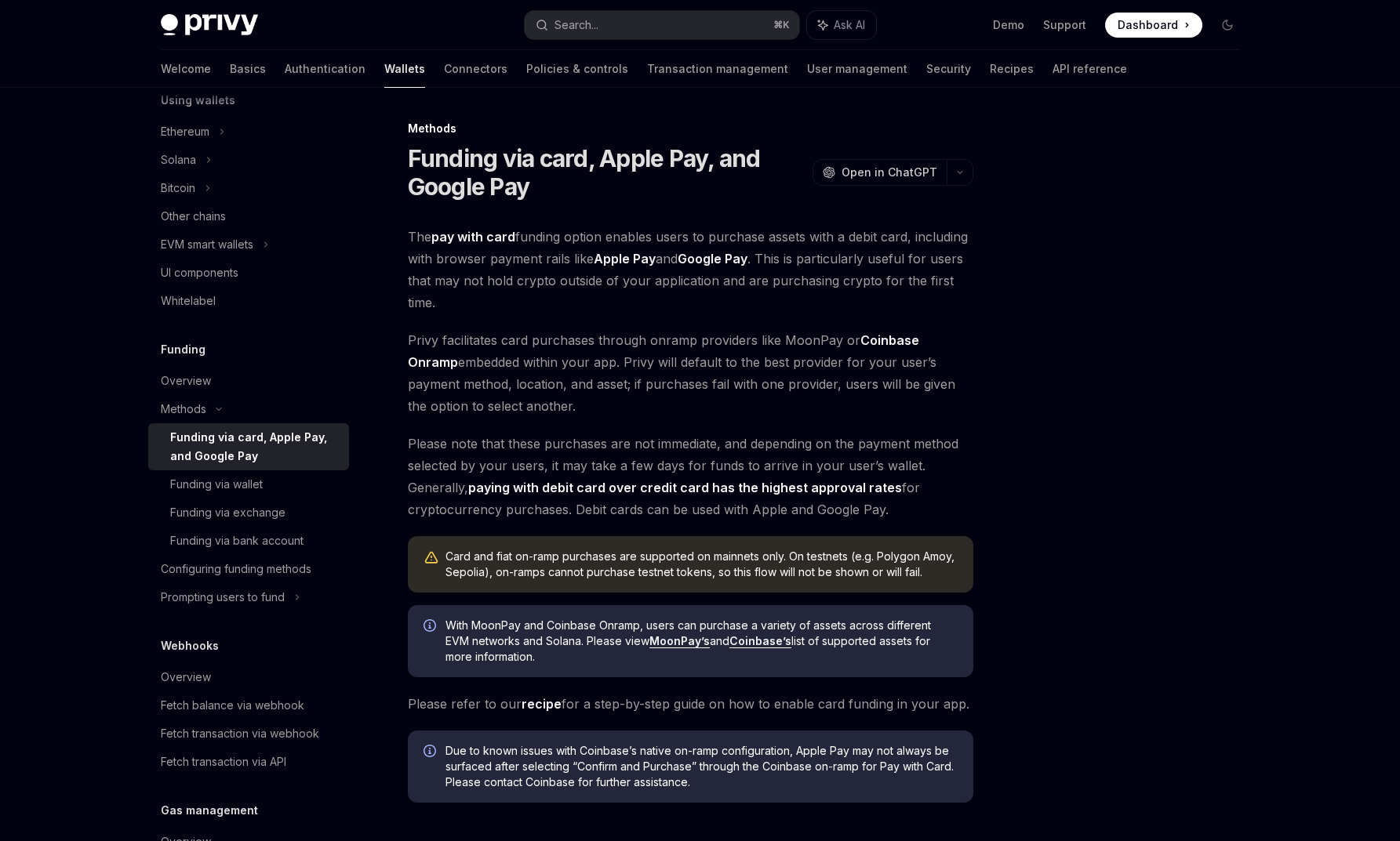
scroll to position [376, 0]
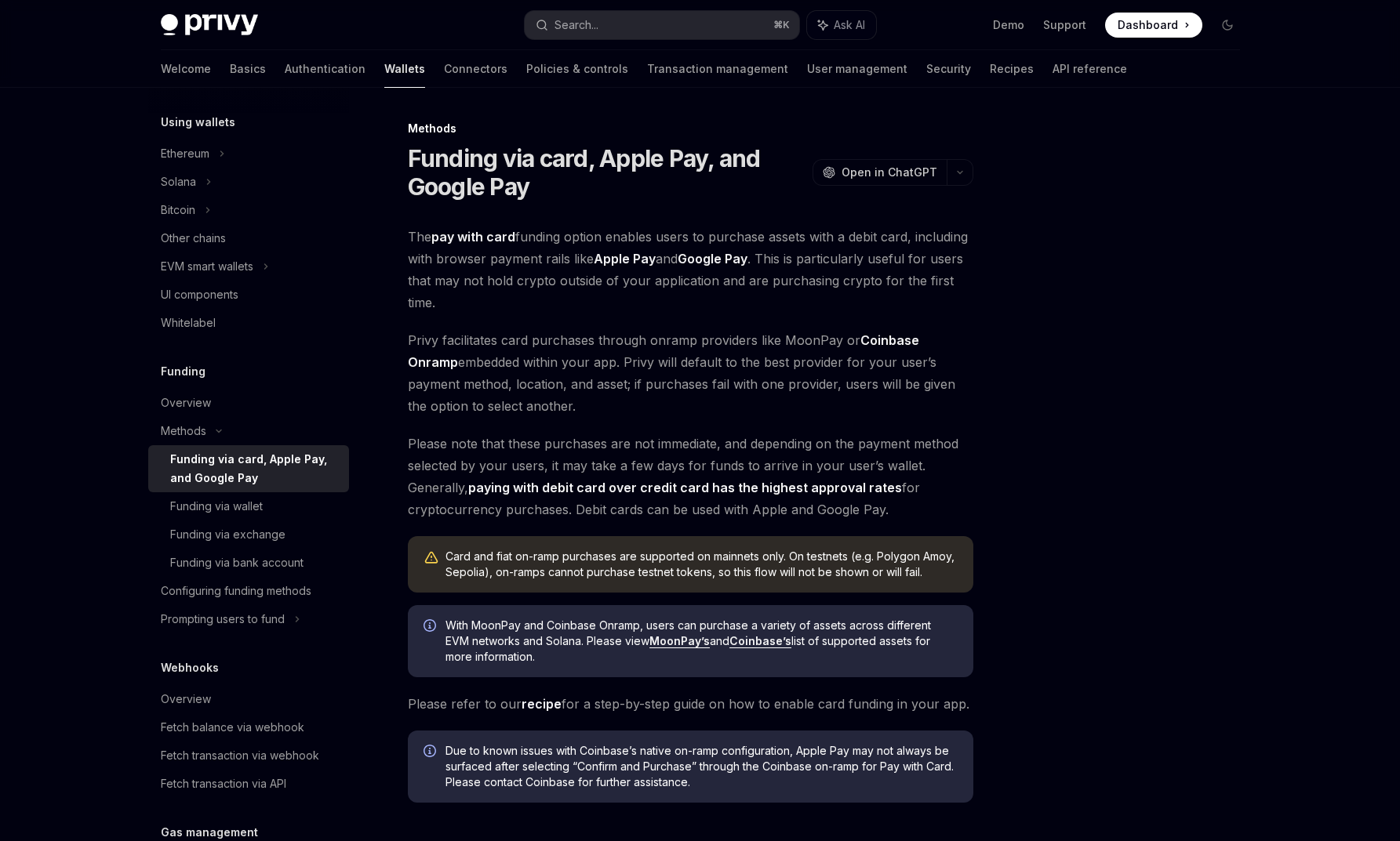
click at [672, 317] on div "The pay with card funding option enables users to purchase assets with a debit …" at bounding box center [690, 514] width 565 height 577
click at [413, 153] on h1 "Funding via card, Apple Pay, and Google Pay" at bounding box center [607, 173] width 398 height 56
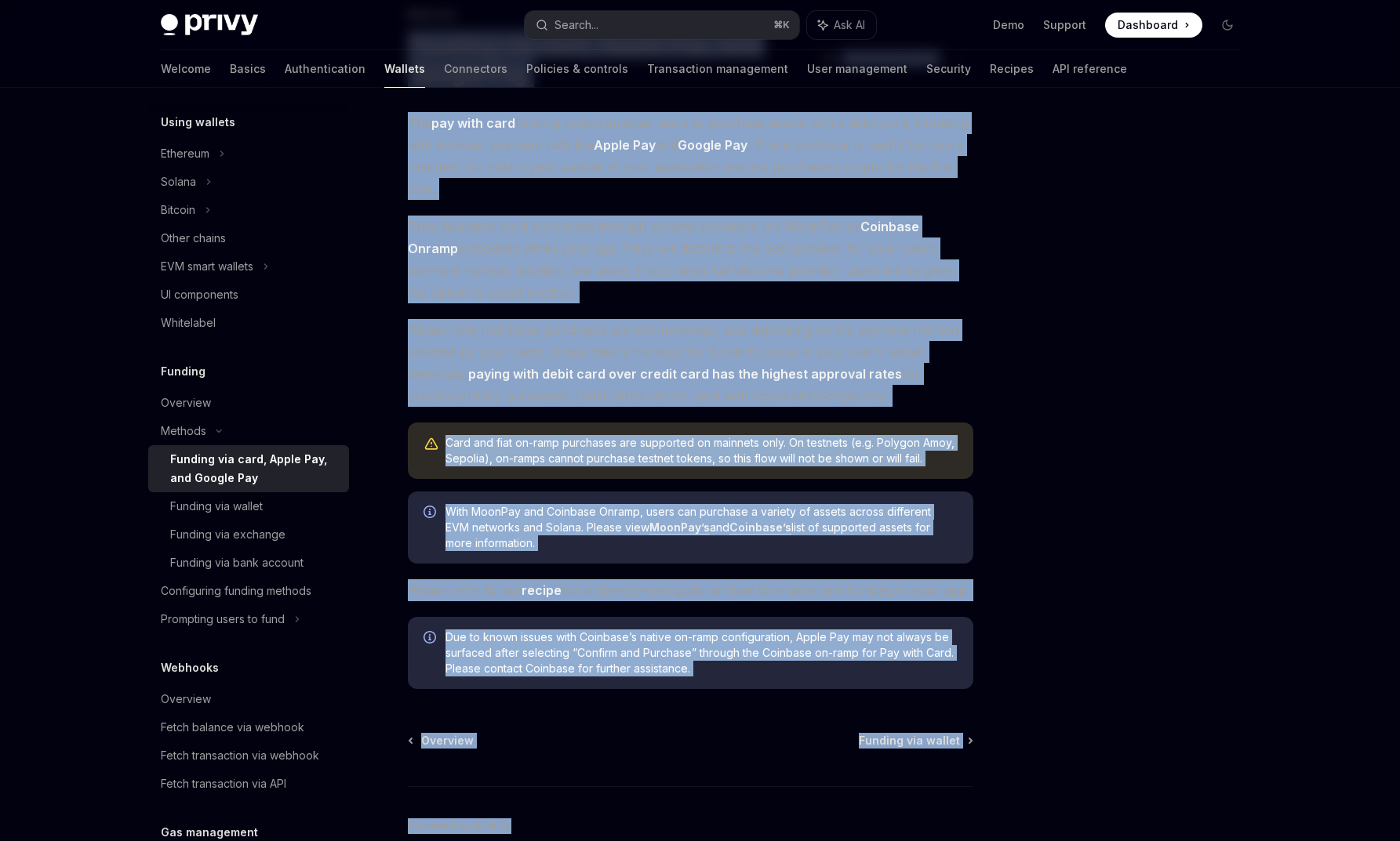
scroll to position [159, 0]
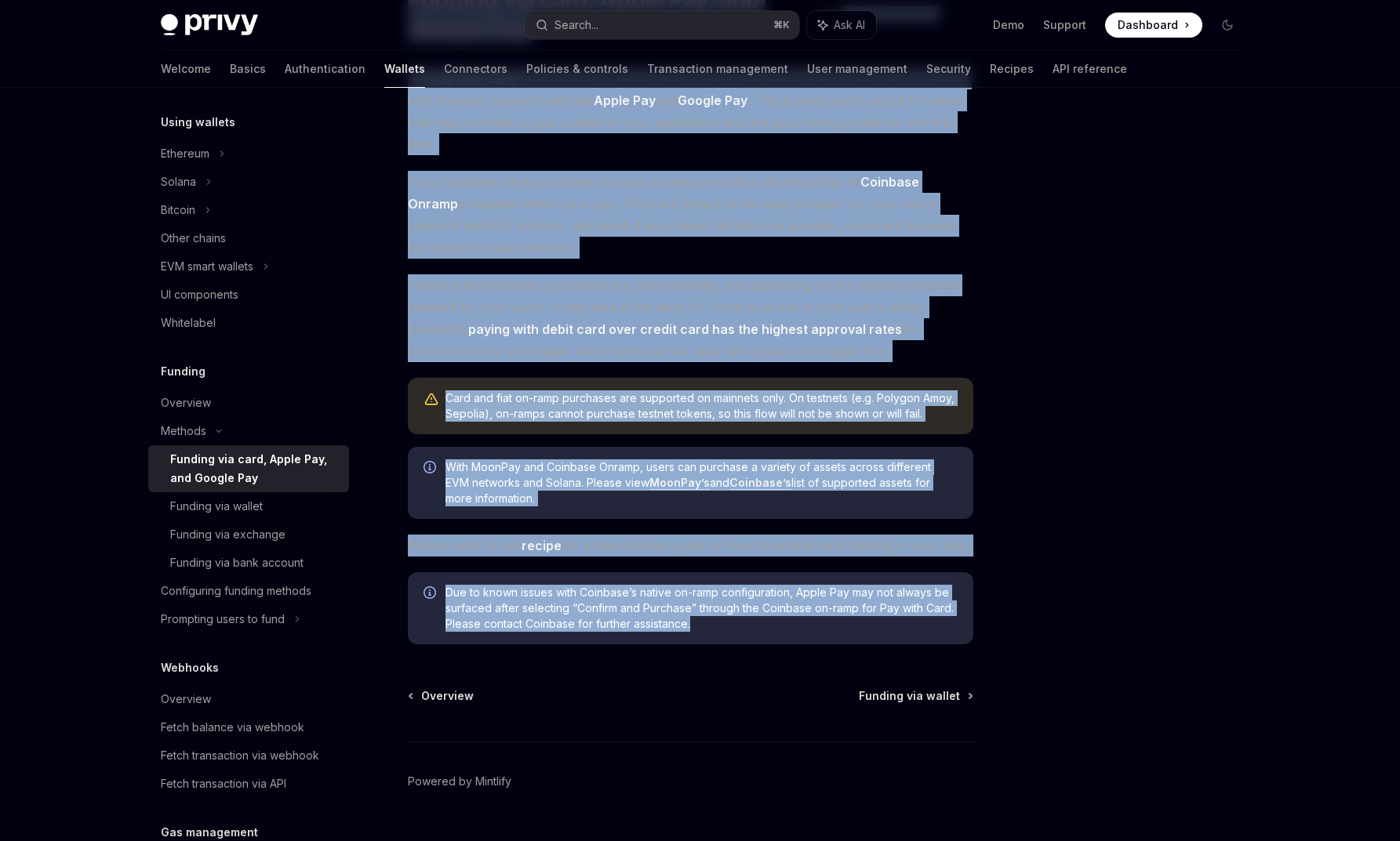
drag, startPoint x: 411, startPoint y: 153, endPoint x: 765, endPoint y: 628, distance: 592.4
click at [765, 628] on div "Methods Funding via card, Apple Pay, and Google Pay OpenAI Open in ChatGPT Open…" at bounding box center [543, 420] width 866 height 917
copy div "Loremip dol sita, Conse Adi, eli Seddoe Tem InciDI Utla et DoloREM AliqUA Enim …"
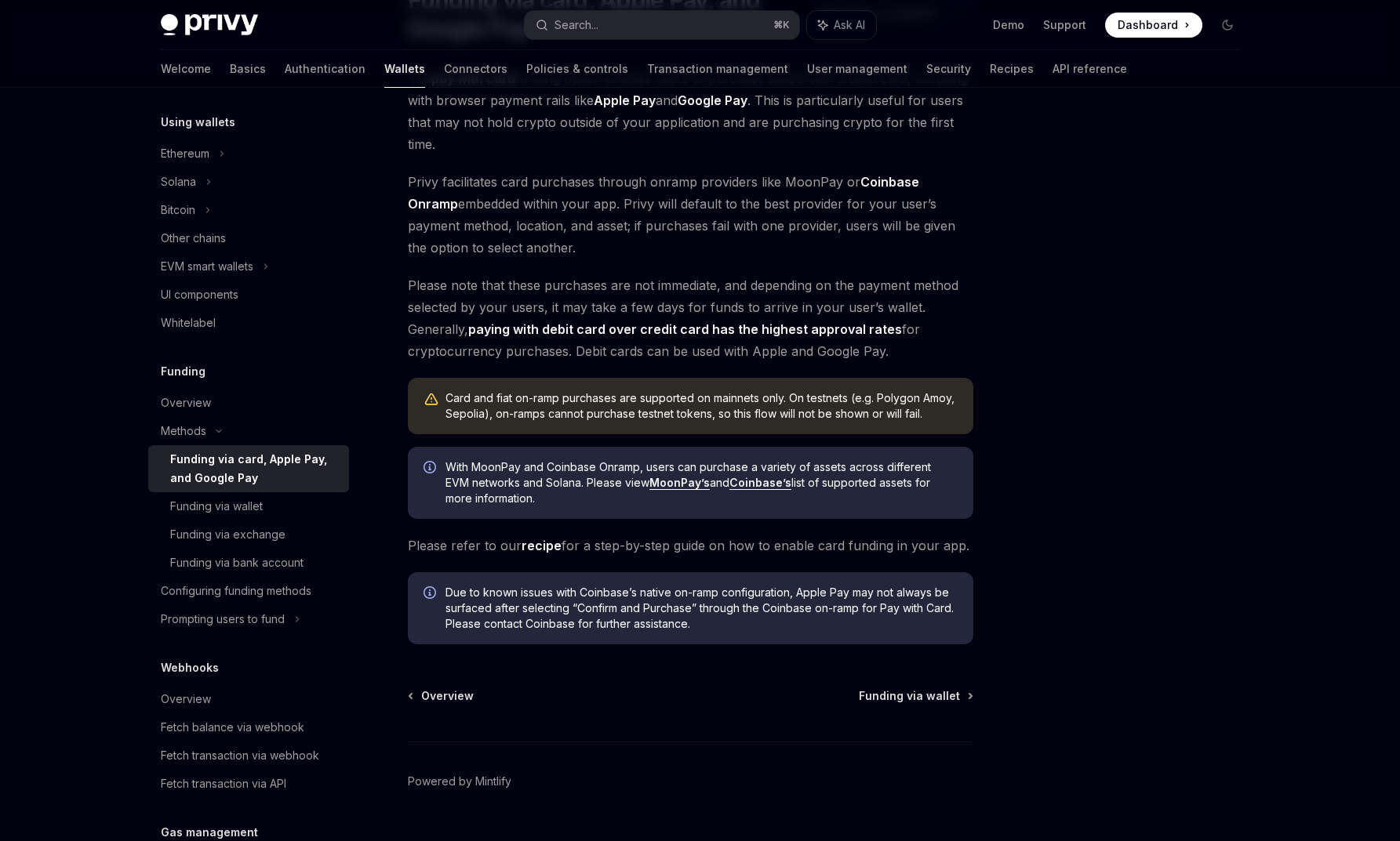
click at [1023, 334] on div at bounding box center [1133, 480] width 238 height 722
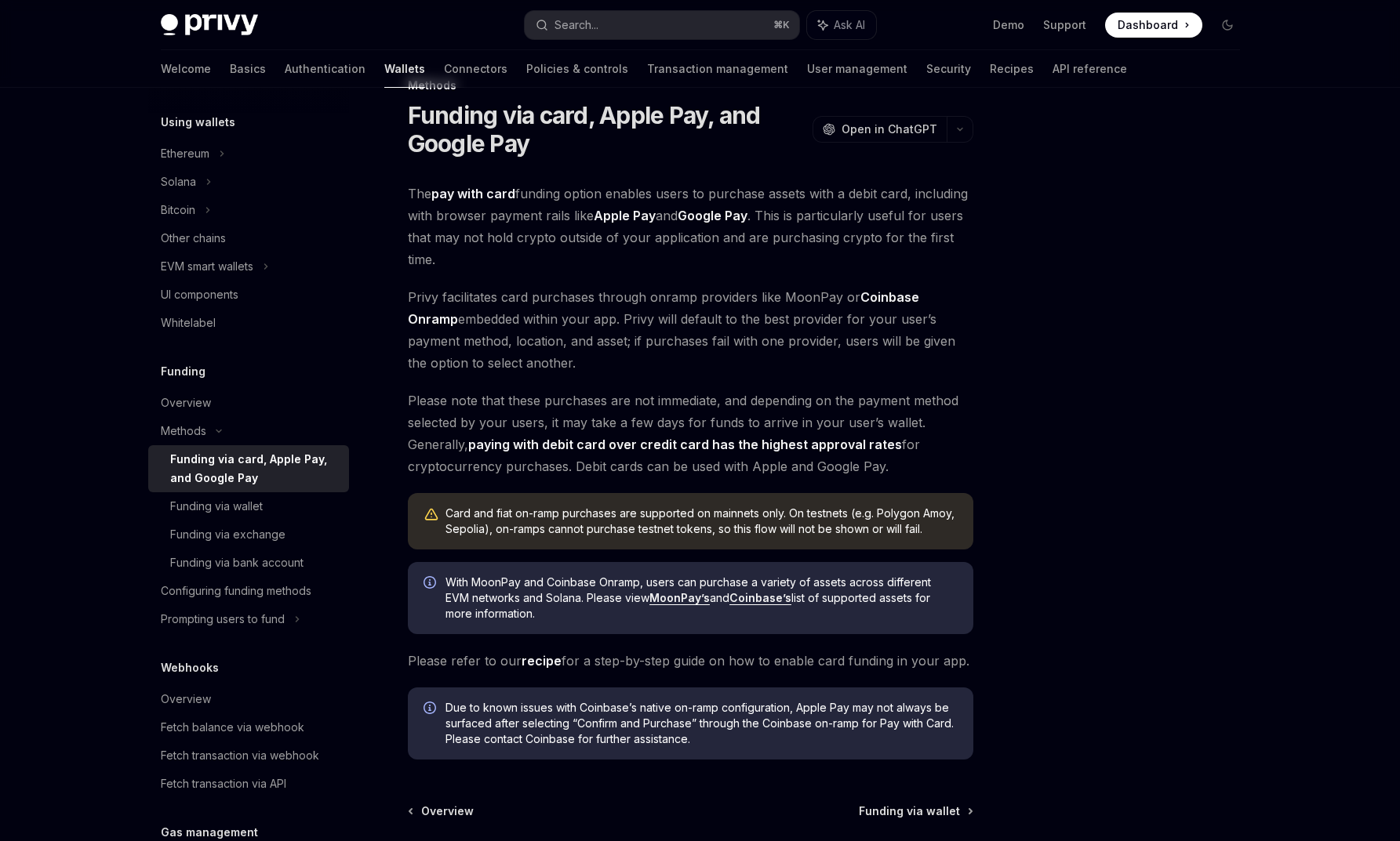
scroll to position [11, 0]
